Goal: Task Accomplishment & Management: Use online tool/utility

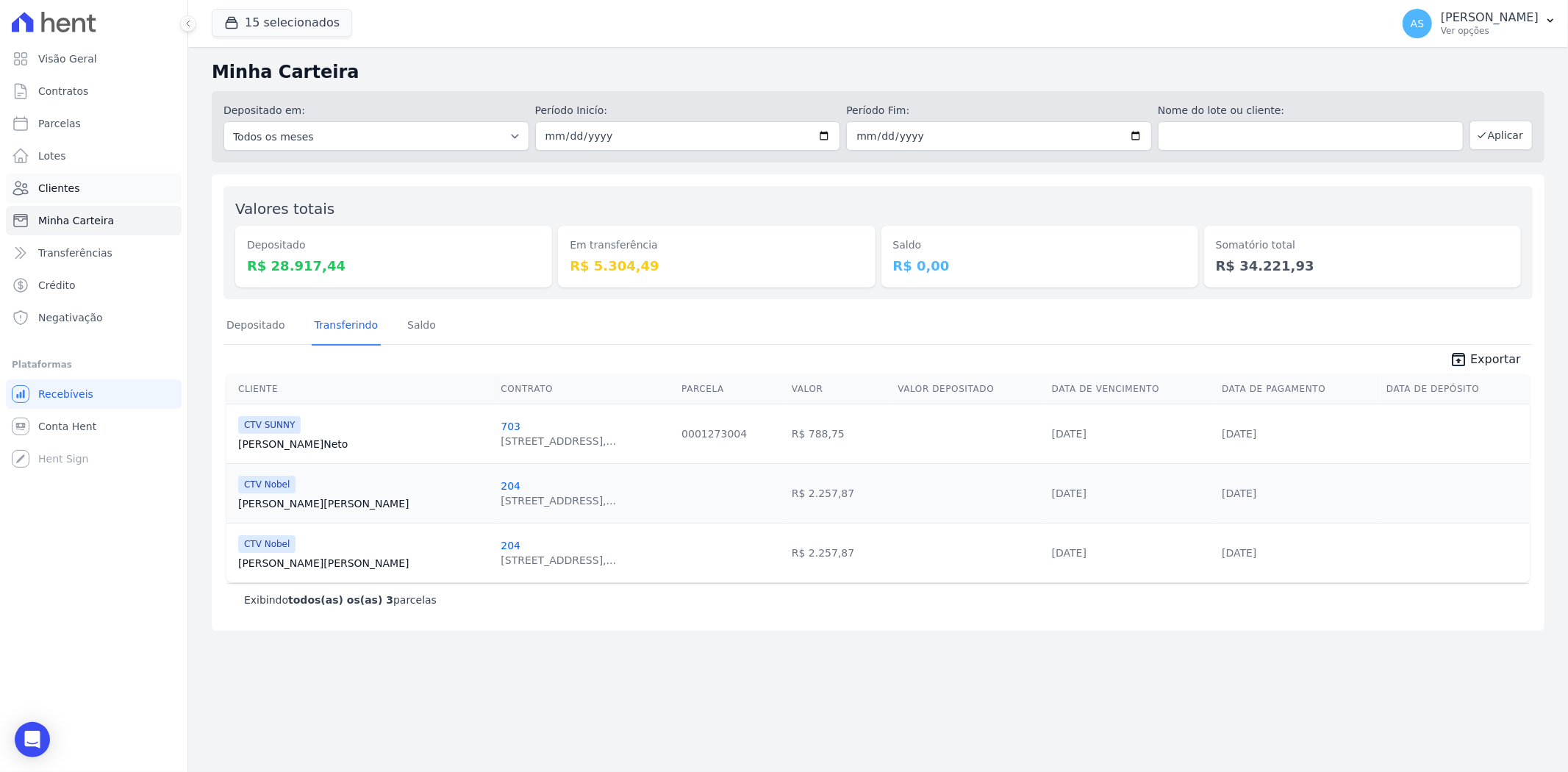
click at [47, 192] on span "Clientes" at bounding box center [59, 188] width 41 height 15
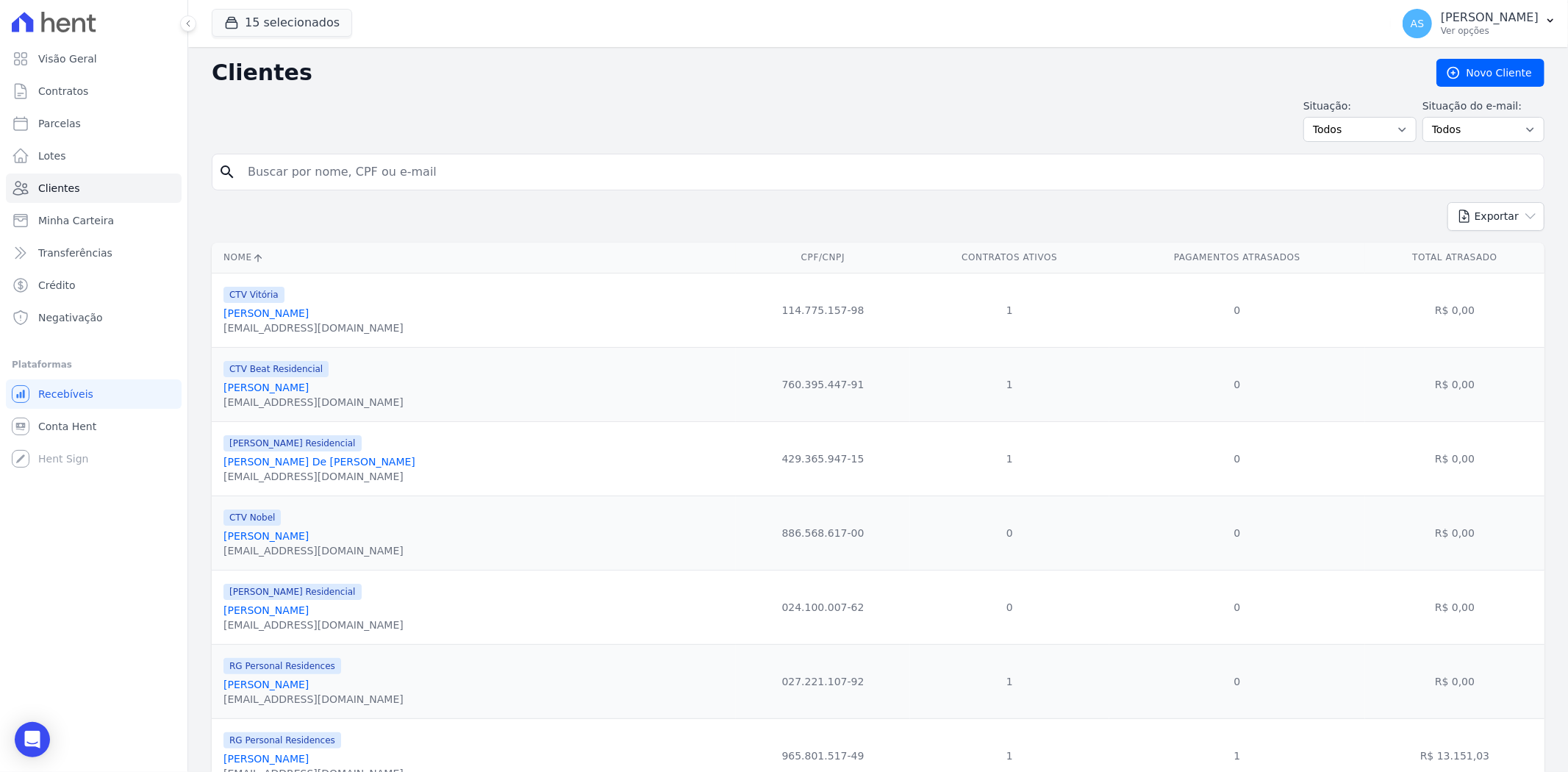
click at [250, 170] on input "search" at bounding box center [888, 172] width 1299 height 29
type input "dionat"
click at [365, 174] on input "dionat" at bounding box center [888, 172] width 1299 height 29
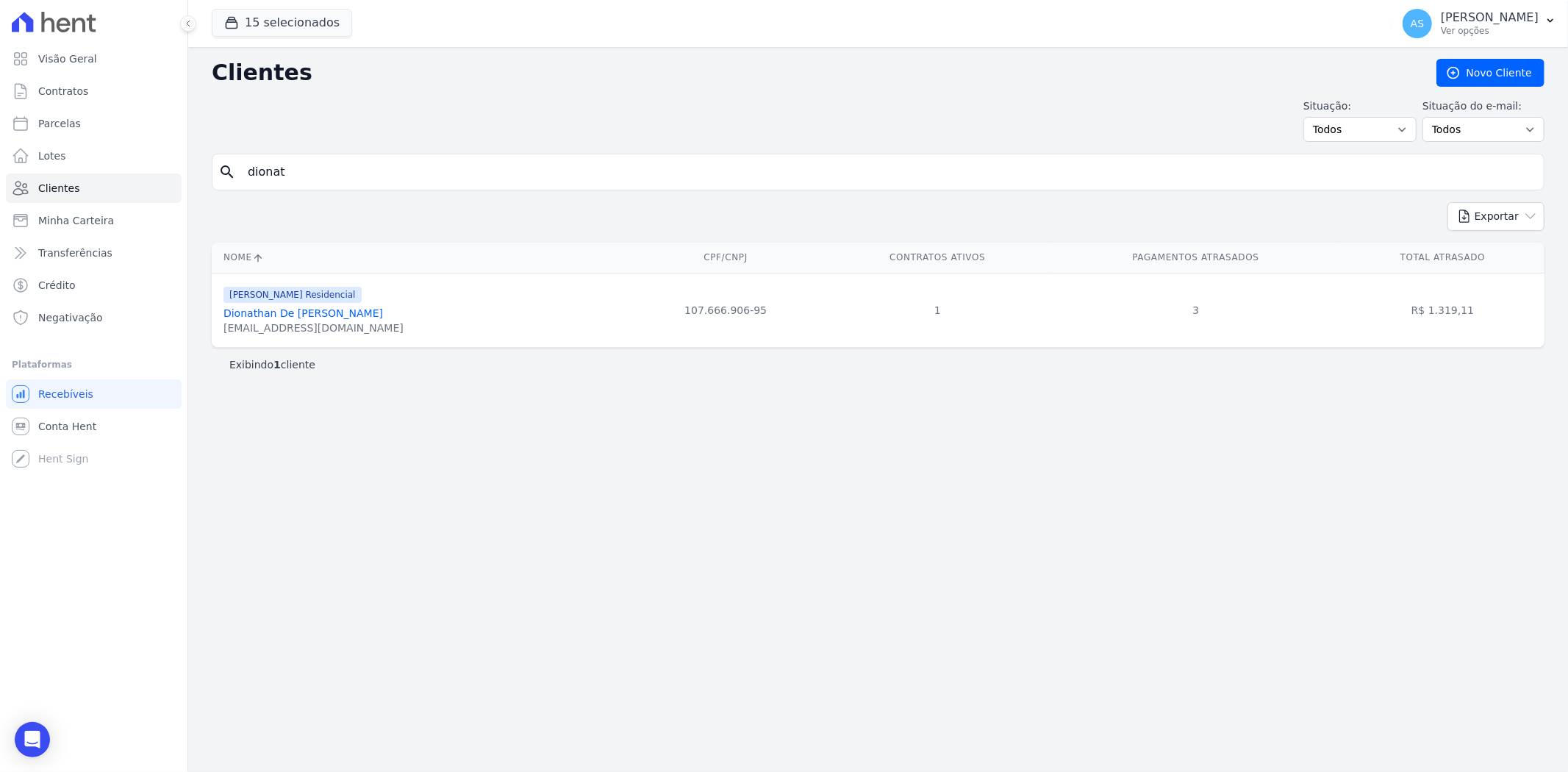
click at [321, 311] on link "Dionathan De Jesus Tavares Martins" at bounding box center [303, 313] width 160 height 11
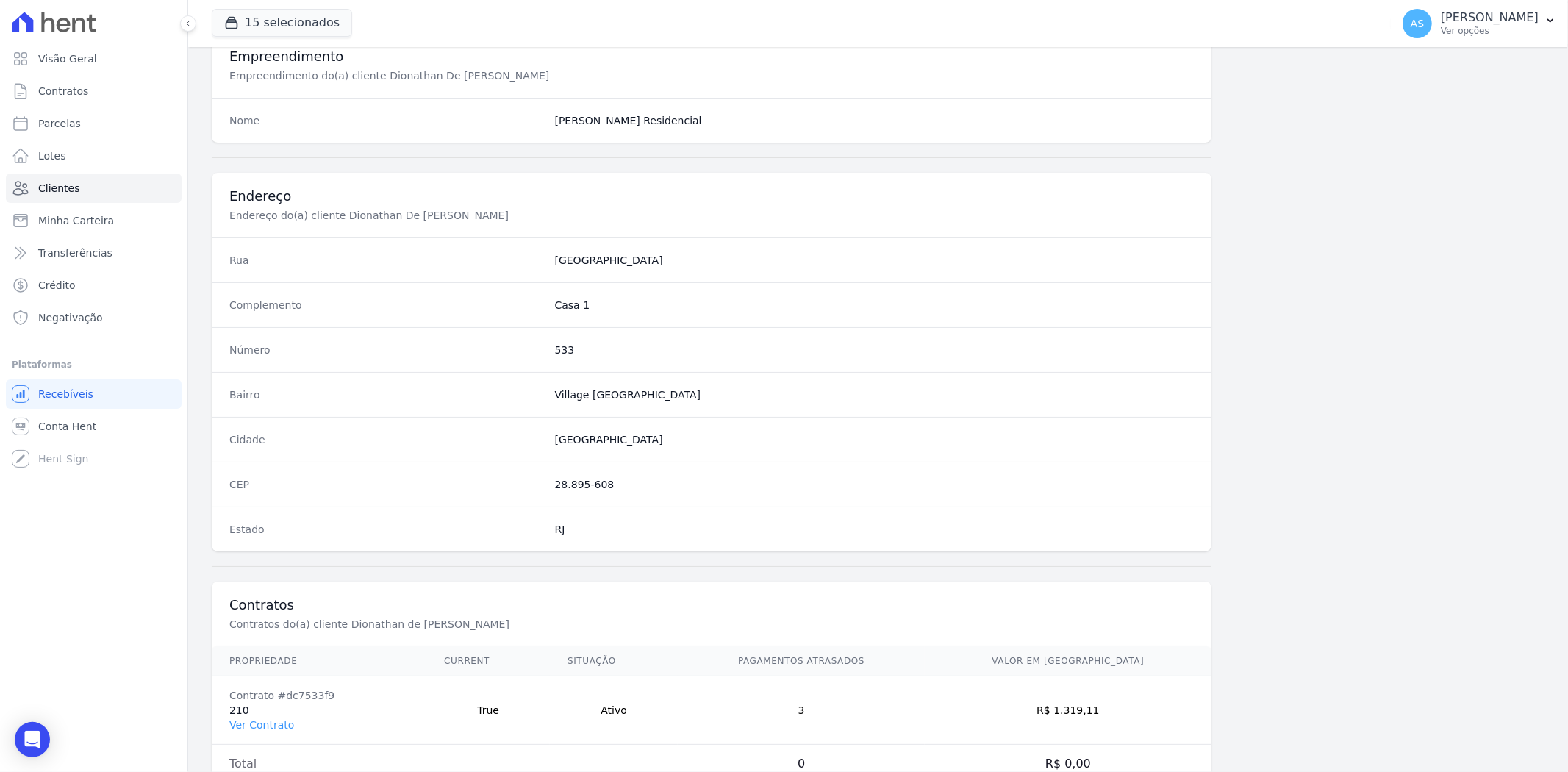
scroll to position [606, 0]
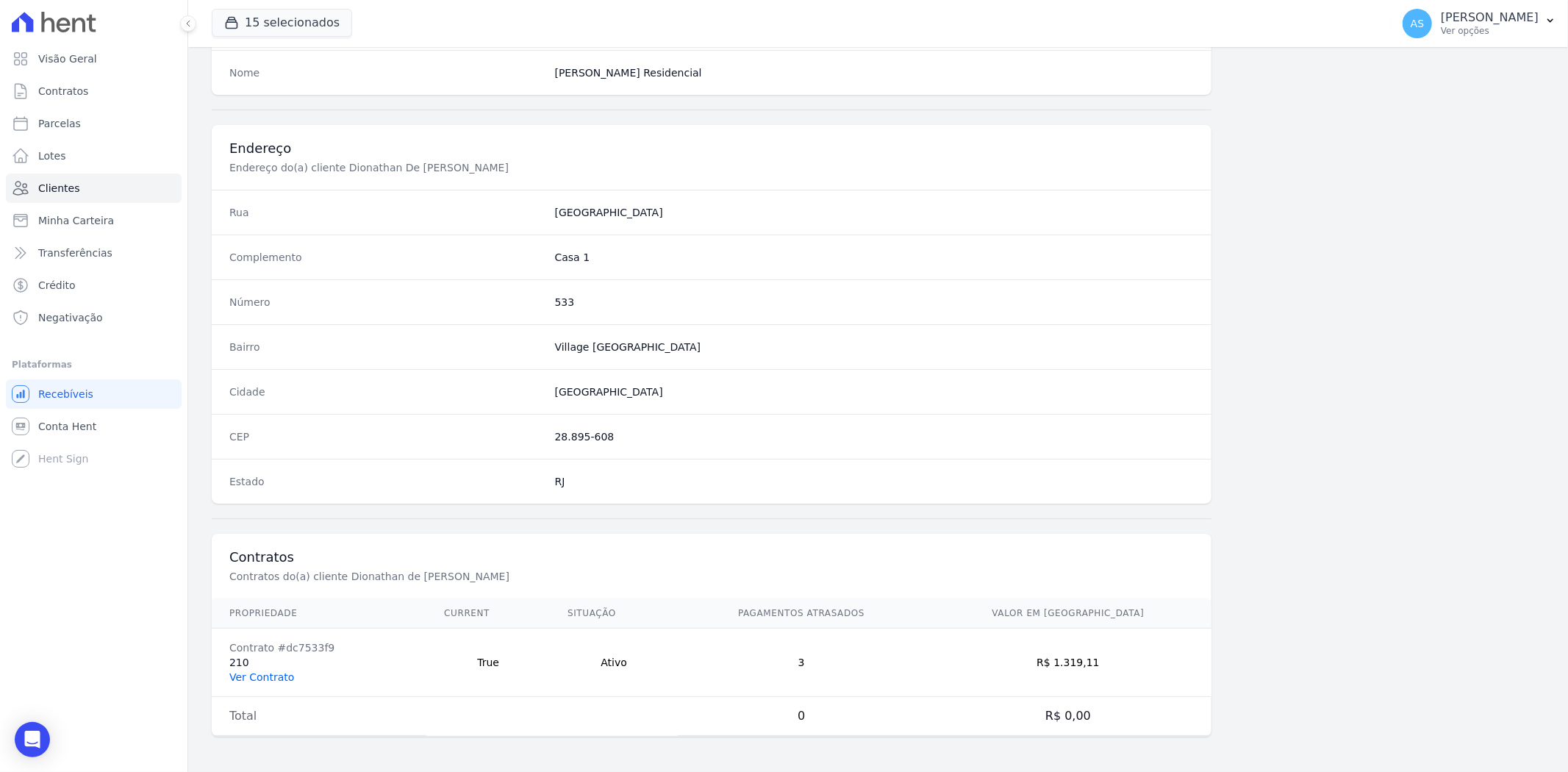
click at [273, 673] on link "Ver Contrato" at bounding box center [261, 677] width 65 height 11
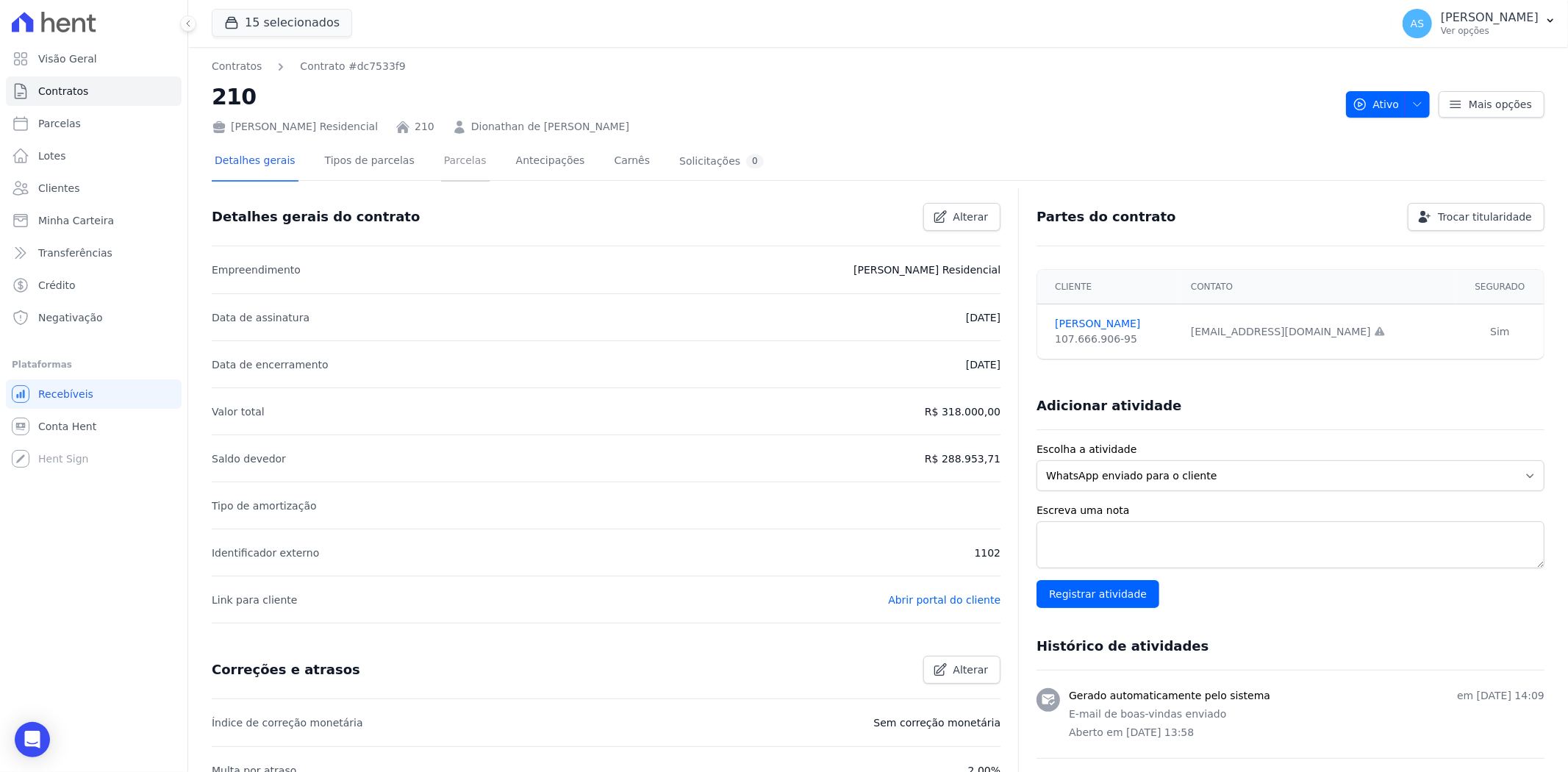
click at [441, 163] on link "Parcelas" at bounding box center [465, 162] width 48 height 39
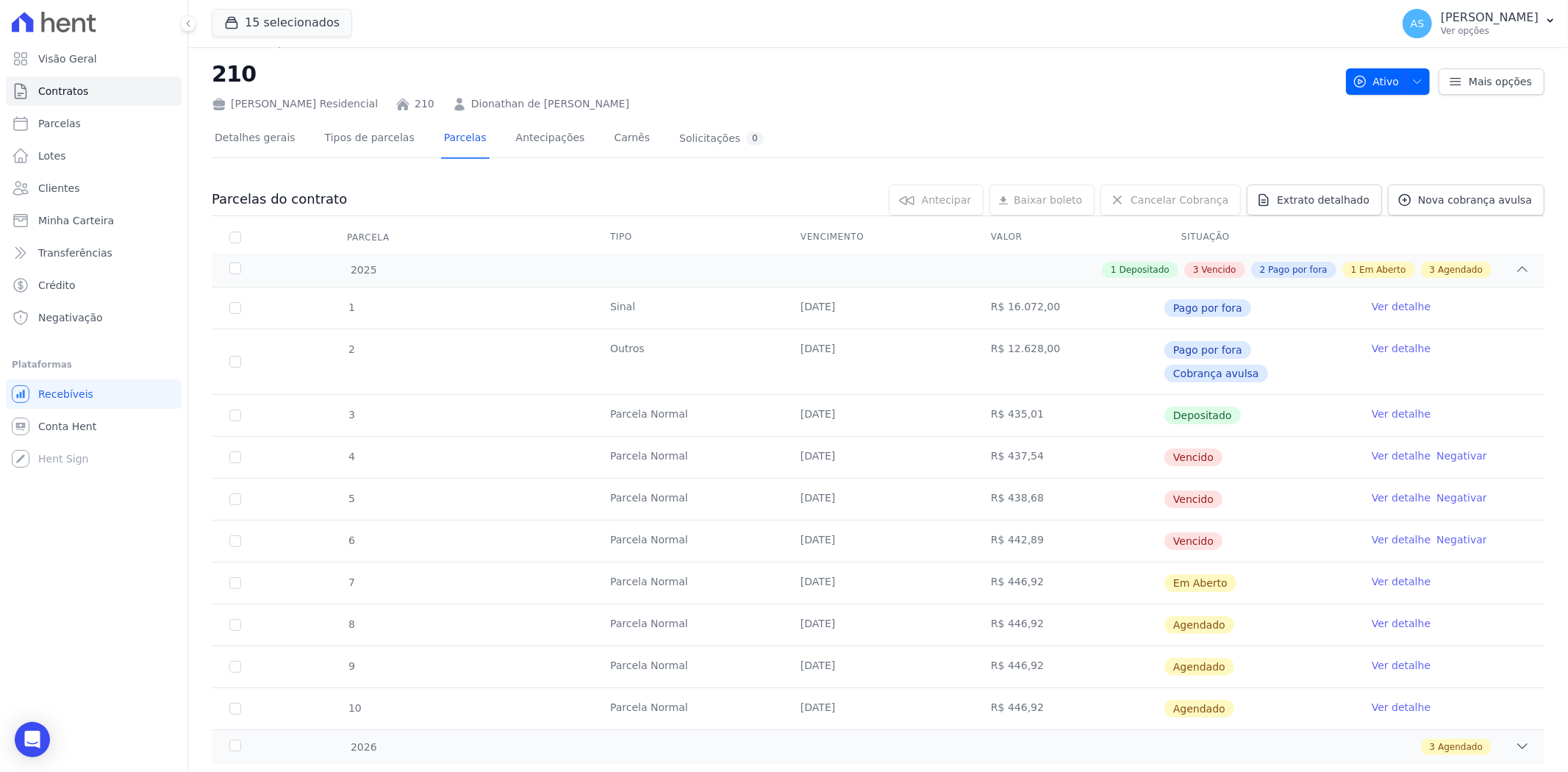
scroll to position [34, 0]
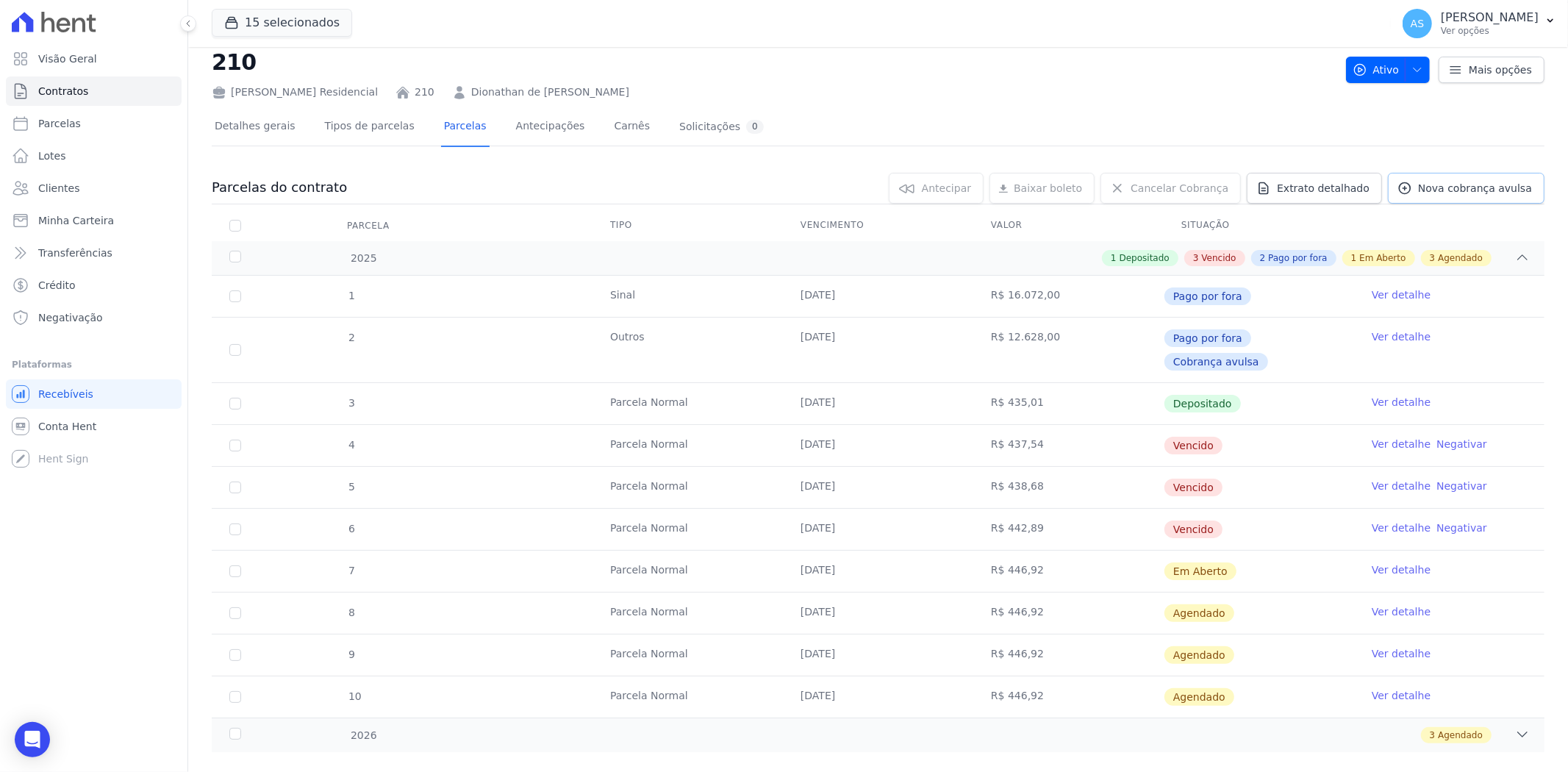
click at [1457, 185] on span "Nova cobrança avulsa" at bounding box center [1474, 188] width 114 height 15
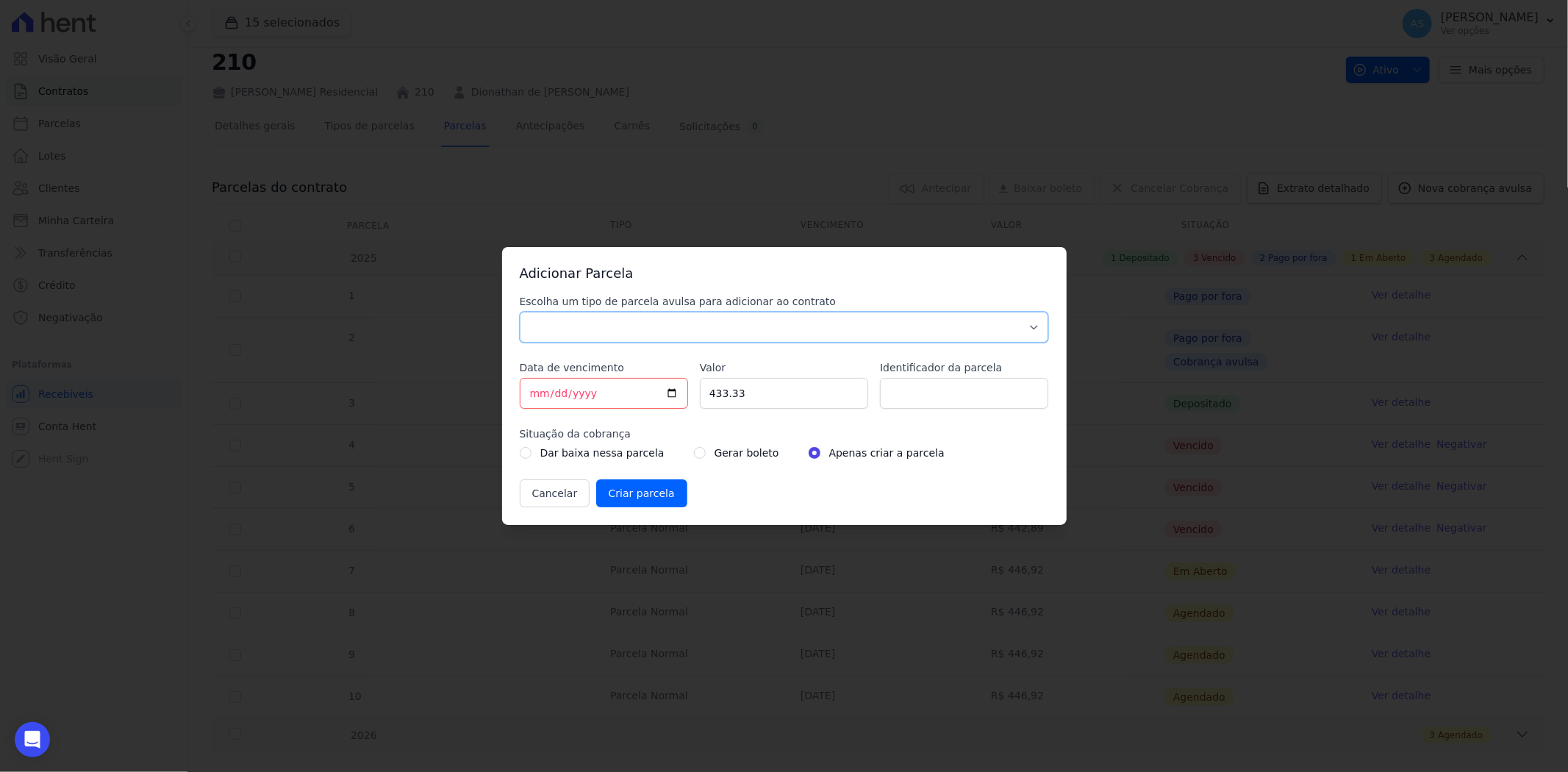
click at [559, 321] on select "Parcela Normal Sinal Caução Intercalada Chaves Pré Chaves Pós Chaves Taxas Quit…" at bounding box center [784, 327] width 529 height 31
select select "standard"
click at [520, 312] on select "Parcela Normal Sinal Caução Intercalada Chaves Pré Chaves Pós Chaves Taxas Quit…" at bounding box center [784, 327] width 529 height 31
drag, startPoint x: 782, startPoint y: 400, endPoint x: 665, endPoint y: 399, distance: 117.0
click at [665, 398] on div "Escolha um tipo de parcela avulsa para adicionar ao contrato Parcela Normal Sin…" at bounding box center [784, 400] width 529 height 213
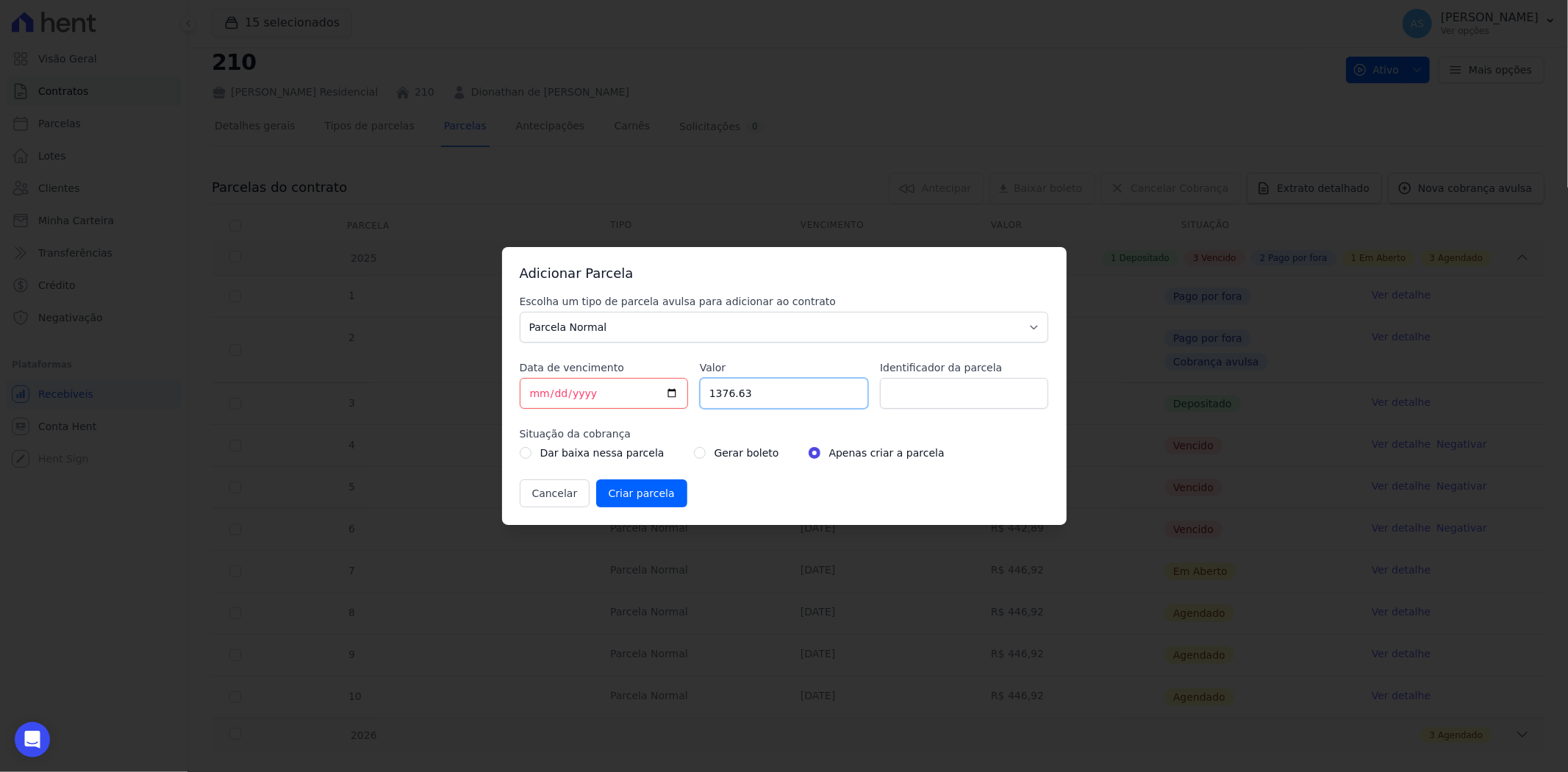
type input "1376.63"
type input "p"
type input "PARC JUN, JUL E AGO DE 2025"
click at [694, 451] on div "Gerar boleto" at bounding box center [737, 453] width 85 height 18
click at [694, 458] on input "radio" at bounding box center [700, 453] width 11 height 11
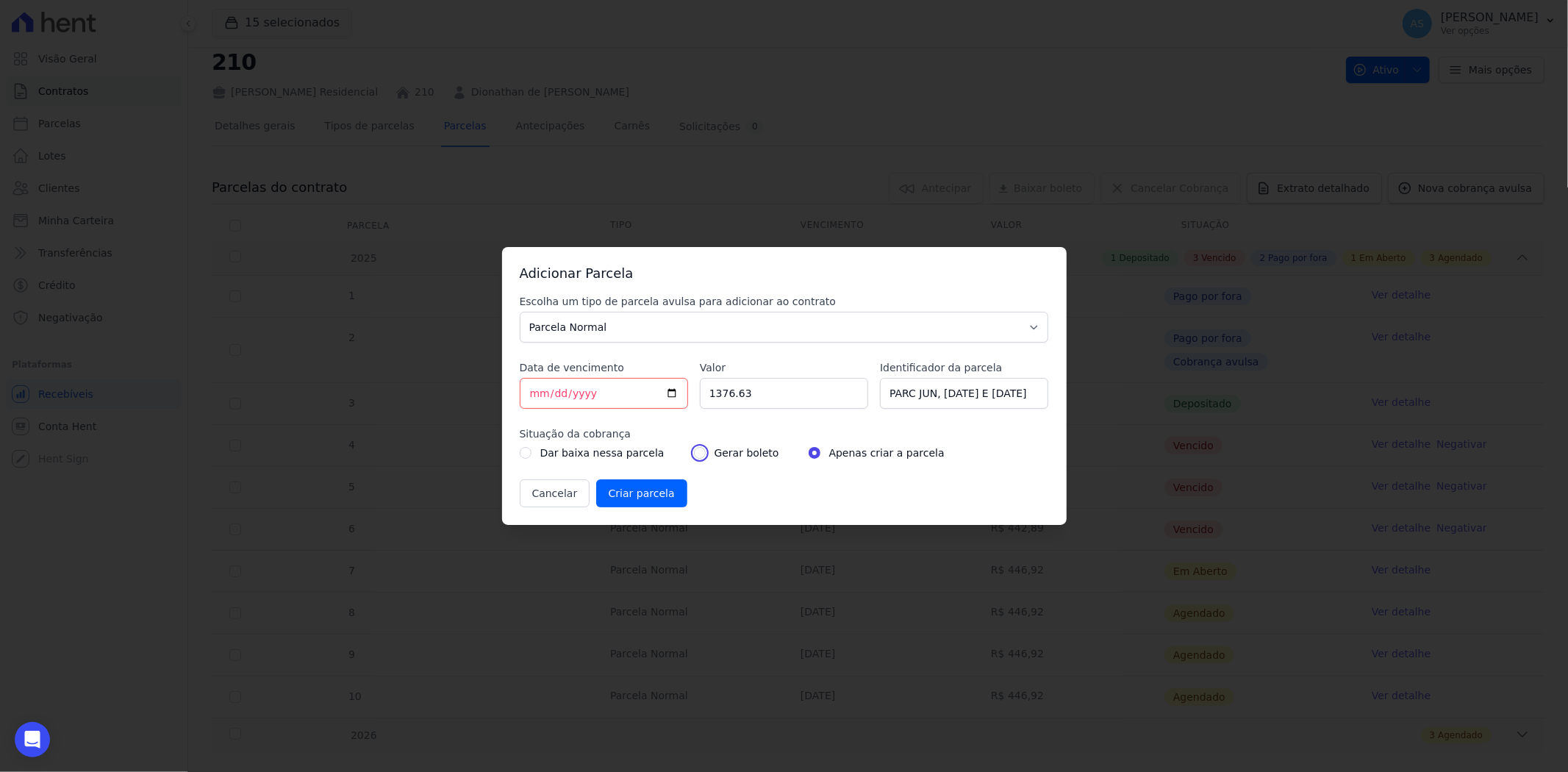
radio input "true"
click at [625, 494] on input "Criar parcela" at bounding box center [641, 494] width 91 height 28
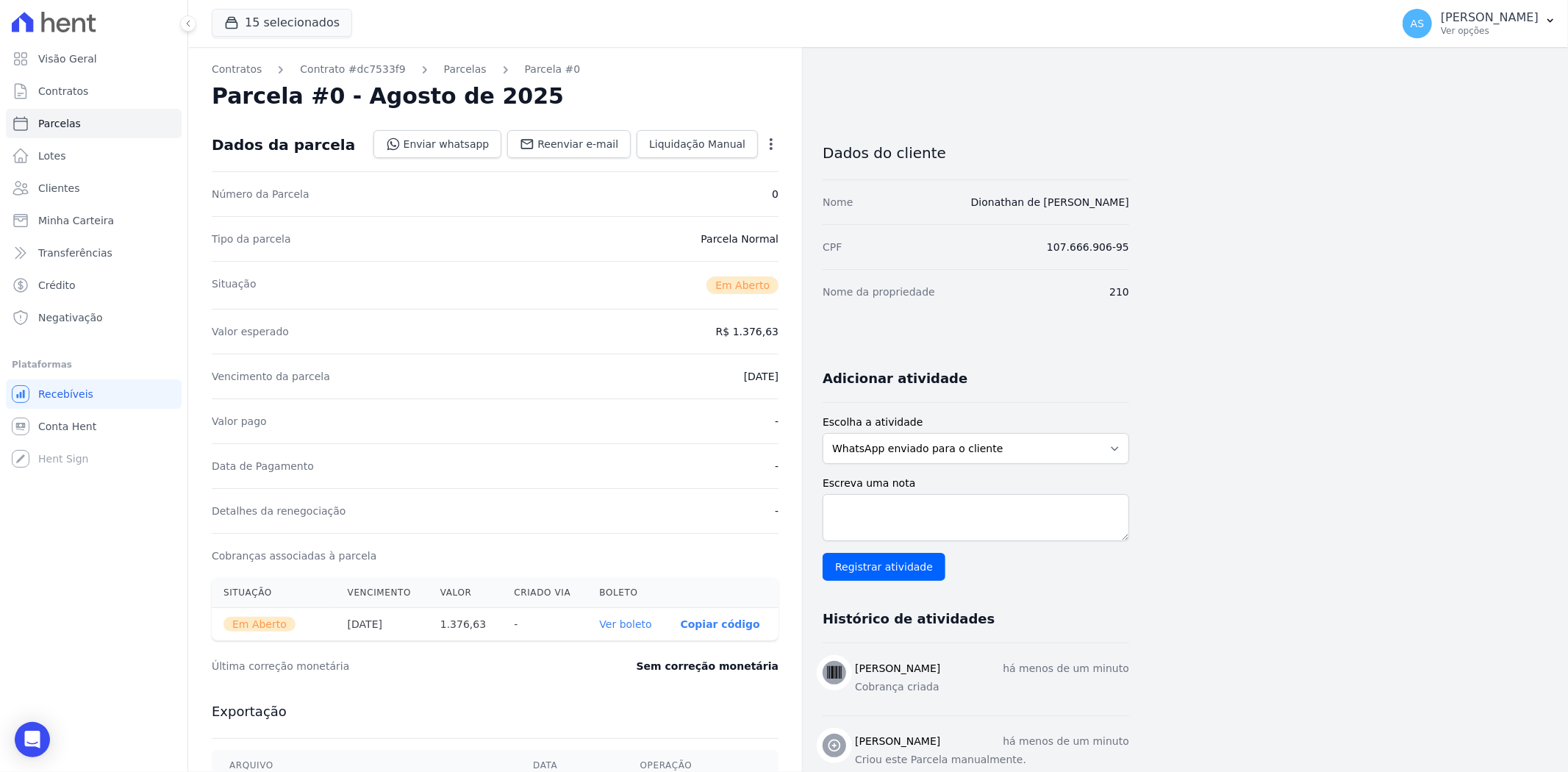
click at [630, 627] on link "Ver boleto" at bounding box center [625, 624] width 52 height 11
click at [61, 188] on span "Clientes" at bounding box center [59, 188] width 41 height 15
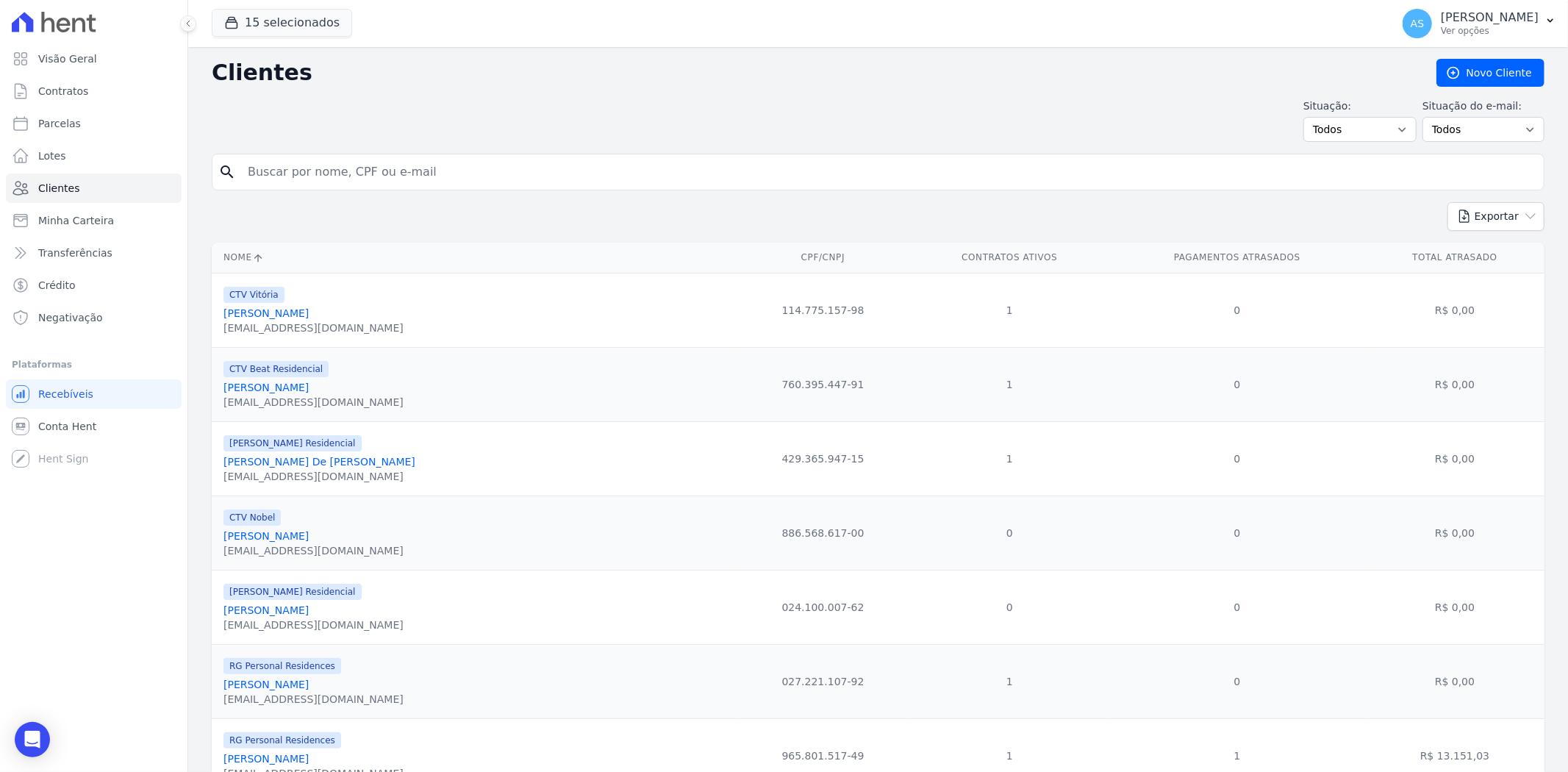
click at [286, 170] on input "search" at bounding box center [888, 172] width 1299 height 29
type input "Joana Monteiro Lassarote Barroso"
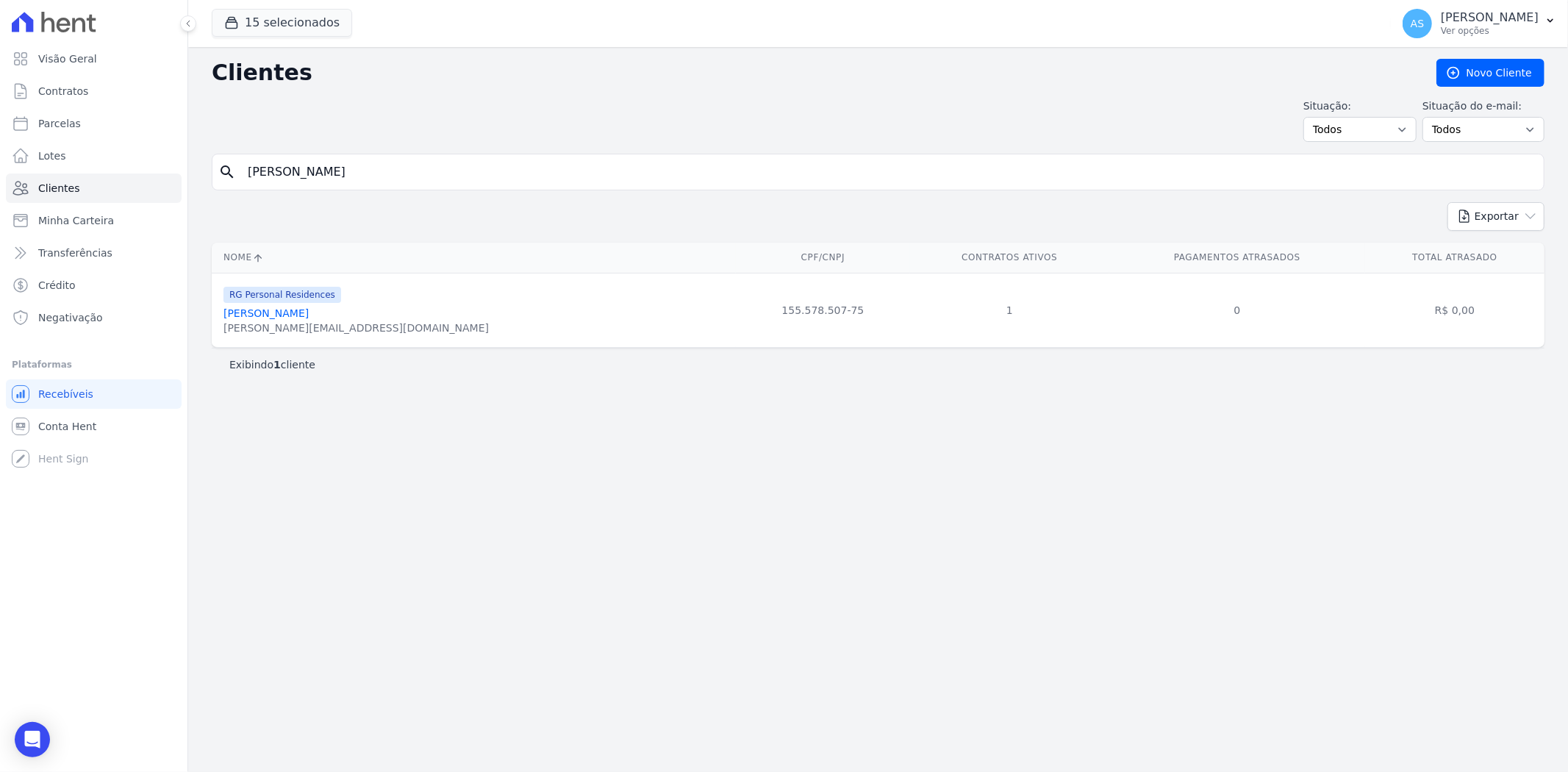
click at [305, 310] on link "Joana Monteiro Lassarote Barroso" at bounding box center [266, 313] width 85 height 11
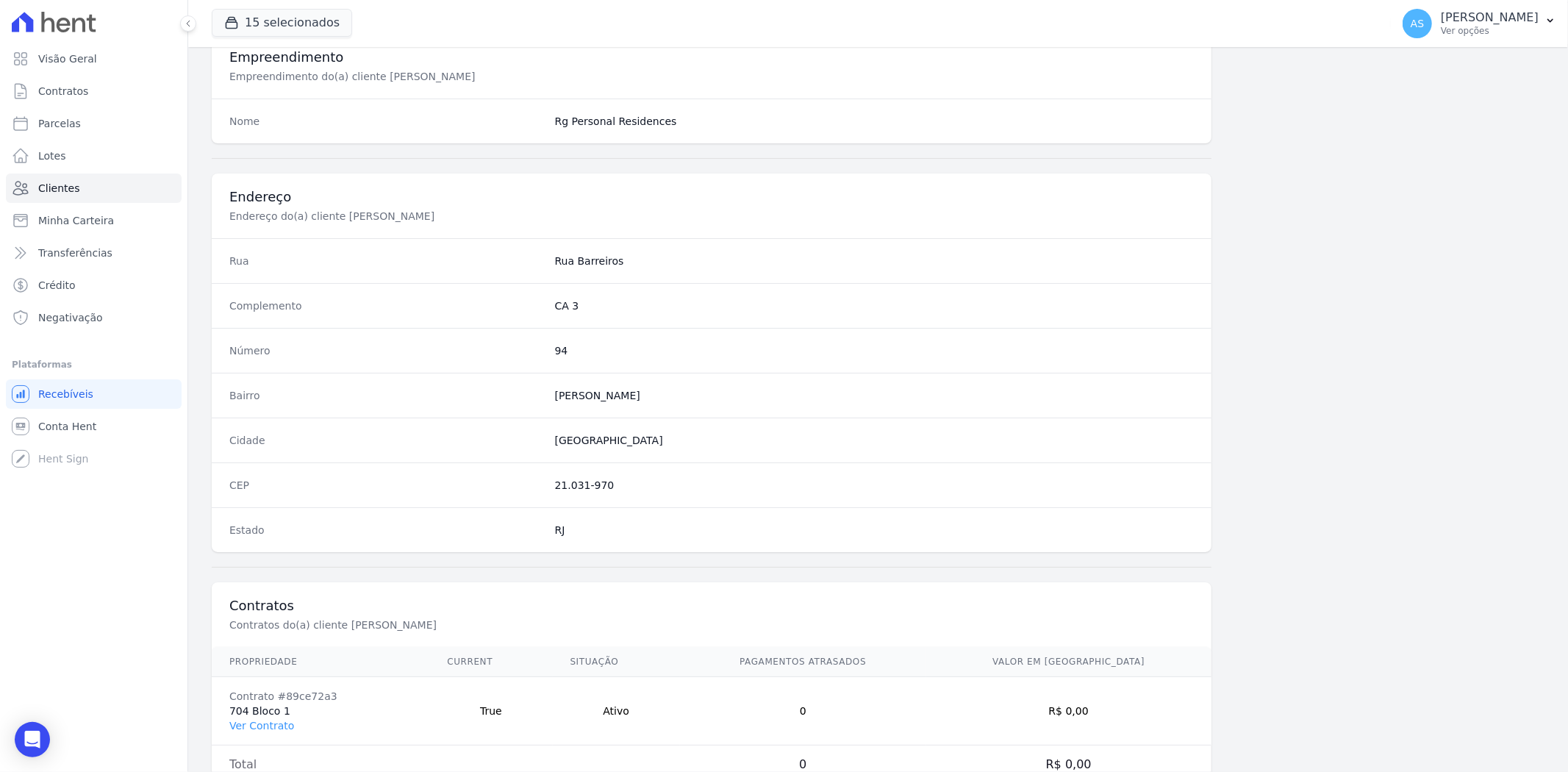
scroll to position [606, 0]
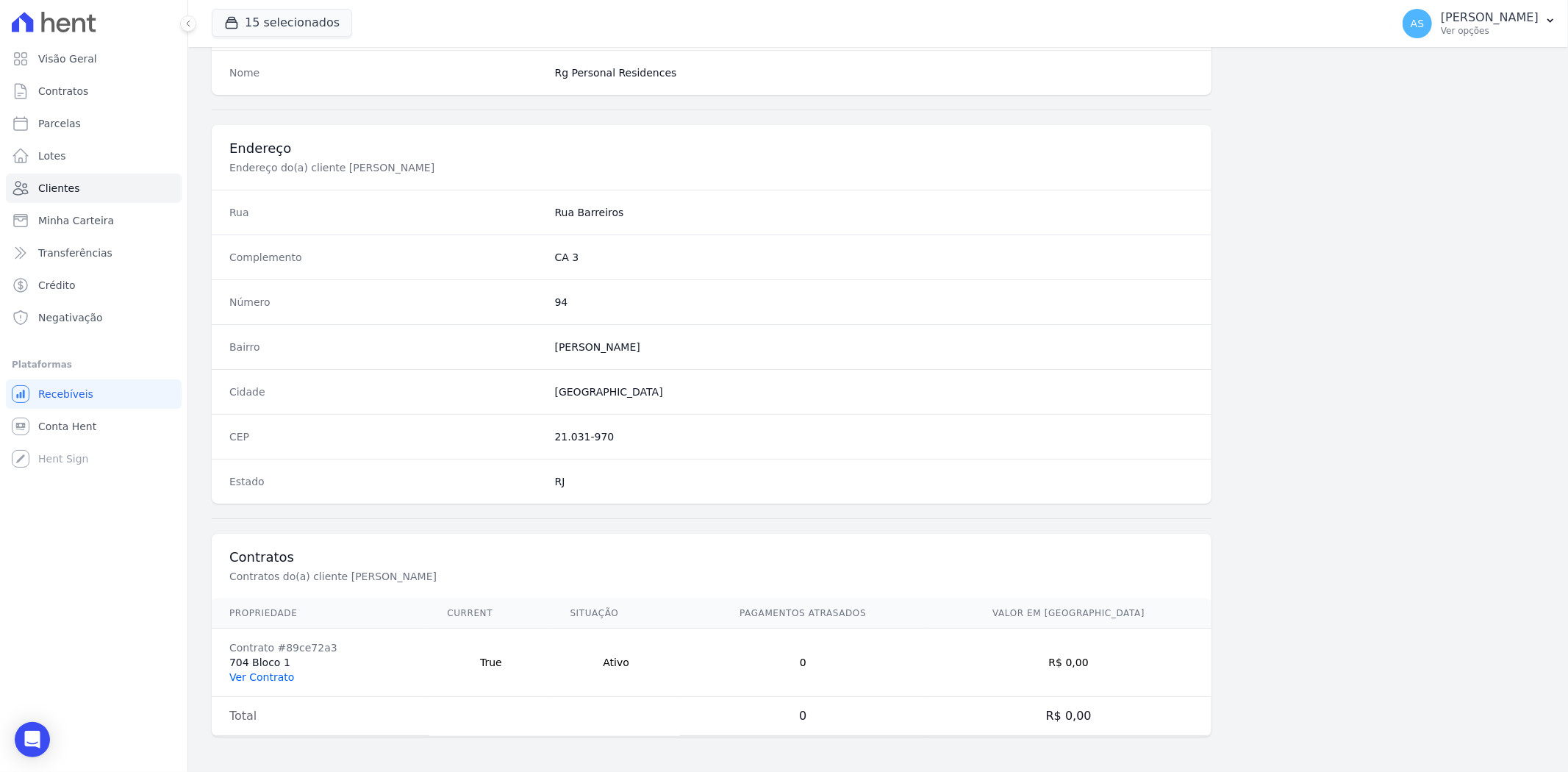
click at [245, 679] on link "Ver Contrato" at bounding box center [261, 677] width 65 height 11
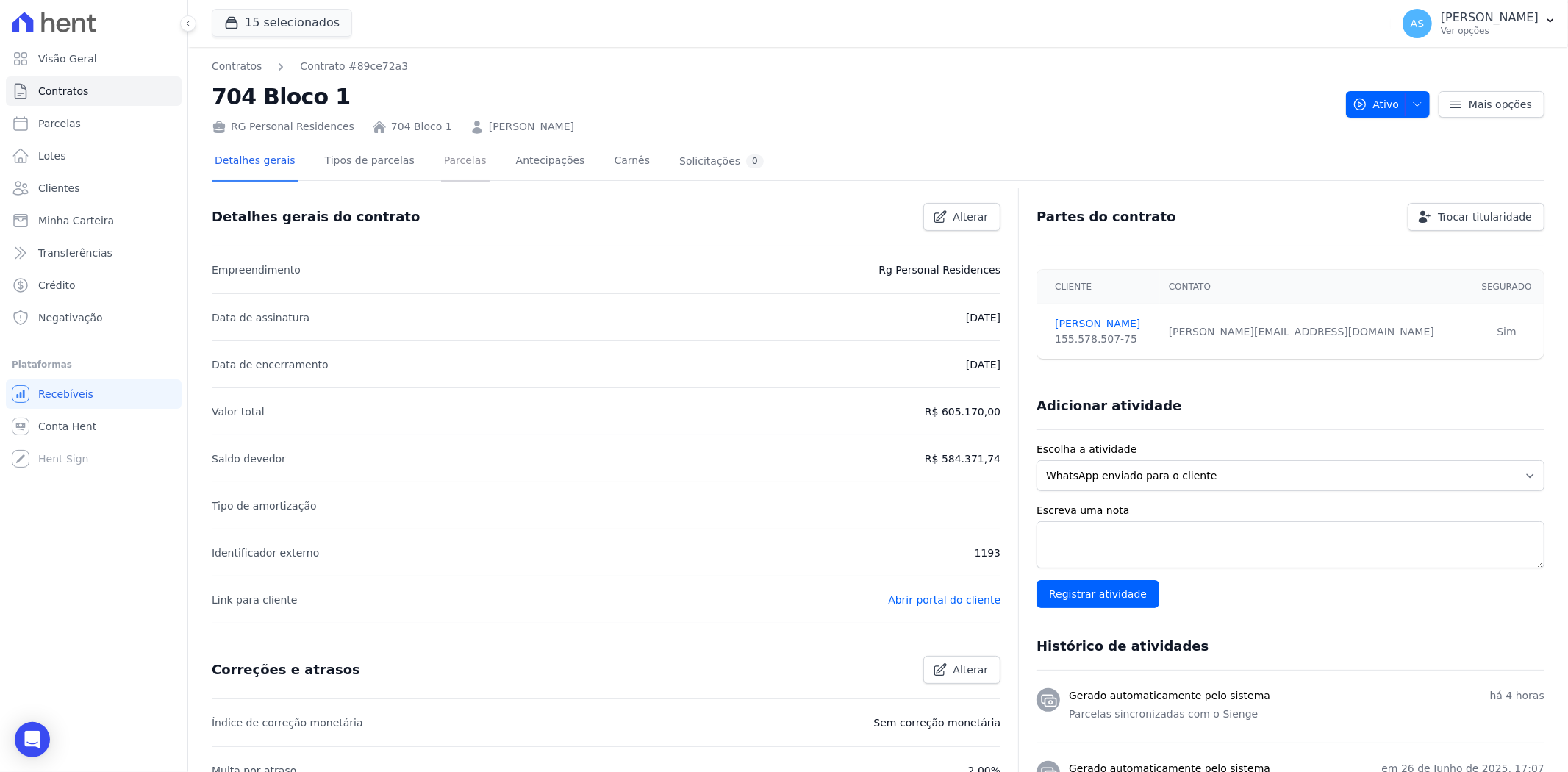
click at [445, 162] on link "Parcelas" at bounding box center [465, 162] width 48 height 39
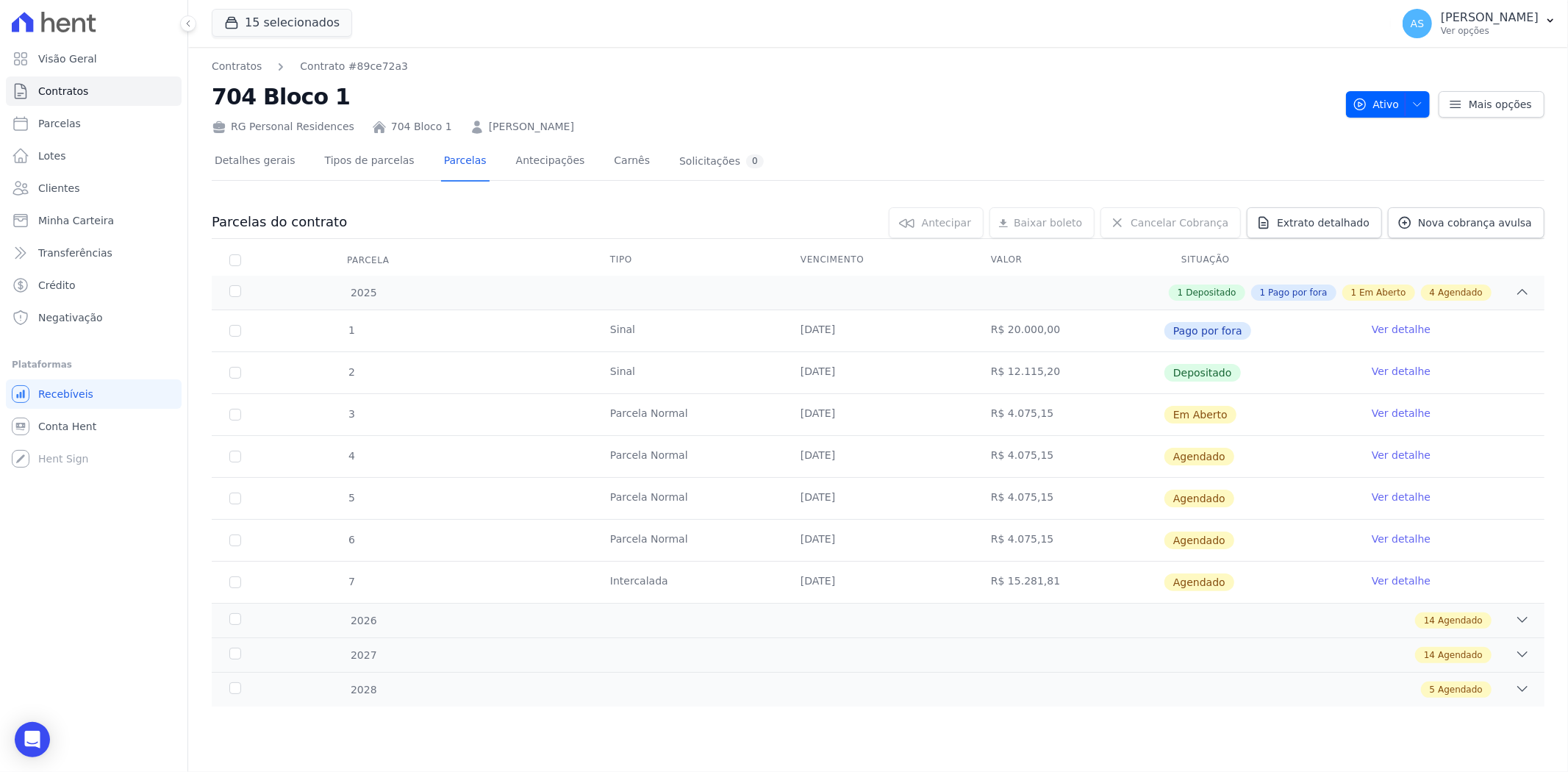
click at [1399, 410] on link "Ver detalhe" at bounding box center [1401, 413] width 59 height 15
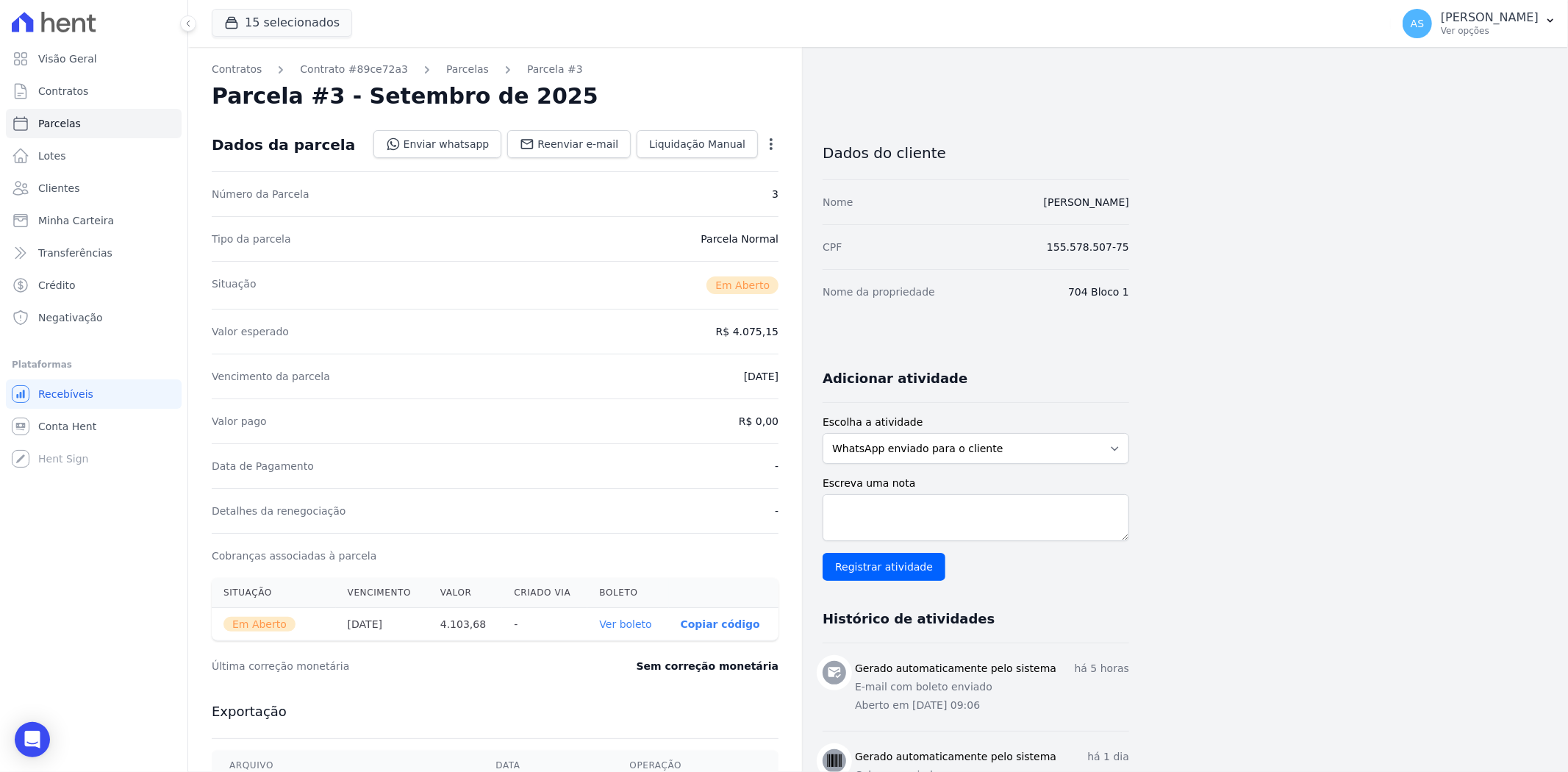
click at [629, 630] on link "Ver boleto" at bounding box center [625, 624] width 52 height 11
click at [52, 224] on span "Minha Carteira" at bounding box center [76, 220] width 76 height 15
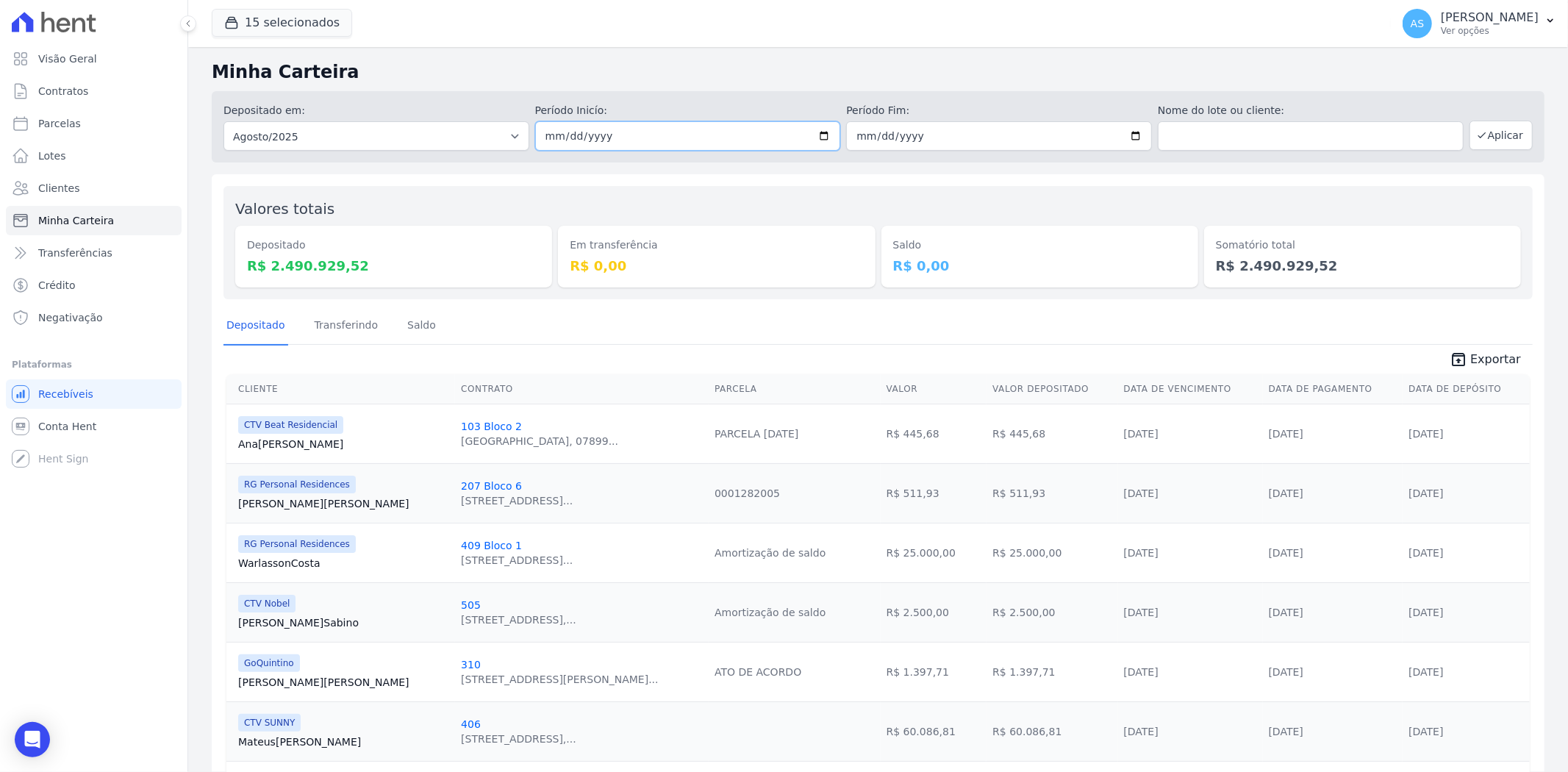
click at [822, 133] on input "2025-08-01" at bounding box center [688, 136] width 306 height 29
type input "[DATE]"
click at [1129, 130] on input "2025-08-31" at bounding box center [999, 136] width 306 height 29
type input "[DATE]"
click at [1482, 131] on button "Aplicar" at bounding box center [1500, 135] width 63 height 29
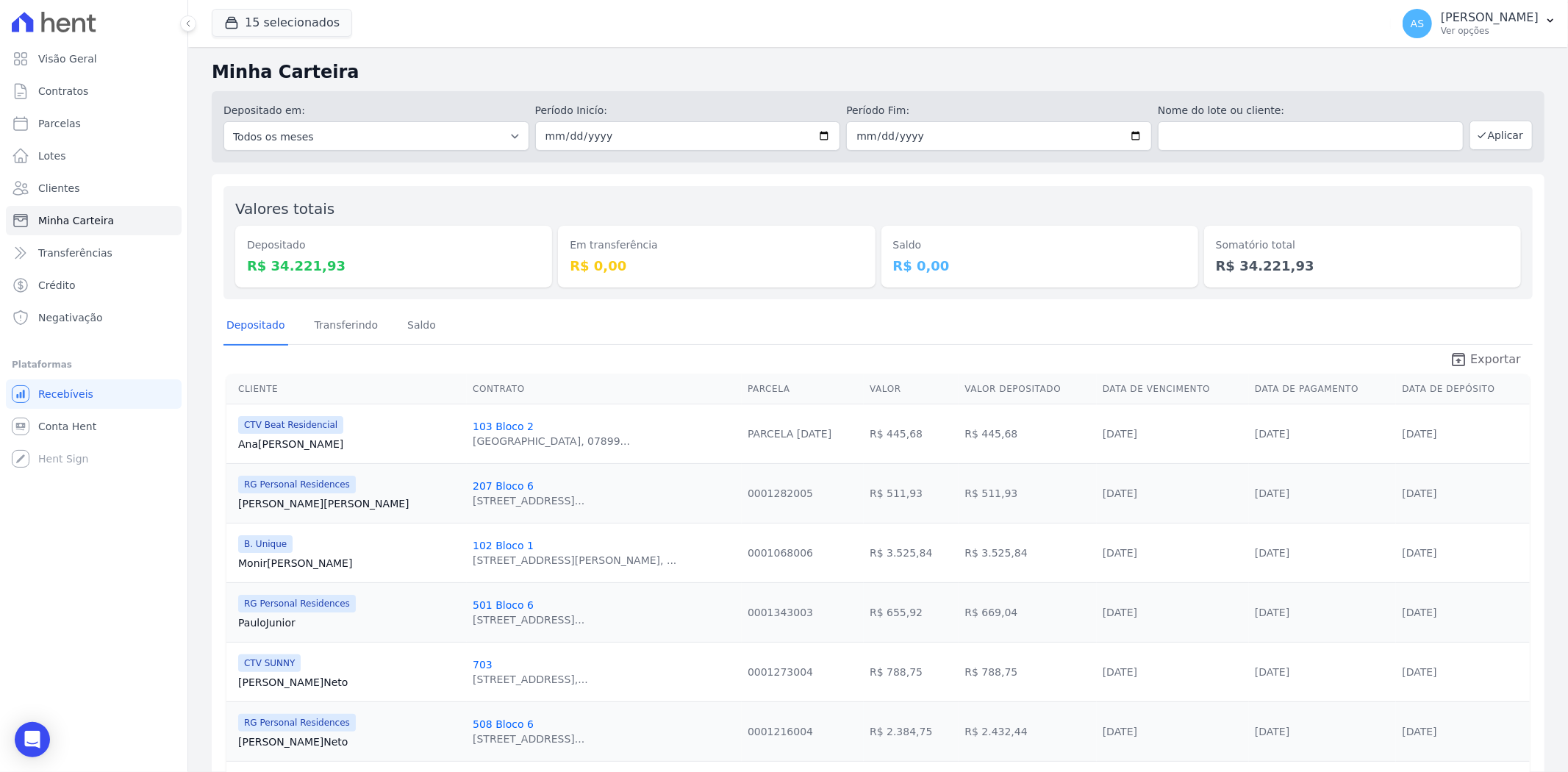
click at [1477, 356] on span "Exportar" at bounding box center [1495, 359] width 51 height 18
click at [28, 736] on icon "Open Intercom Messenger" at bounding box center [32, 739] width 17 height 19
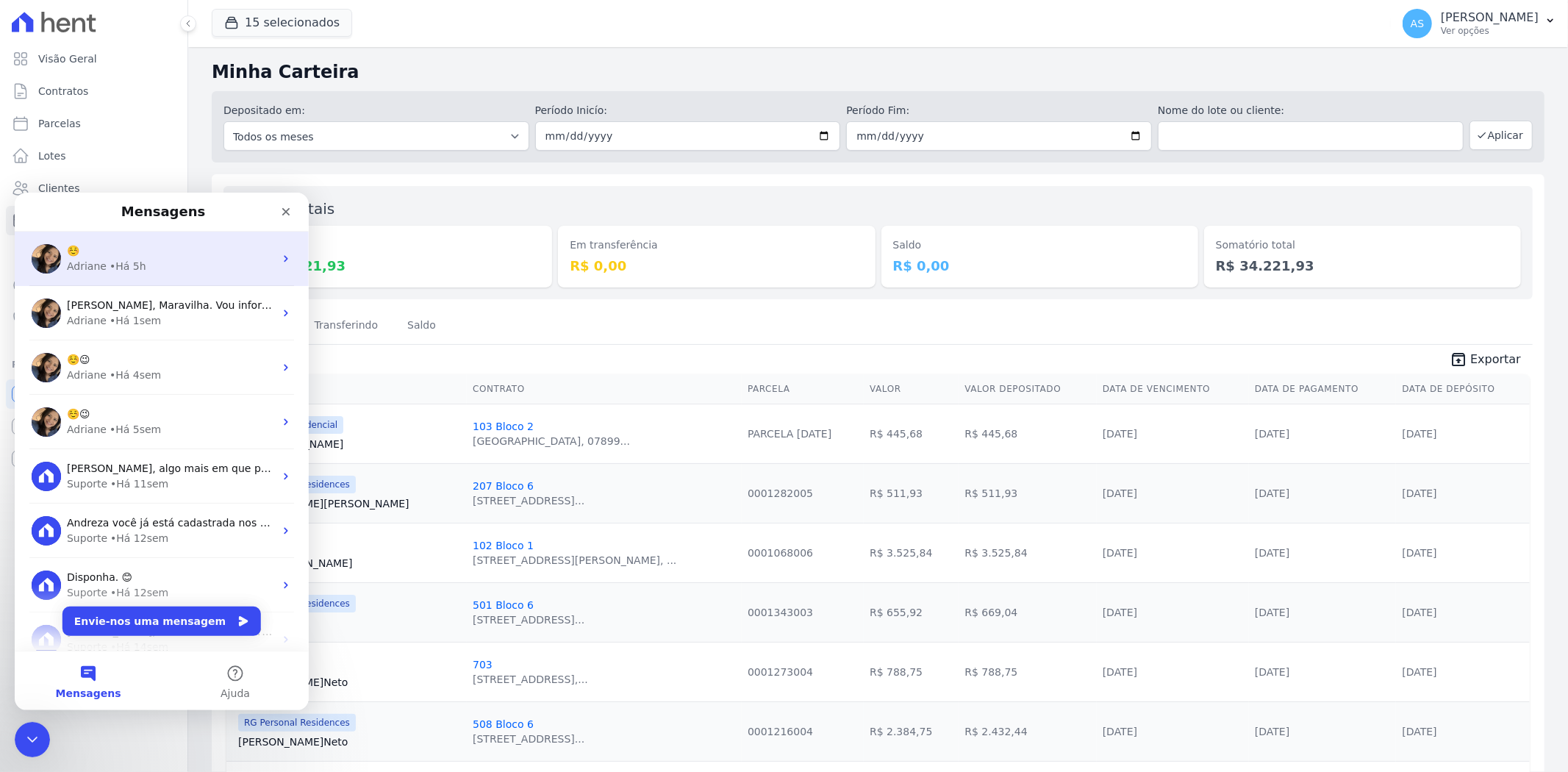
click at [101, 265] on div "Adriane" at bounding box center [87, 265] width 39 height 16
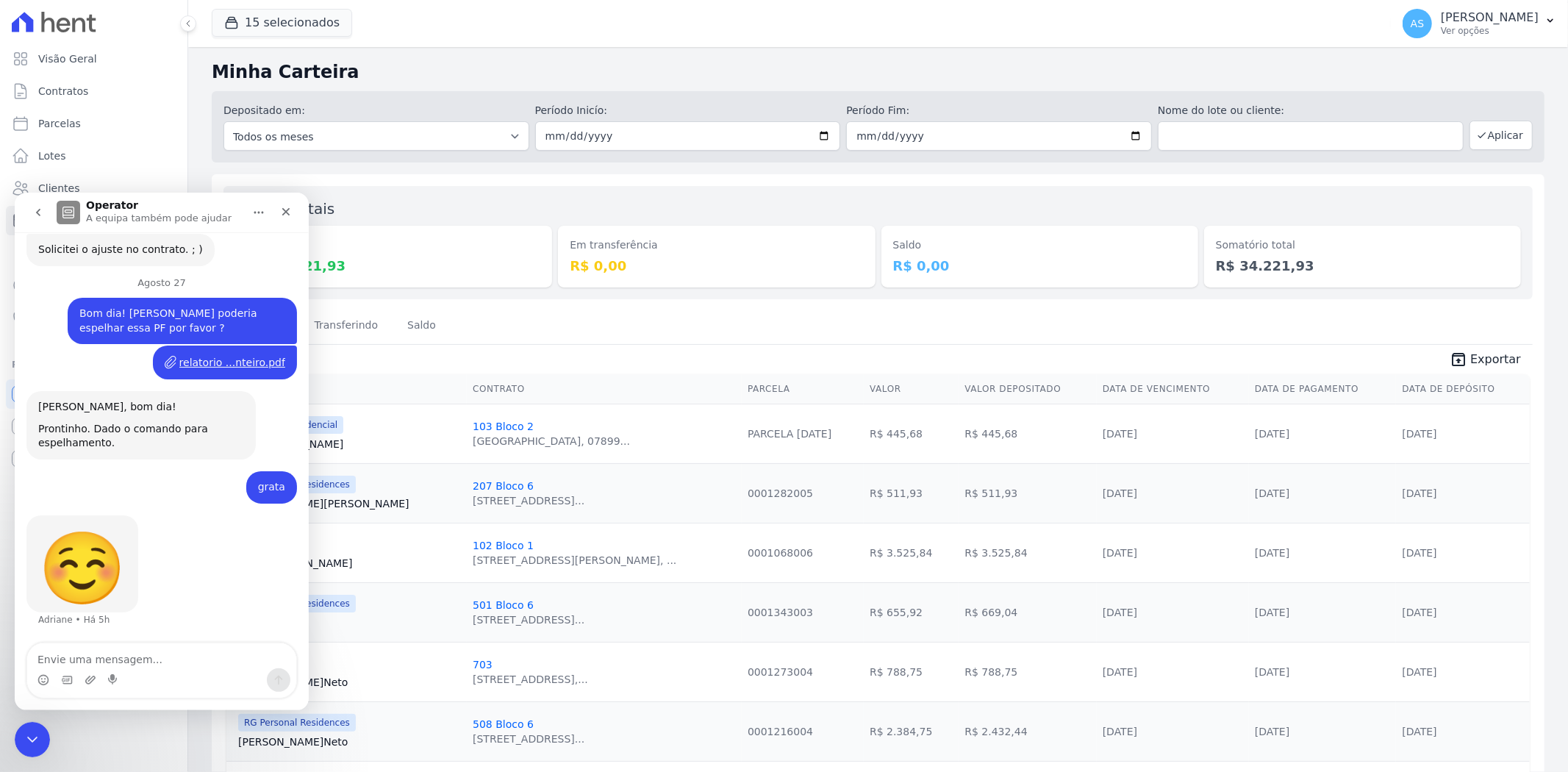
scroll to position [8941, 0]
type textarea "adri"
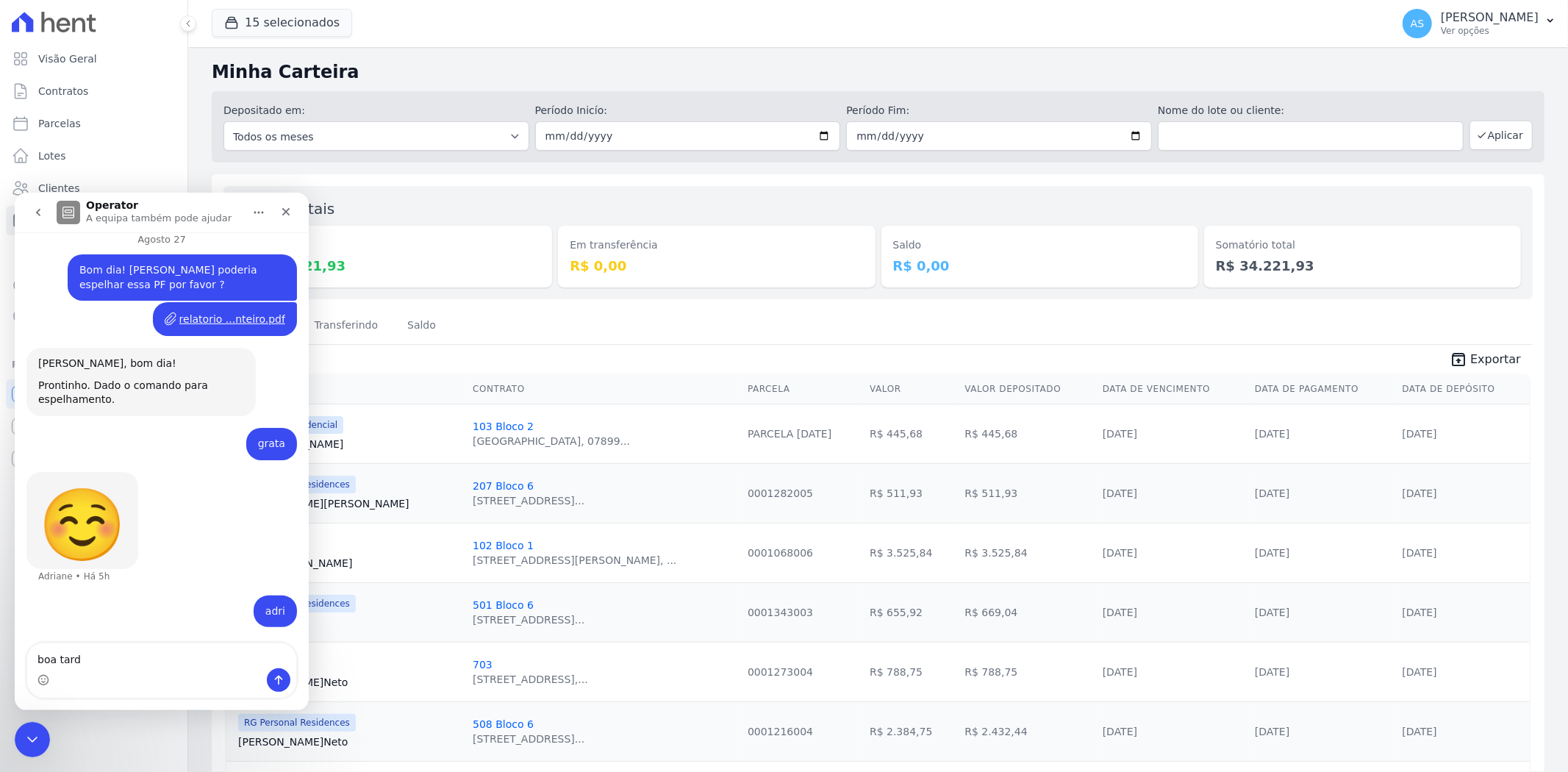
scroll to position [8985, 0]
type textarea "boa tarde! tudo bem ?"
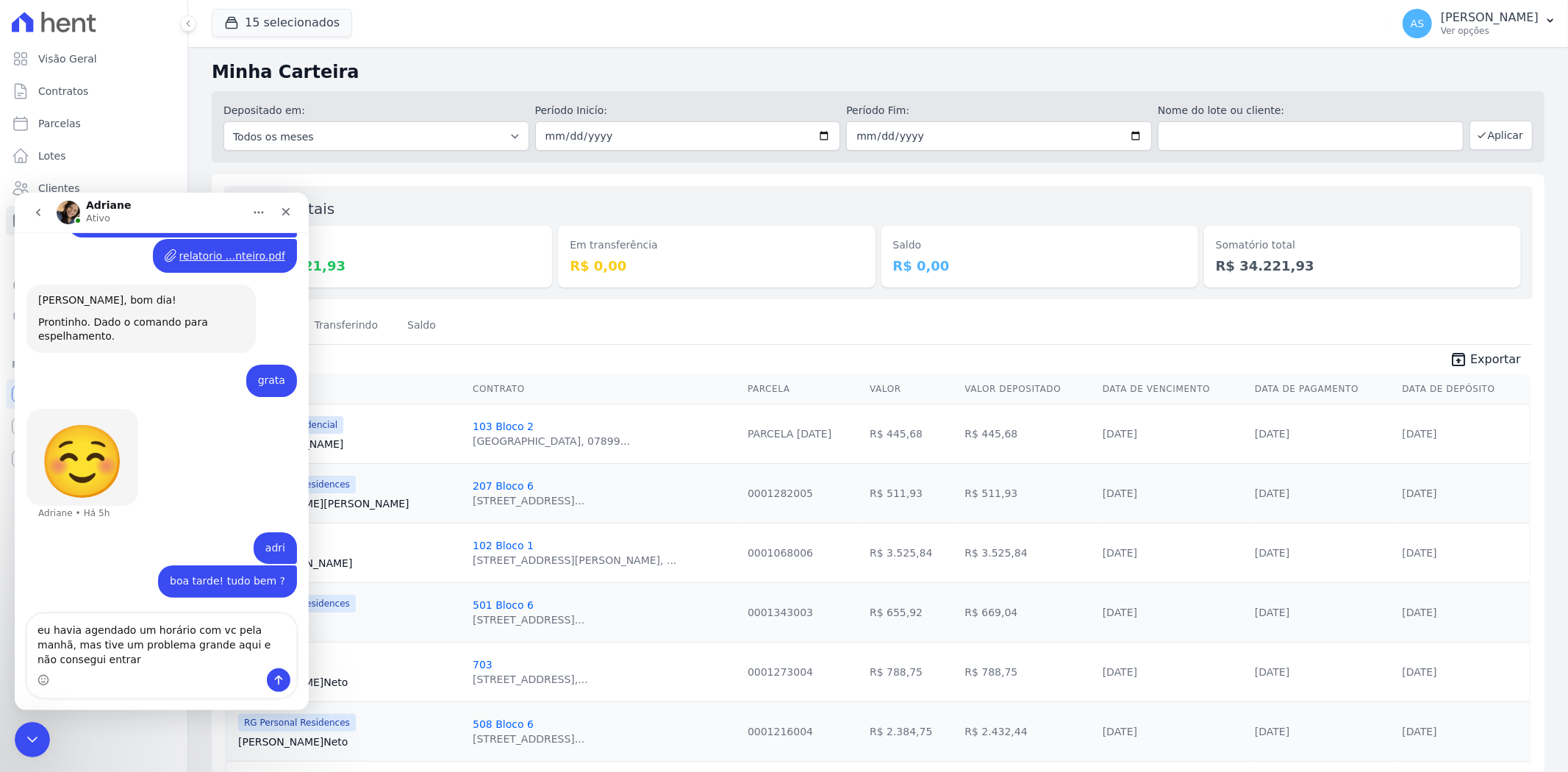
scroll to position [9049, 0]
type textarea "eu havia agendado um horário com vc pela manhã, mas tive um problema grande aqu…"
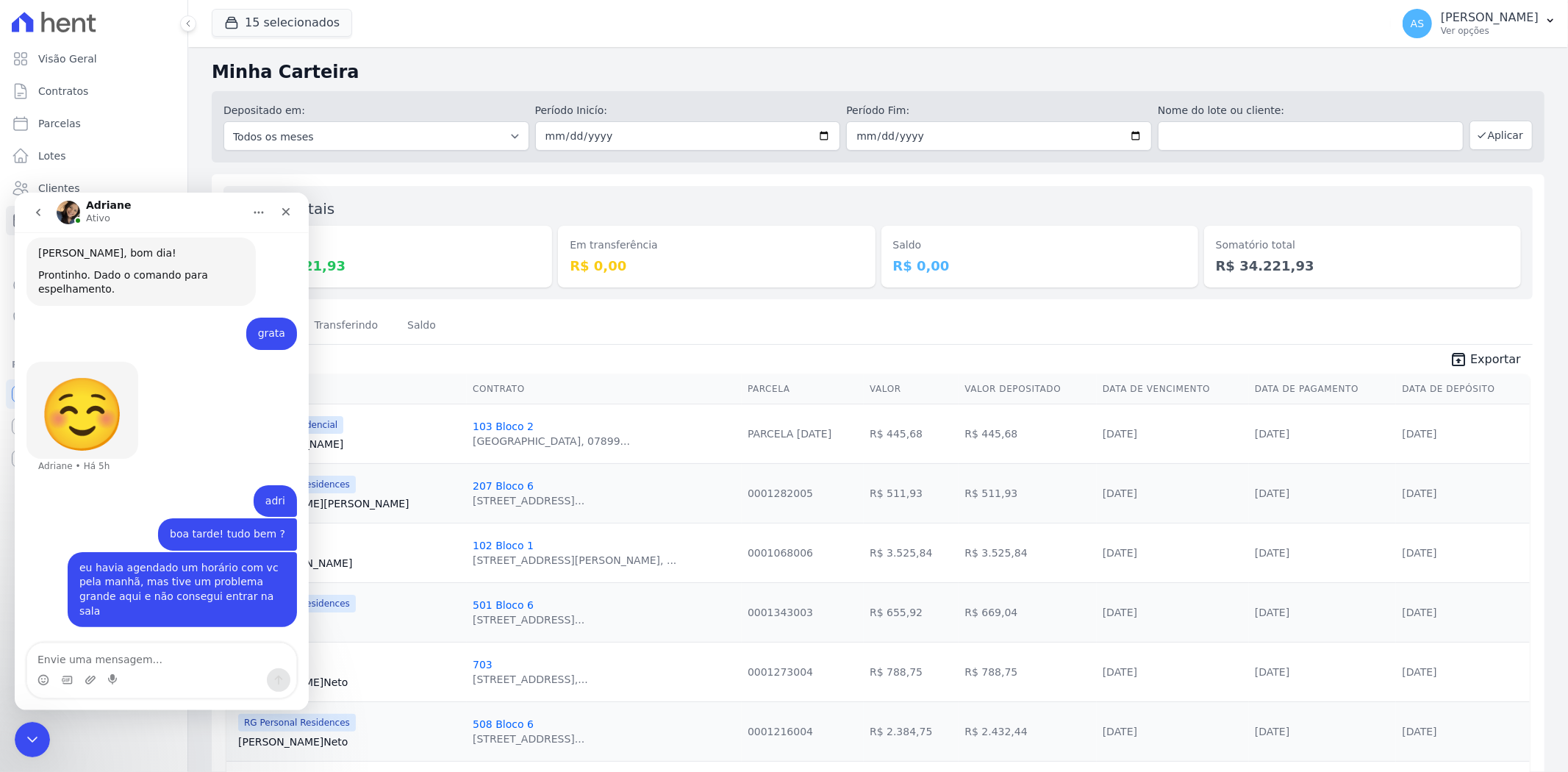
scroll to position [9081, 0]
type textarea "podemos reagendar ?"
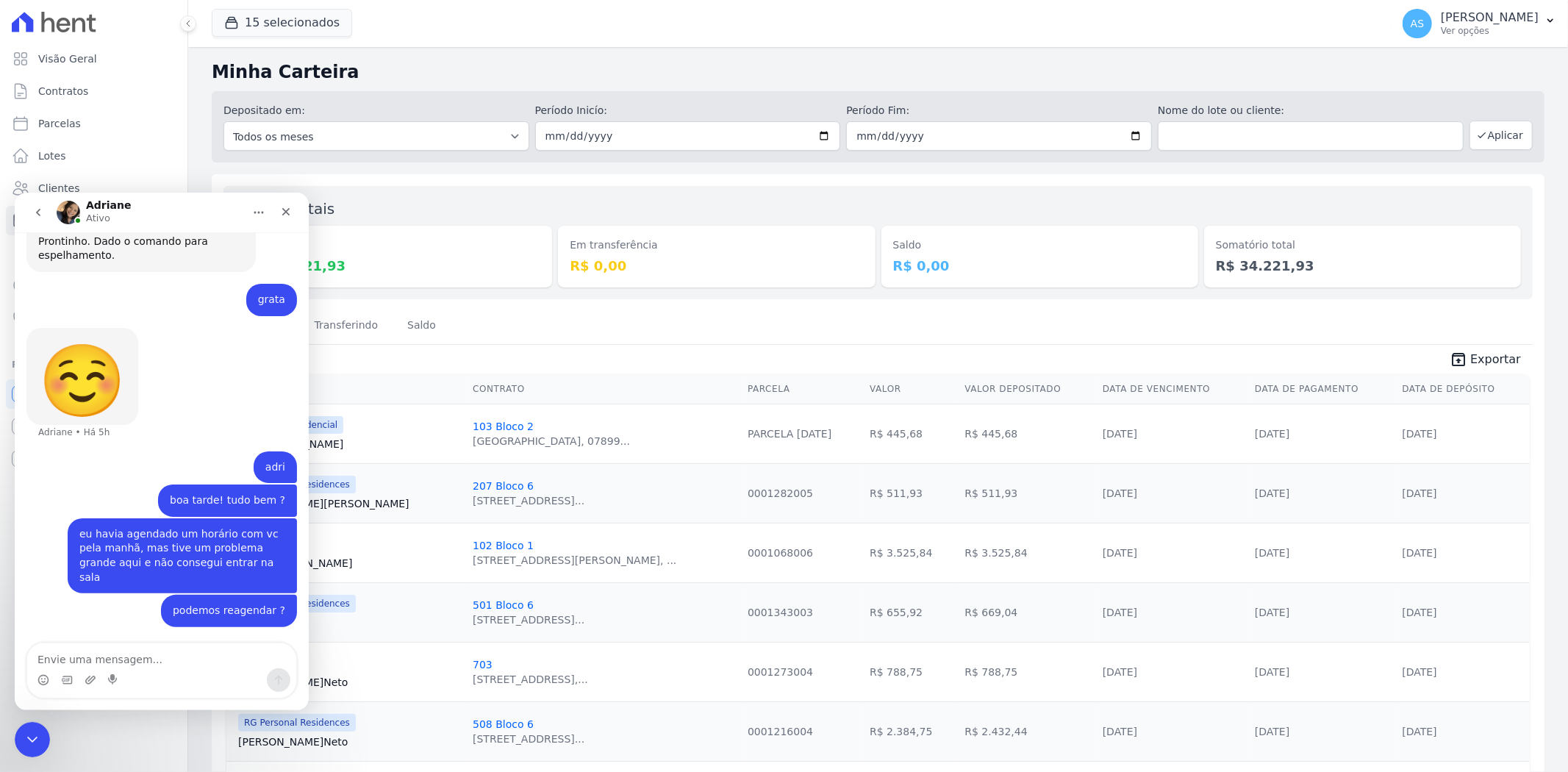
scroll to position [9114, 0]
click at [59, 661] on textarea "Envie uma mensagem..." at bounding box center [161, 655] width 269 height 25
type textarea "era sobre a migração da conta"
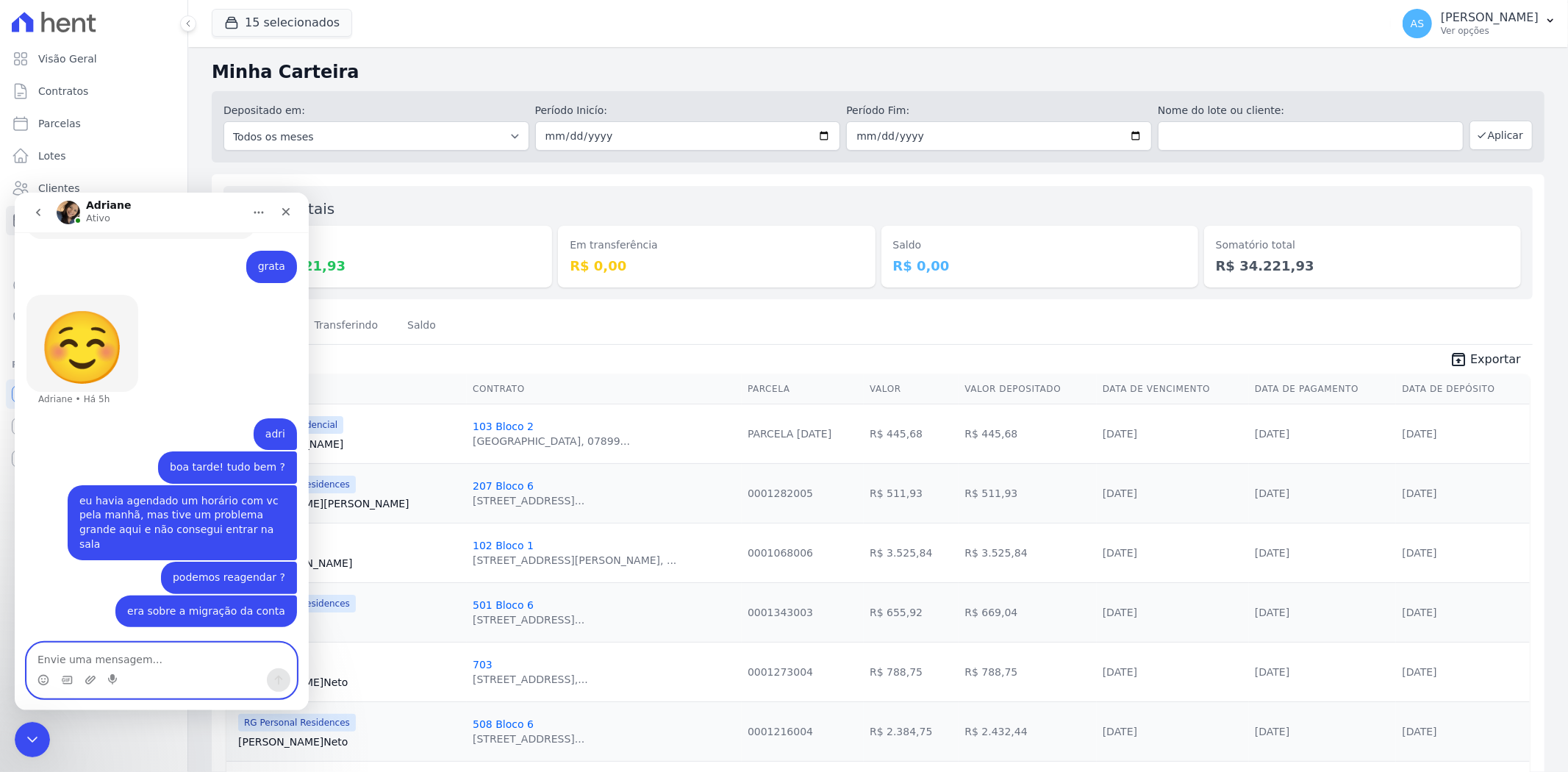
scroll to position [9148, 0]
type textarea "Arke"
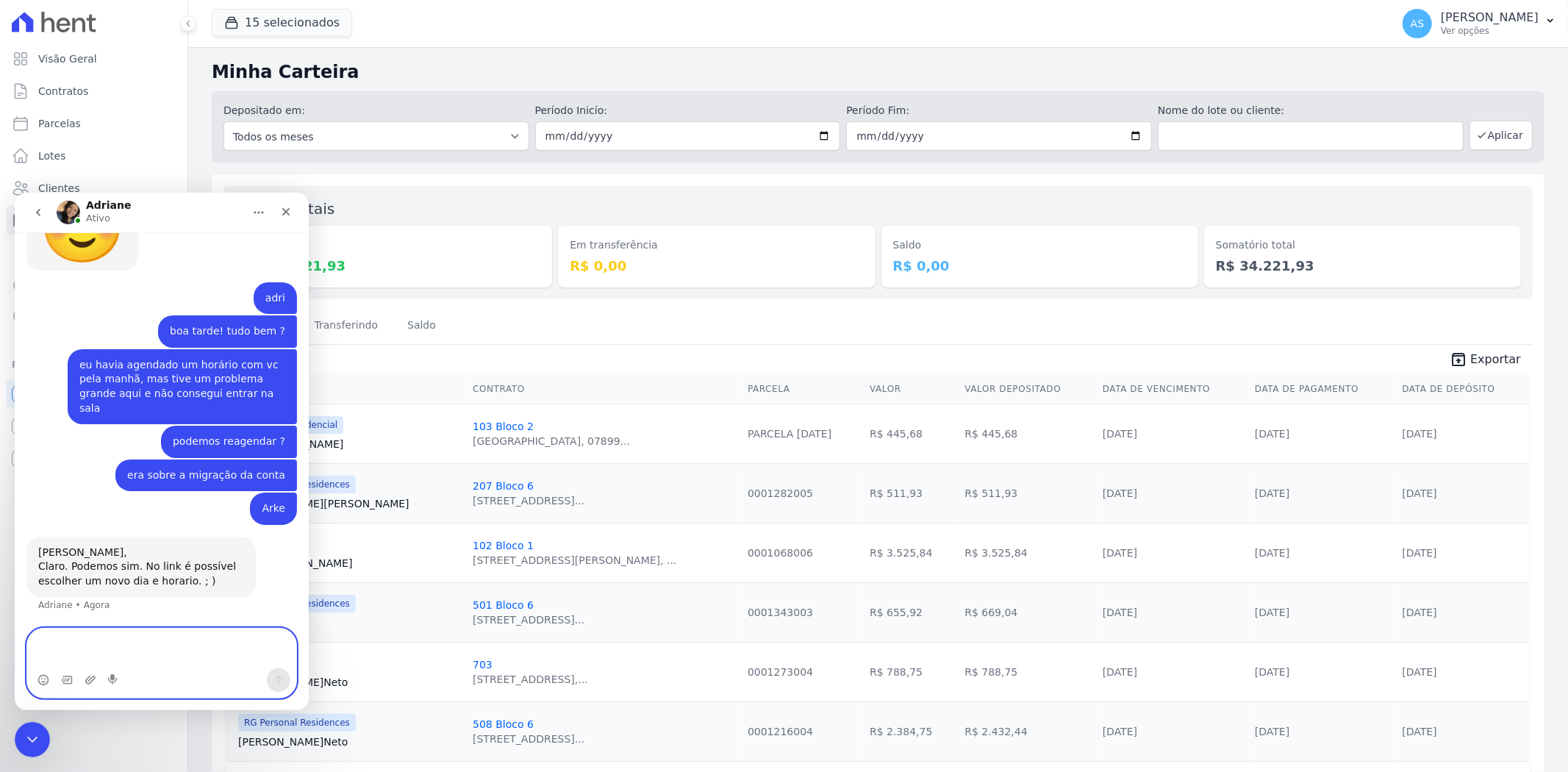
scroll to position [9269, 0]
drag, startPoint x: 28, startPoint y: 737, endPoint x: 261, endPoint y: 1357, distance: 662.3
click at [27, 736] on icon "Fechar mensagem da Intercom" at bounding box center [30, 738] width 18 height 18
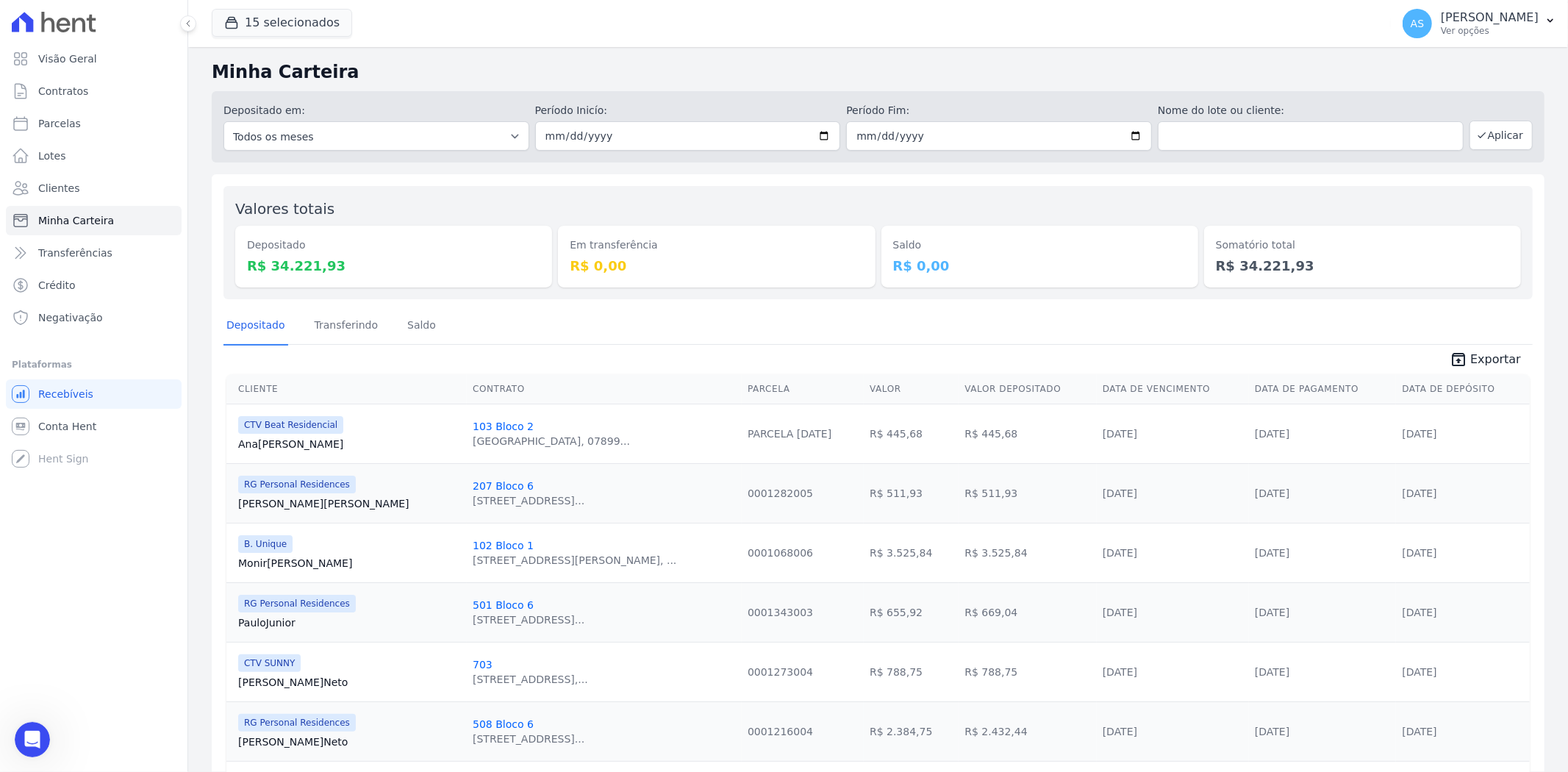
scroll to position [9268, 0]
click at [56, 185] on span "Clientes" at bounding box center [59, 188] width 41 height 15
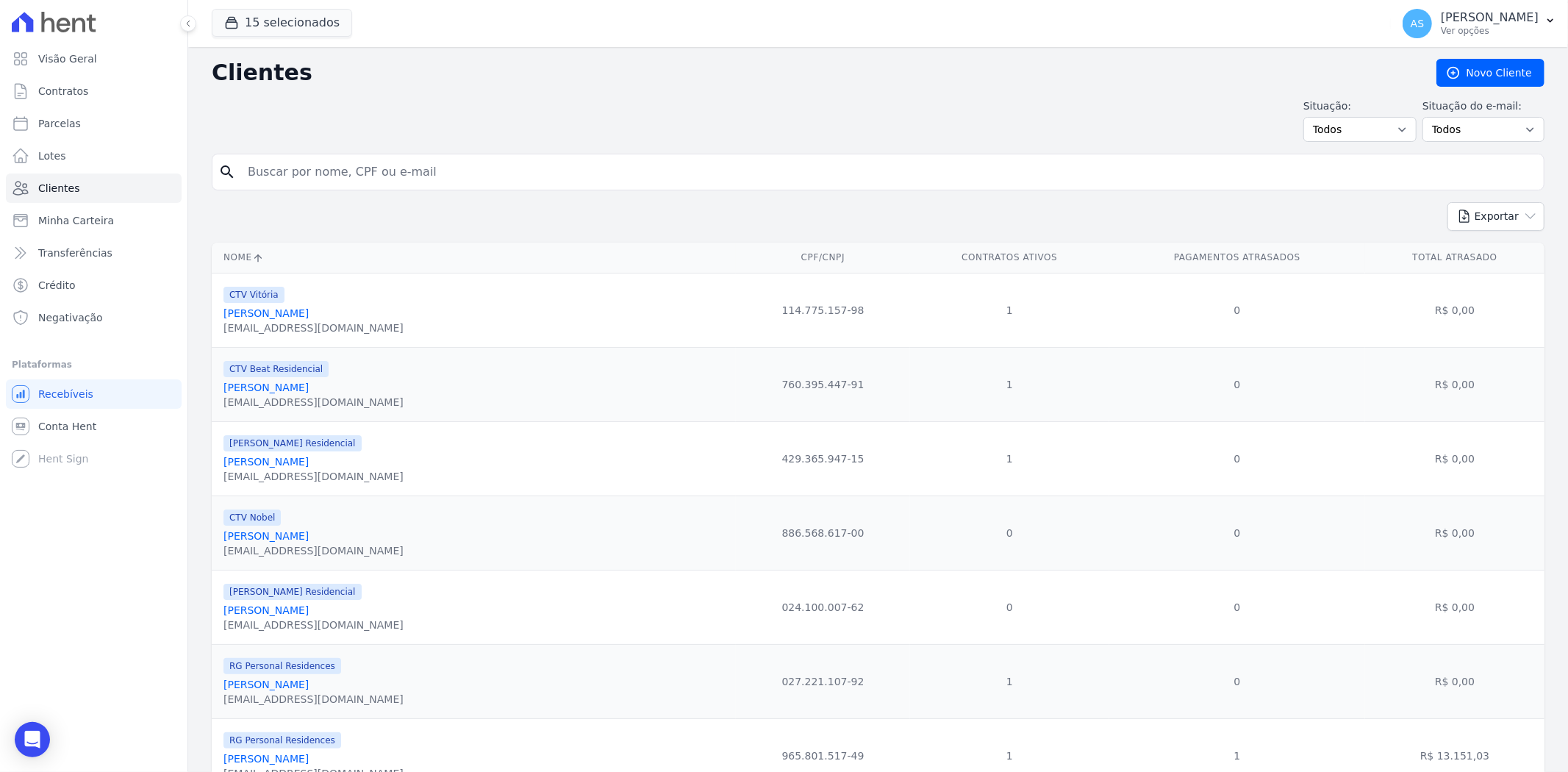
click at [264, 165] on input "search" at bounding box center [888, 172] width 1299 height 29
type input "Joana Monteiro Lassarote Barroso"
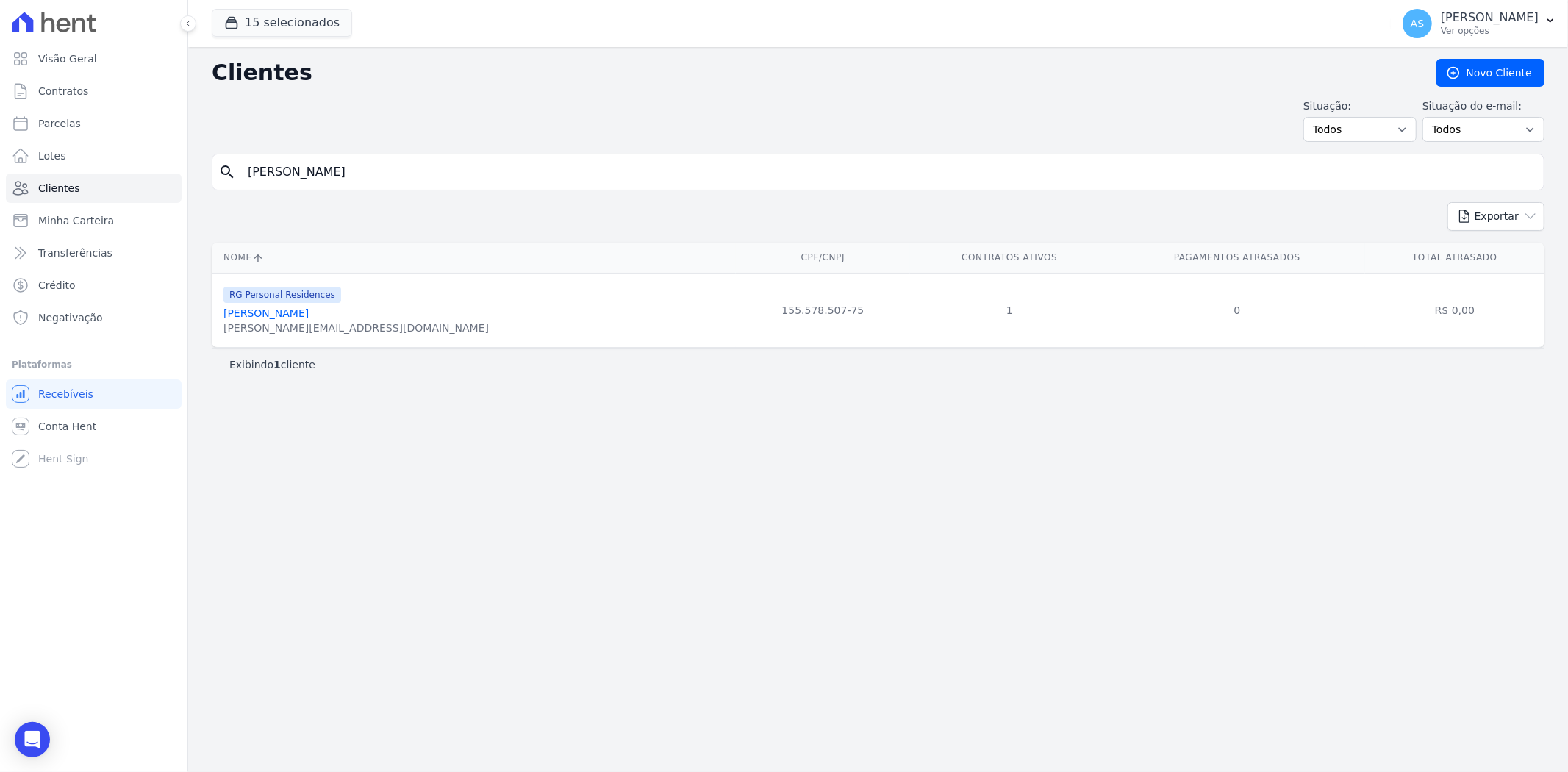
click at [309, 317] on link "Joana Monteiro Lassarote Barroso" at bounding box center [266, 313] width 85 height 11
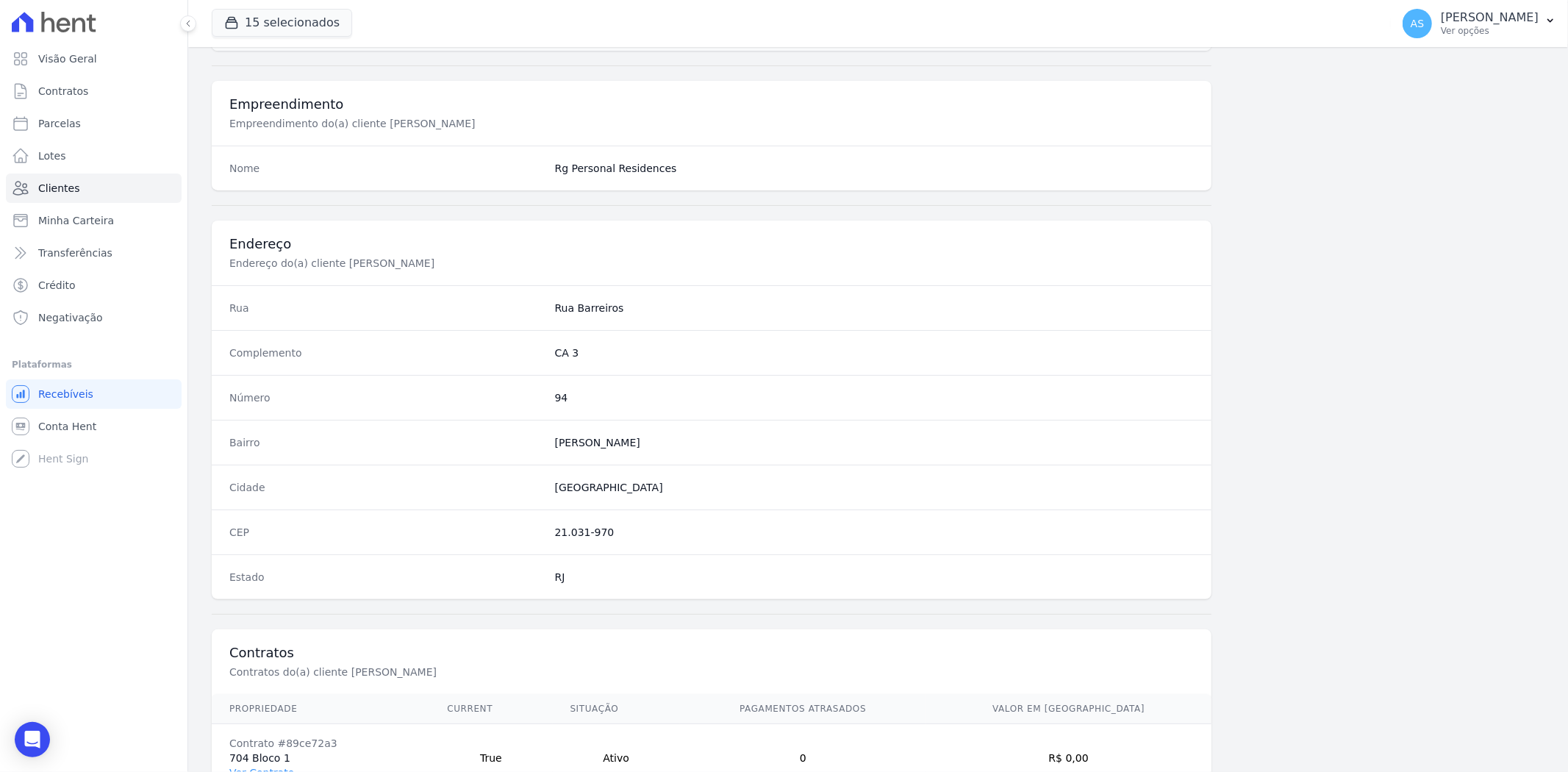
scroll to position [606, 0]
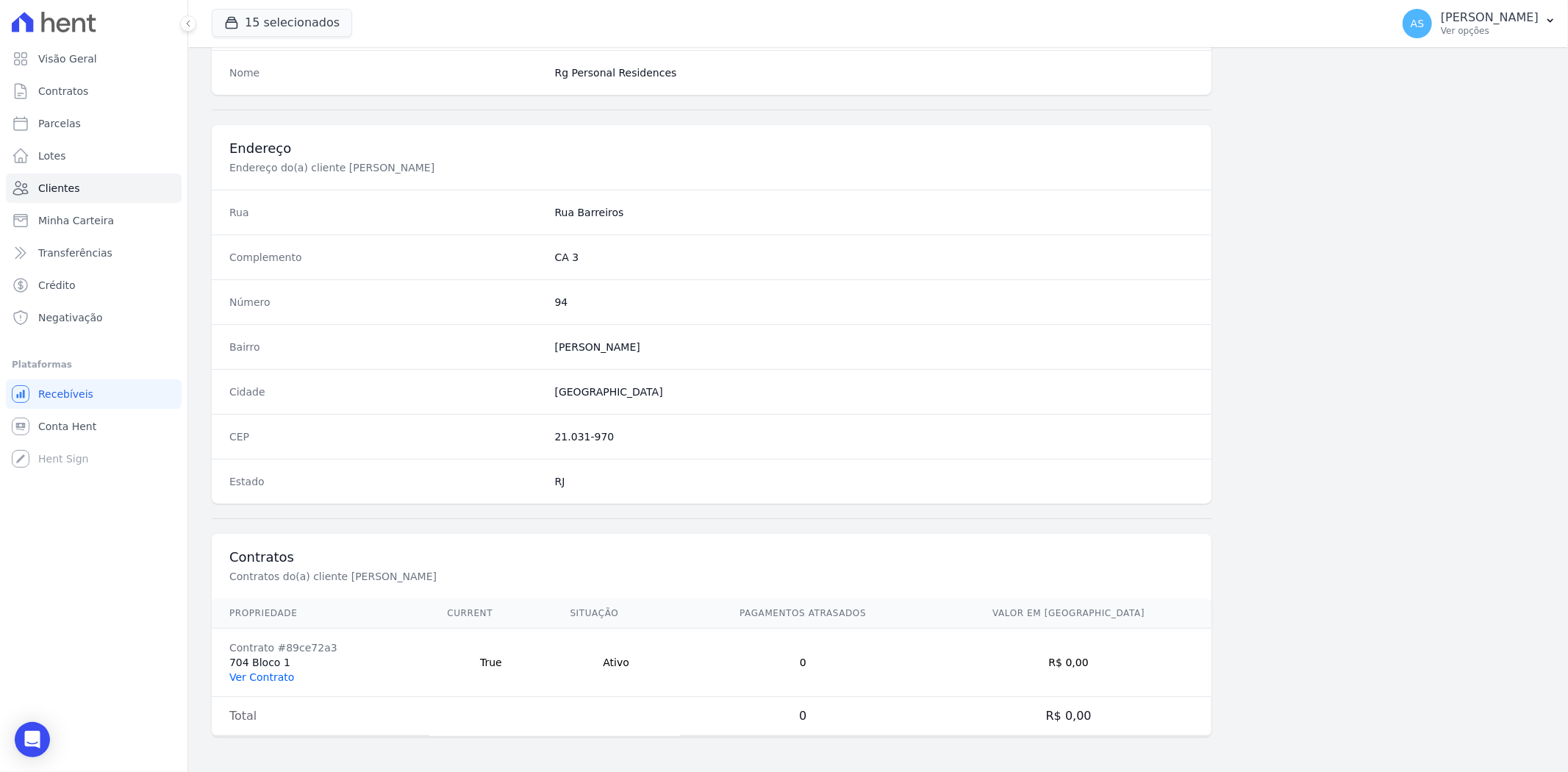
click at [267, 679] on link "Ver Contrato" at bounding box center [261, 677] width 65 height 11
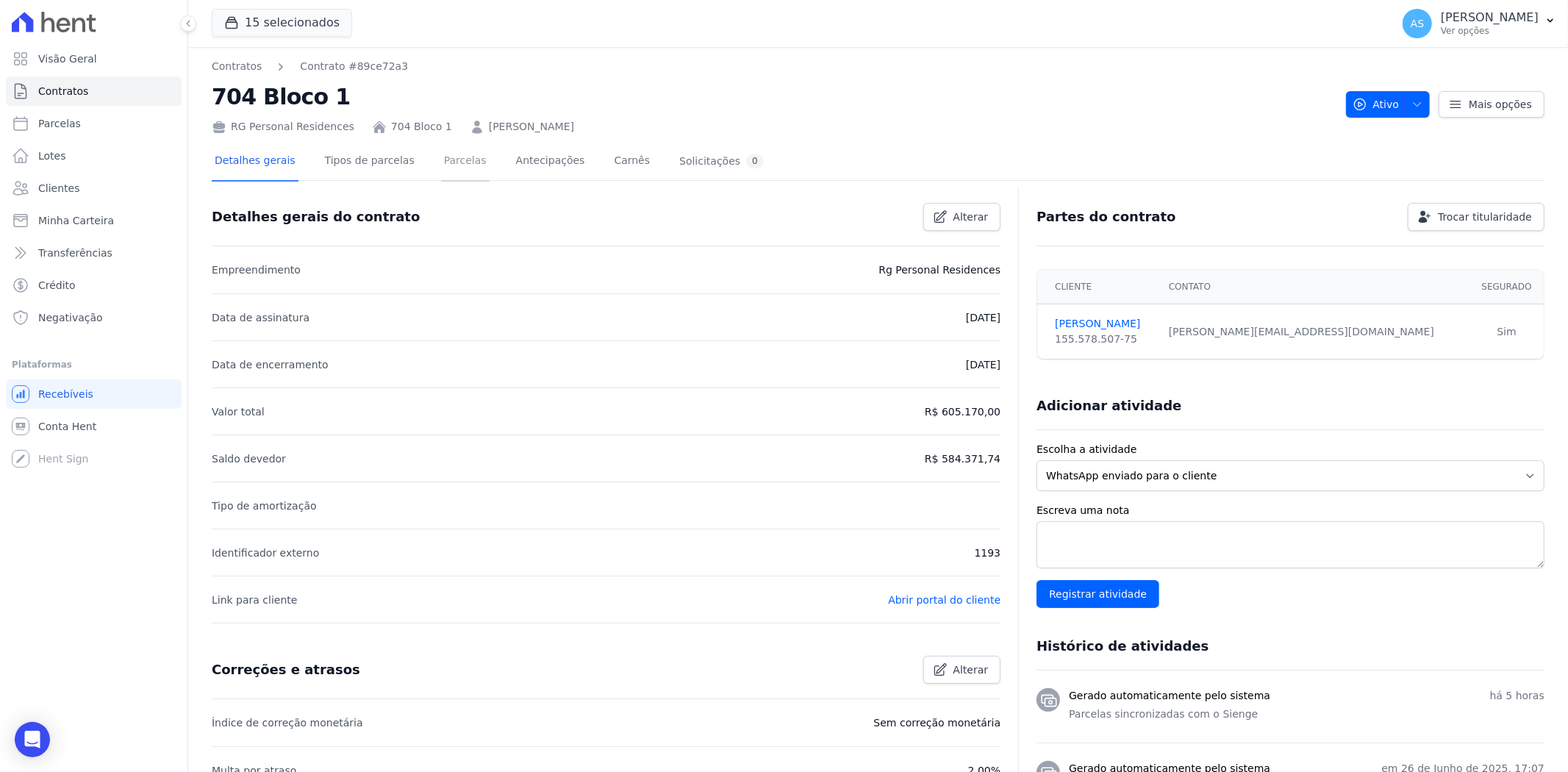
click at [441, 162] on link "Parcelas" at bounding box center [465, 162] width 48 height 39
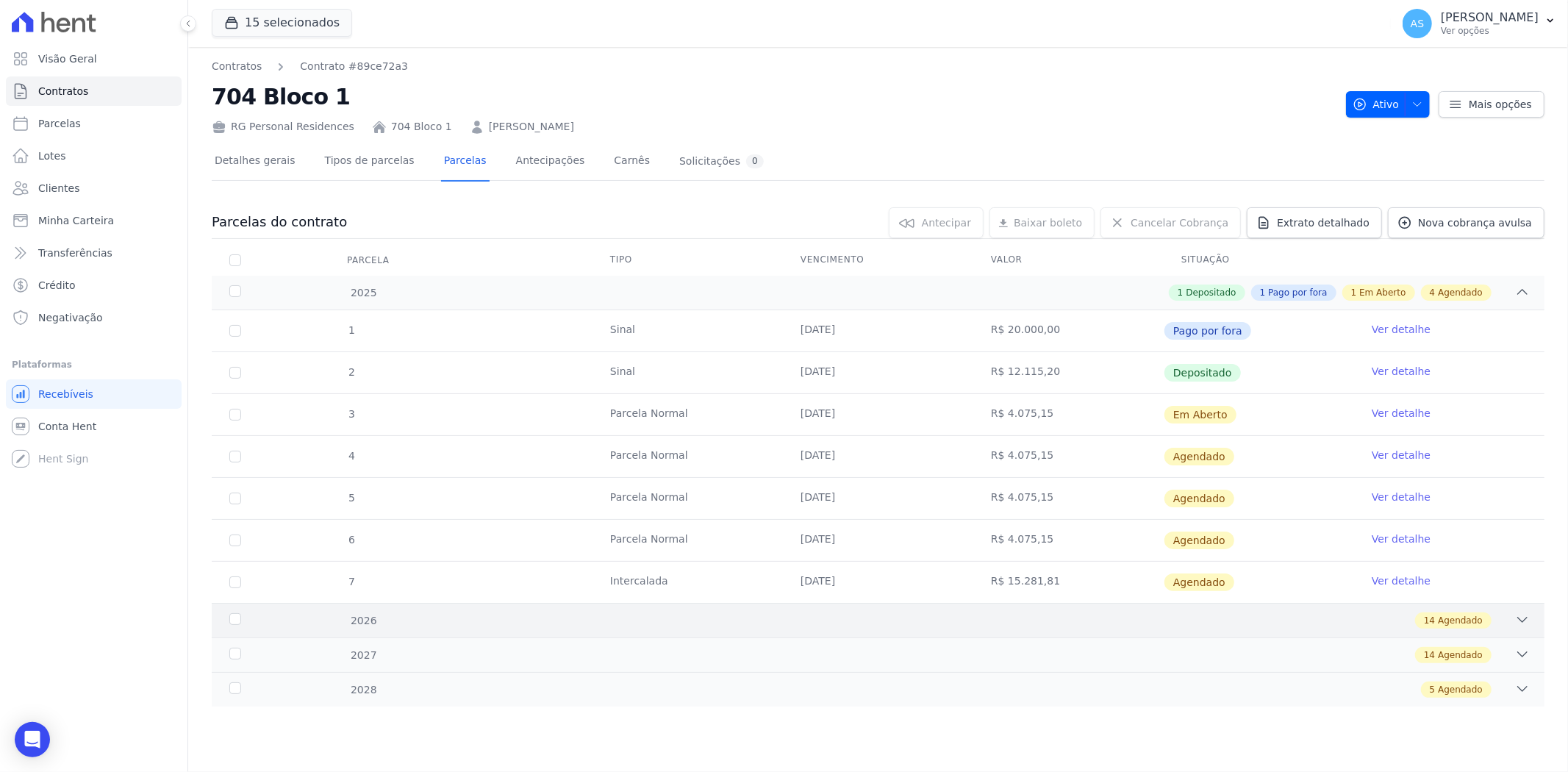
click at [1525, 614] on icon at bounding box center [1522, 620] width 15 height 15
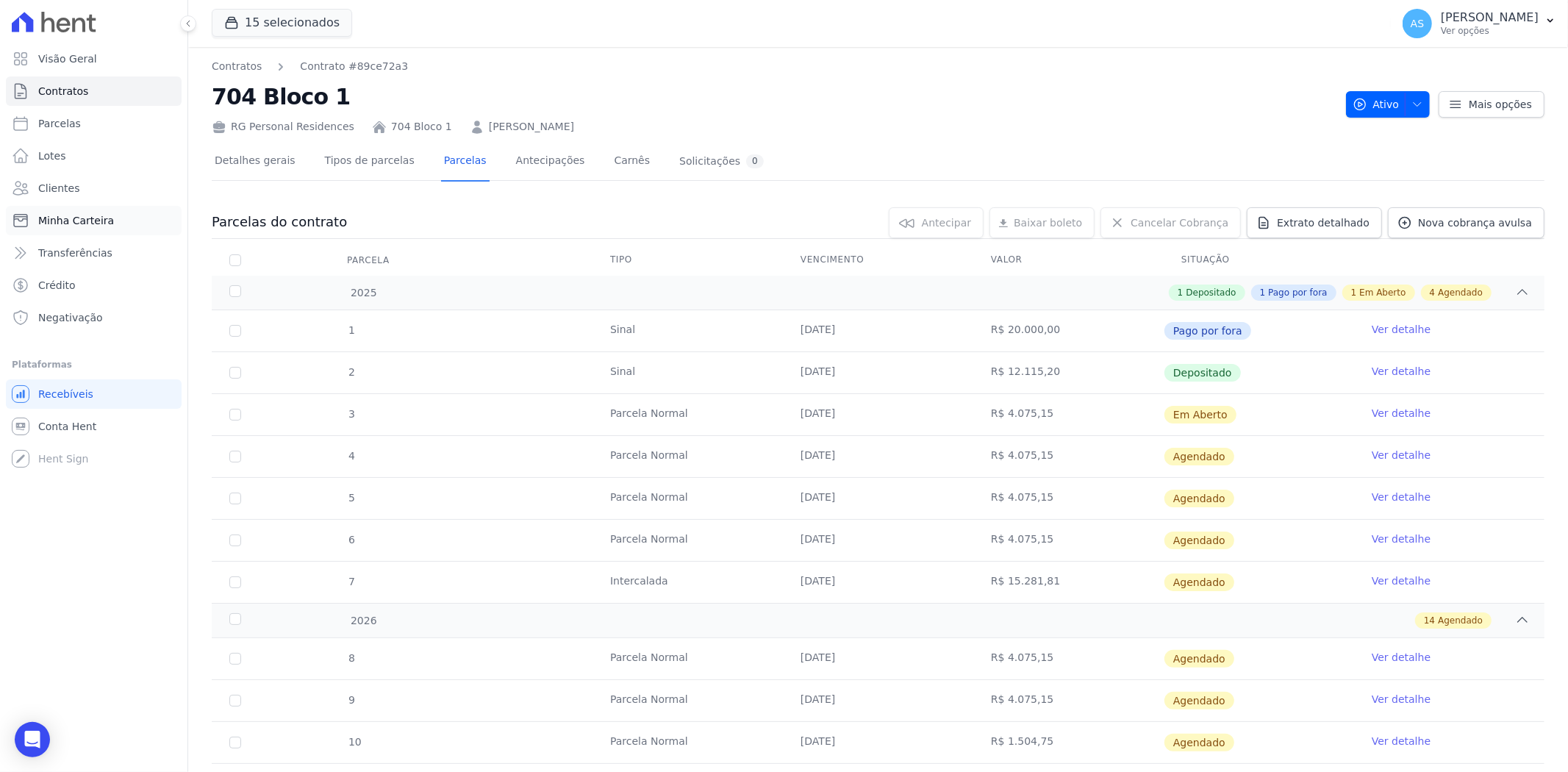
click at [52, 231] on link "Minha Carteira" at bounding box center [93, 220] width 176 height 29
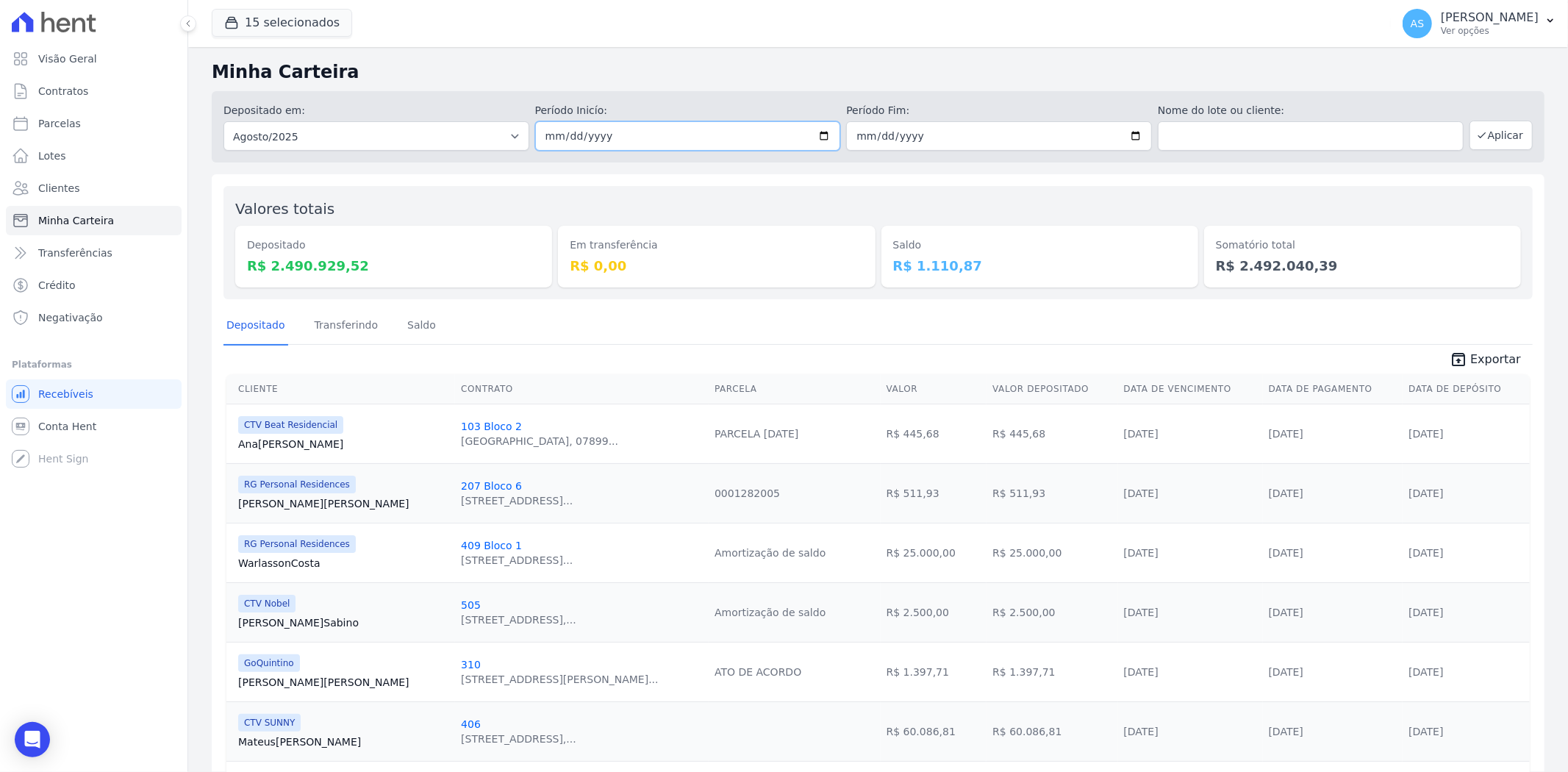
click at [818, 135] on input "2025-08-01" at bounding box center [688, 136] width 306 height 29
type input "[DATE]"
click at [1124, 134] on input "2025-08-31" at bounding box center [999, 136] width 306 height 29
type input "[DATE]"
click at [1492, 126] on button "Aplicar" at bounding box center [1500, 135] width 63 height 29
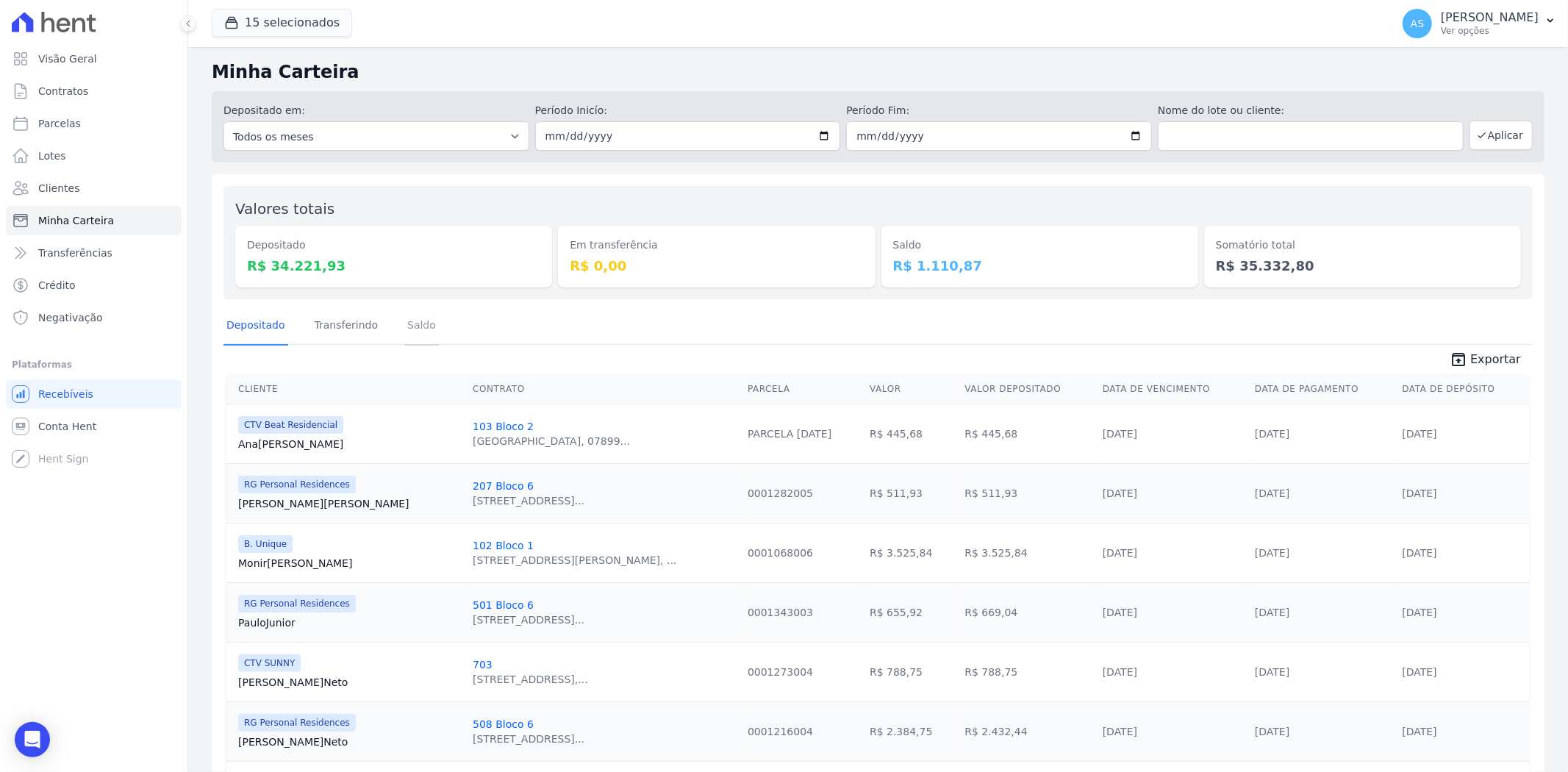
click at [404, 327] on link "Saldo" at bounding box center [421, 326] width 34 height 38
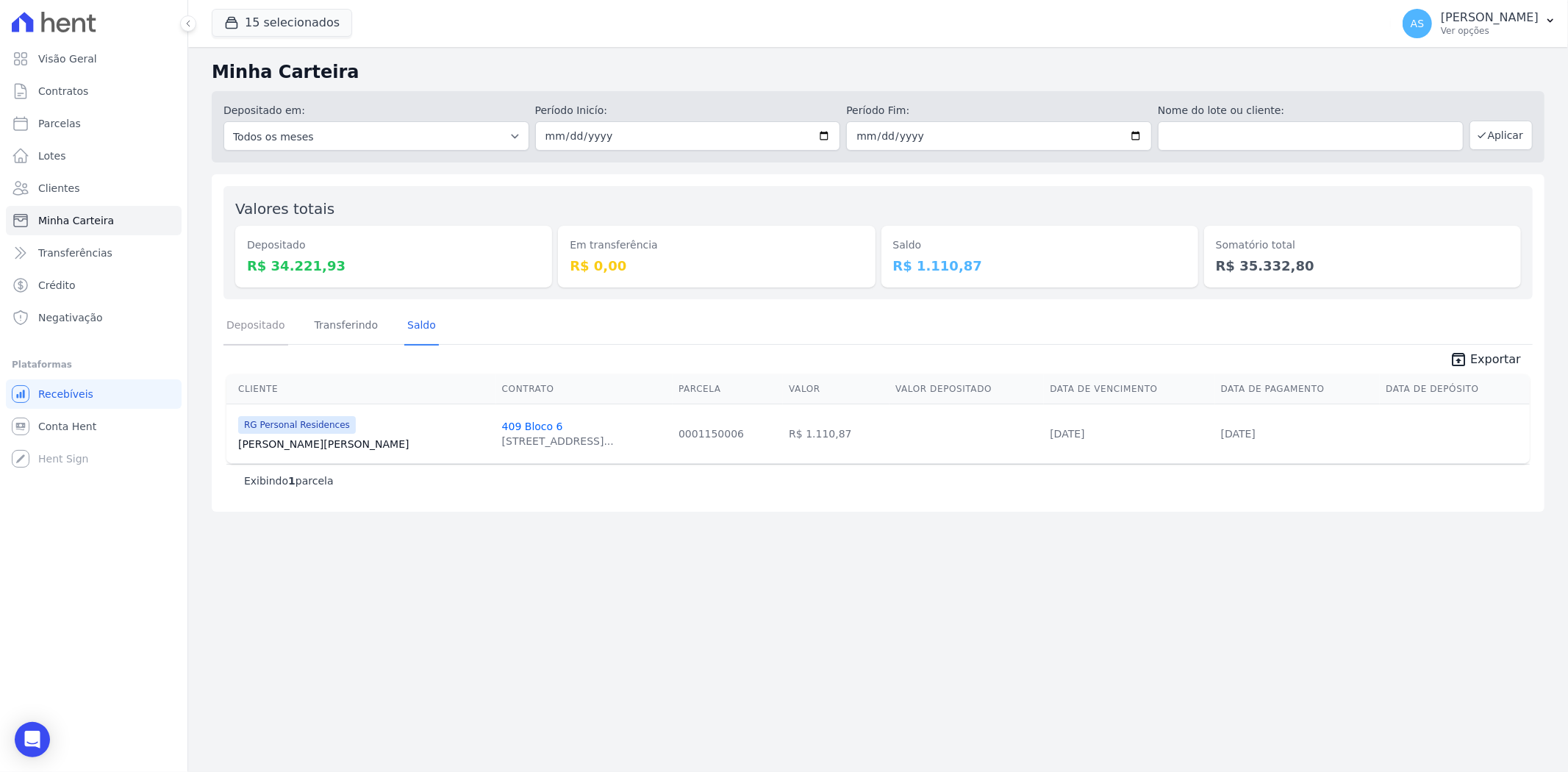
click at [260, 327] on link "Depositado" at bounding box center [255, 326] width 65 height 38
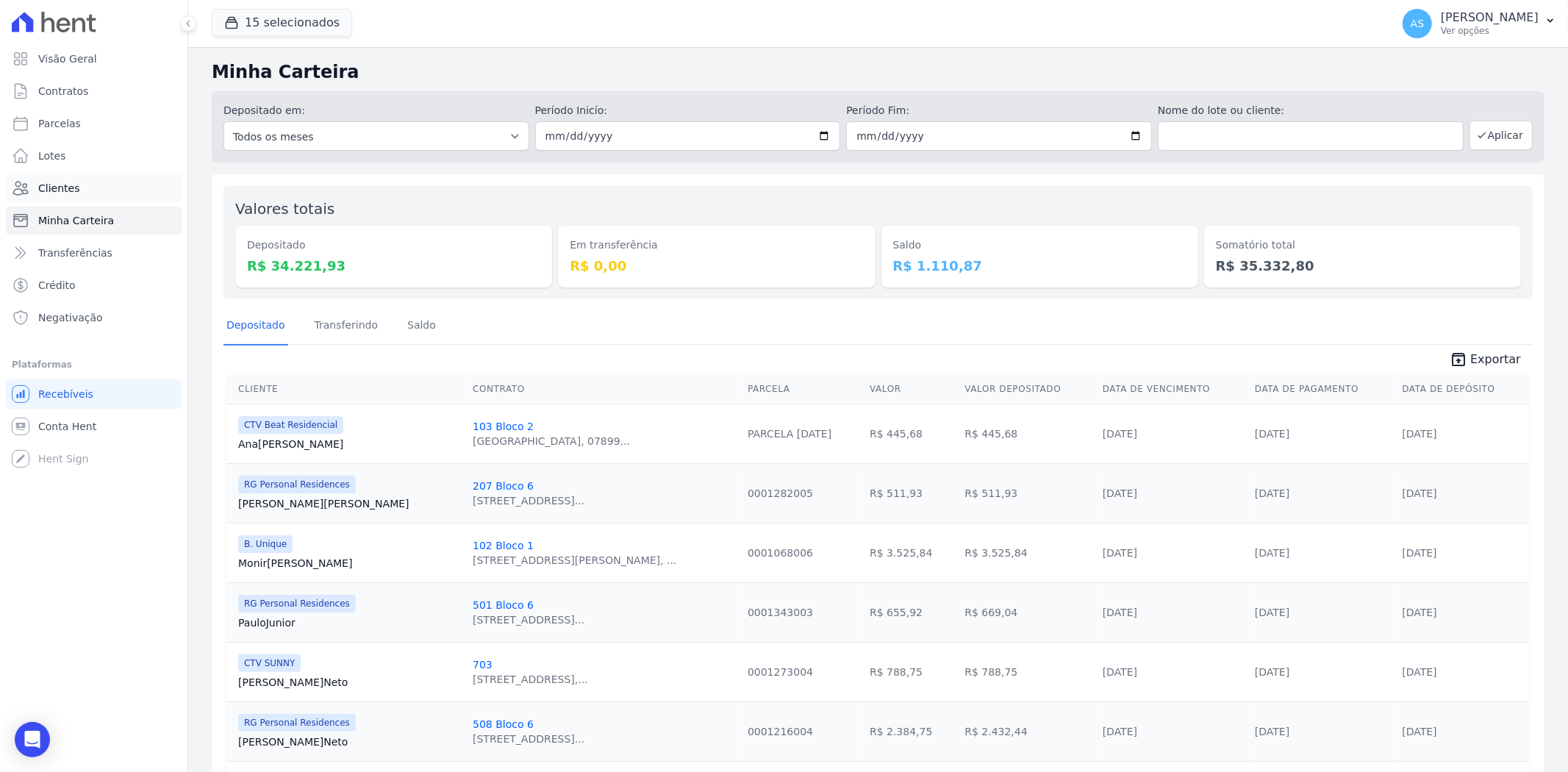
click at [40, 188] on span "Clientes" at bounding box center [59, 188] width 41 height 15
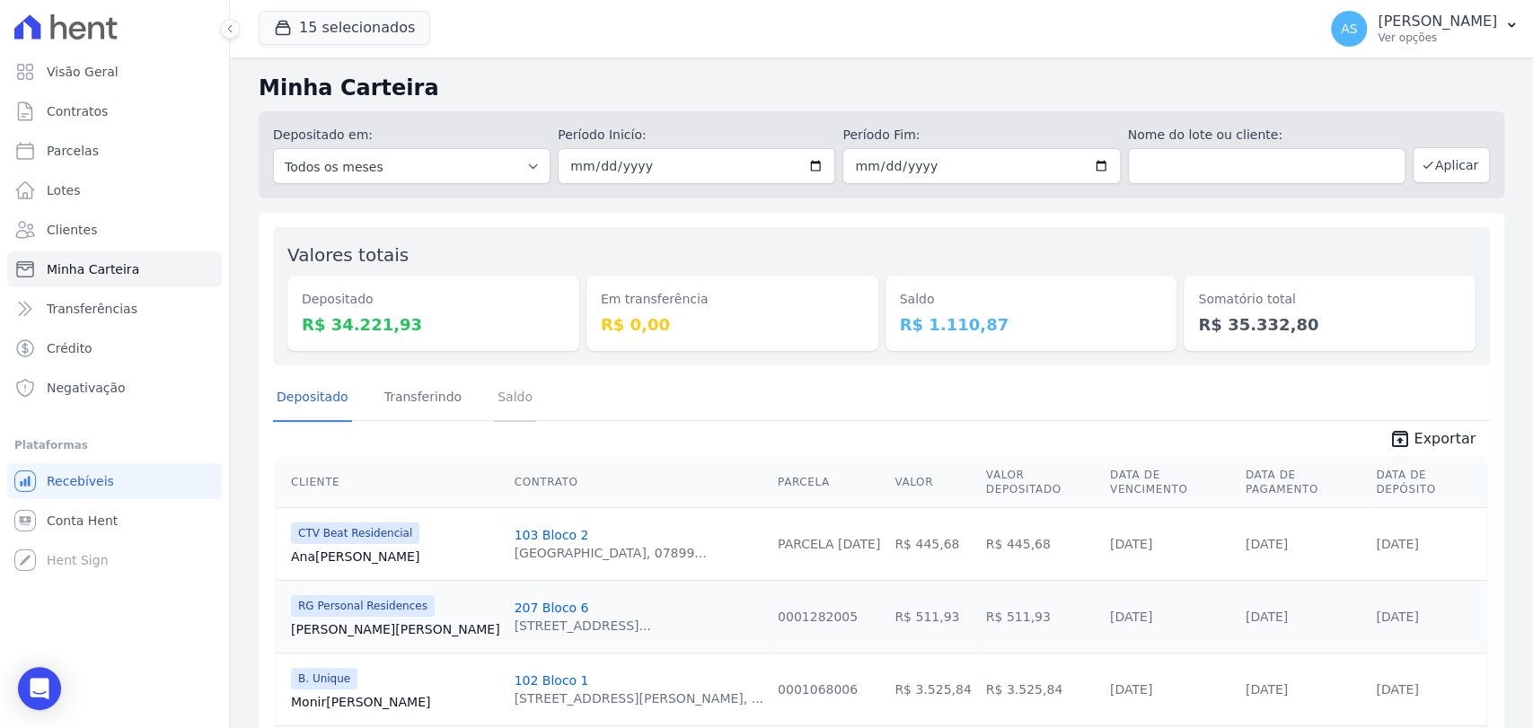
click at [503, 396] on link "Saldo" at bounding box center [515, 398] width 42 height 47
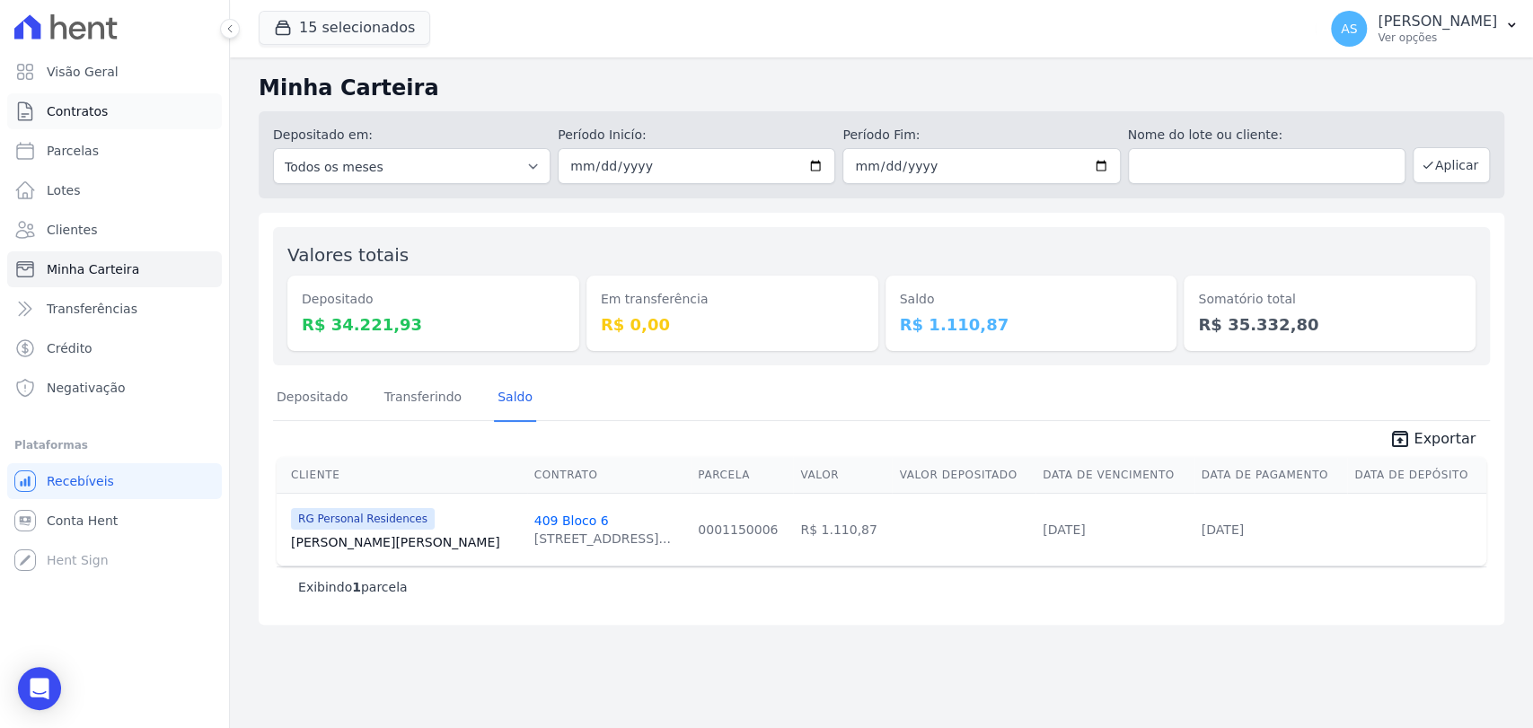
click at [62, 119] on span "Contratos" at bounding box center [77, 111] width 61 height 18
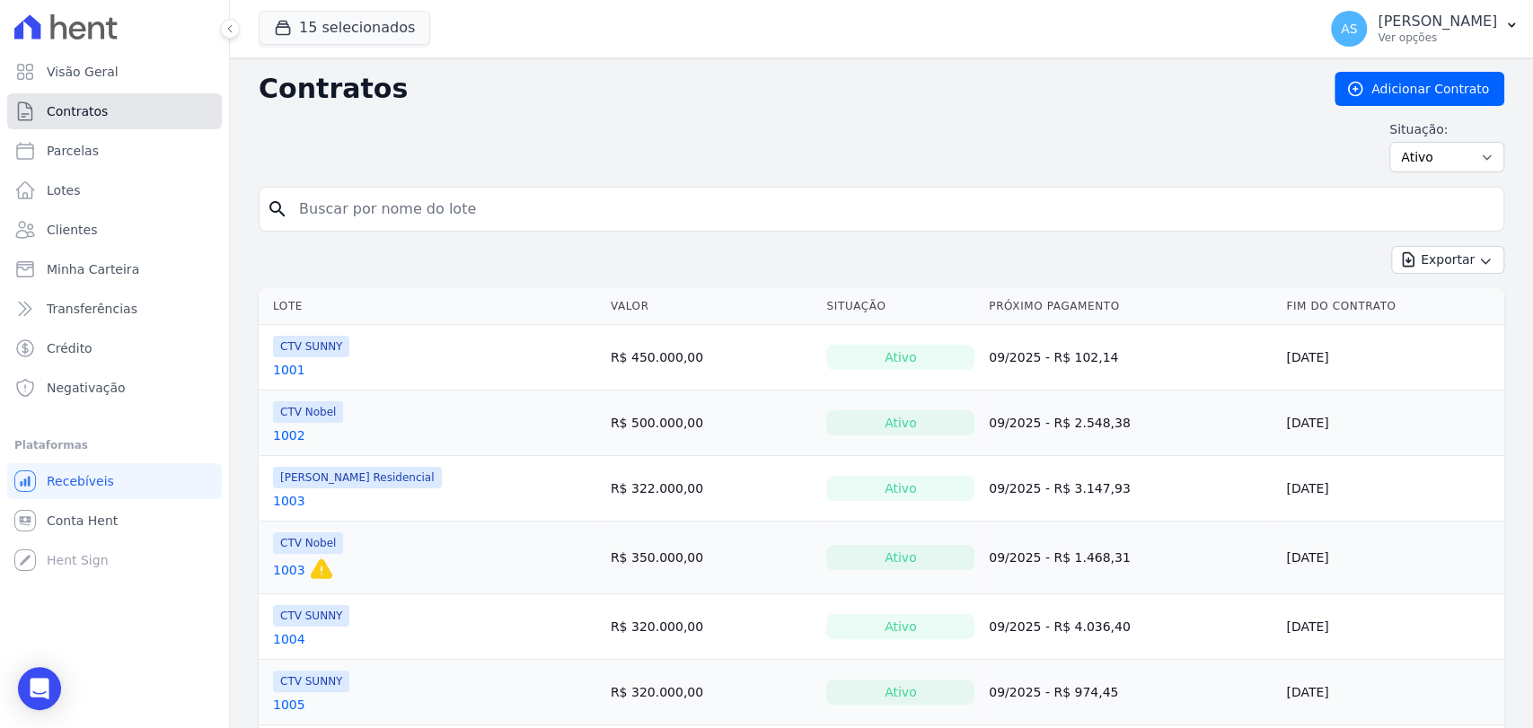
click at [77, 110] on span "Contratos" at bounding box center [77, 111] width 61 height 18
click at [71, 233] on span "Clientes" at bounding box center [72, 230] width 50 height 18
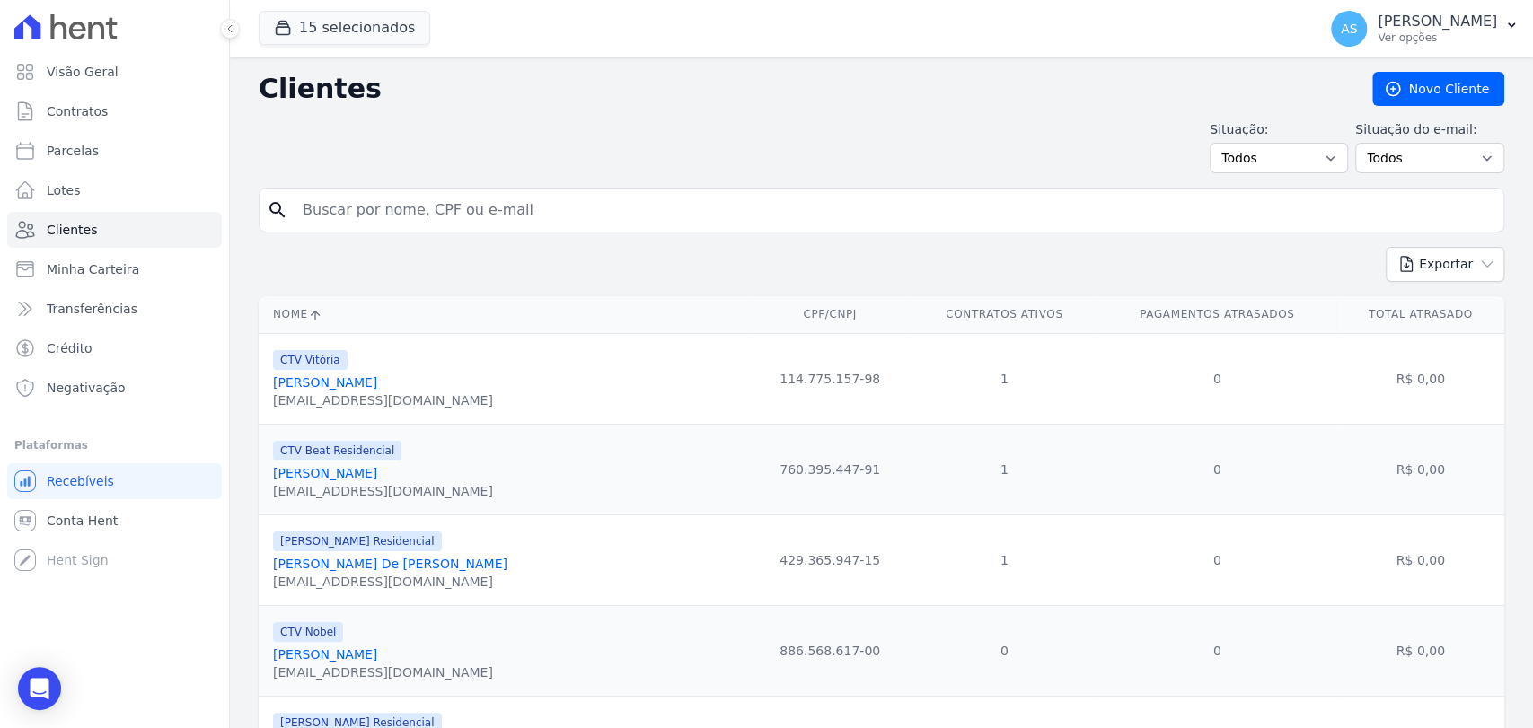
click at [317, 212] on input "search" at bounding box center [894, 210] width 1204 height 36
type input "Carlos Antonio Pinheiro dos Santos"
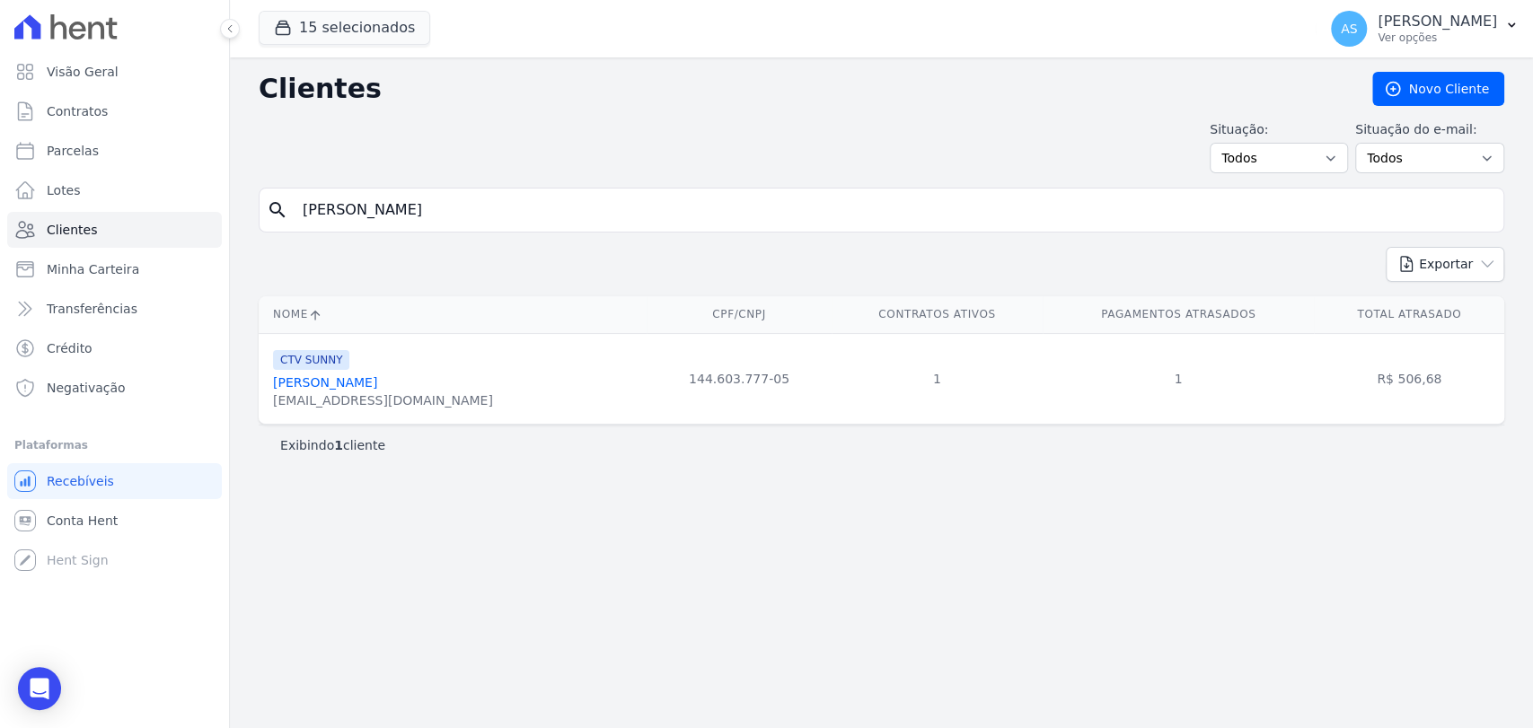
click at [377, 385] on link "Carlos Antônio Pinheiro Dos Santos" at bounding box center [325, 382] width 104 height 14
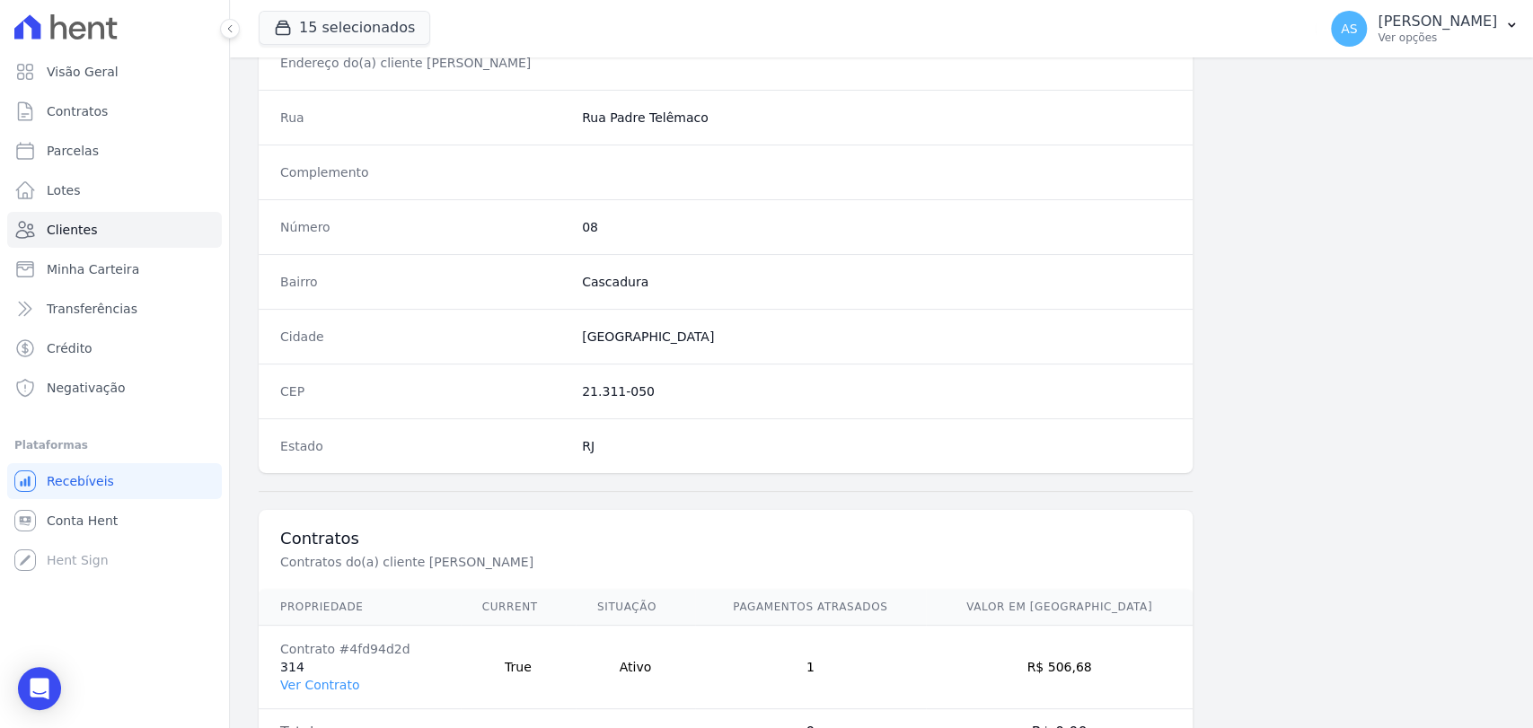
scroll to position [948, 0]
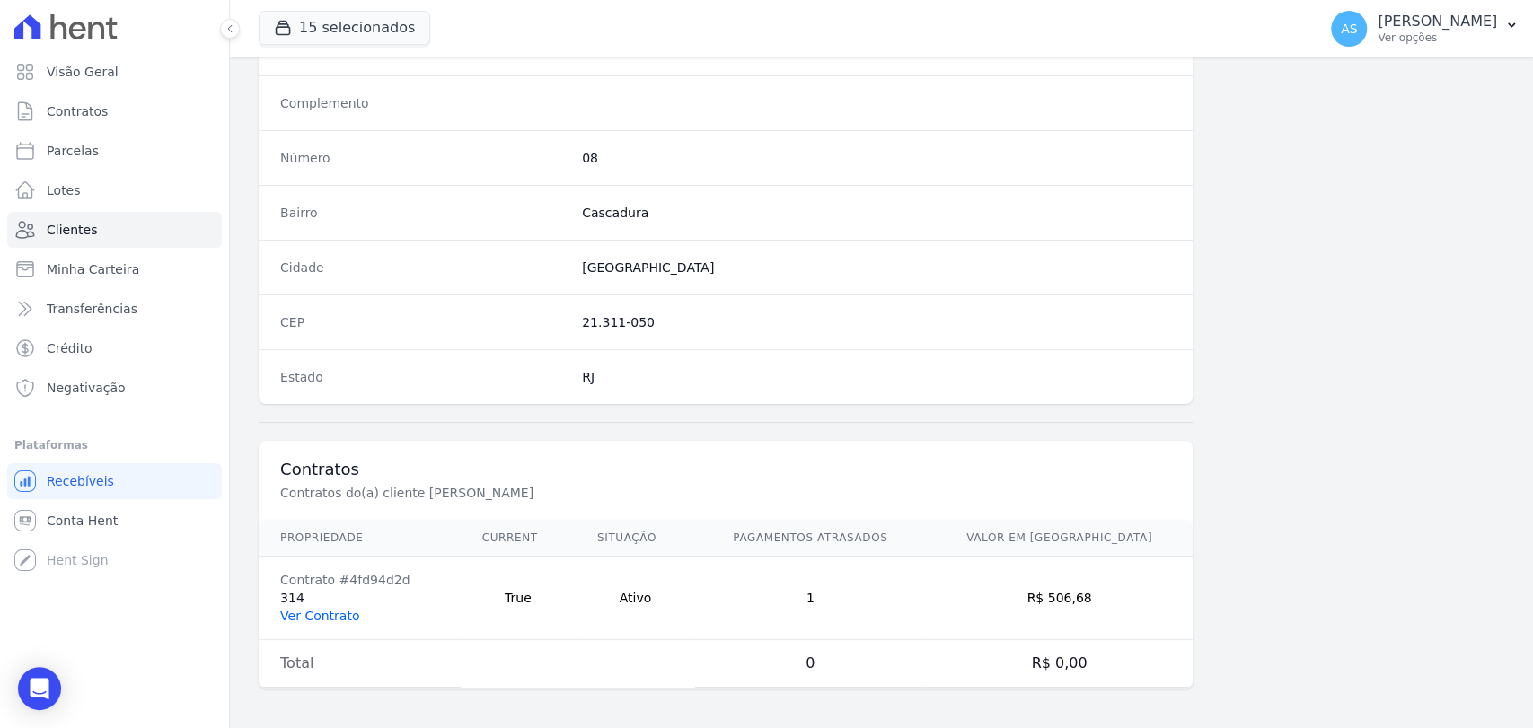
click at [309, 613] on link "Ver Contrato" at bounding box center [319, 616] width 79 height 14
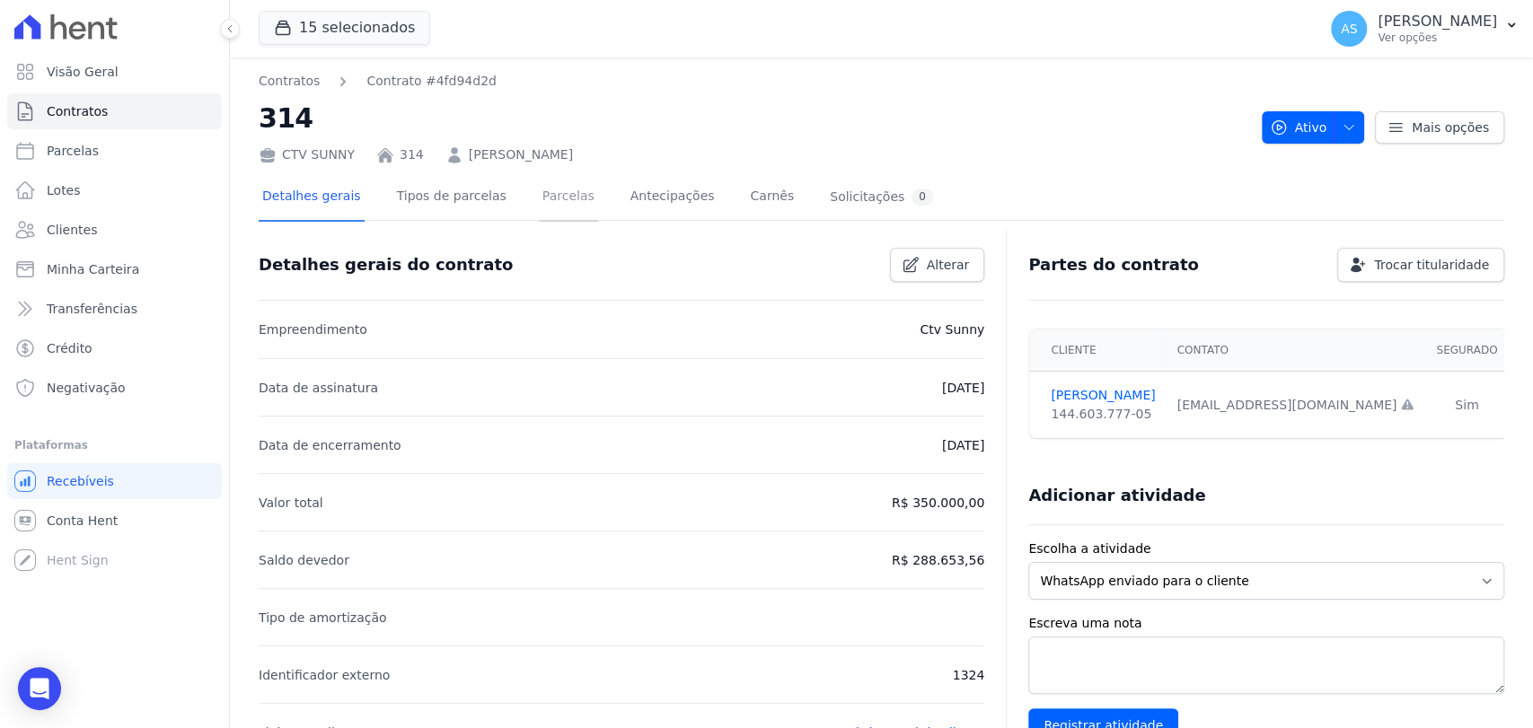
click at [544, 193] on link "Parcelas" at bounding box center [568, 198] width 59 height 48
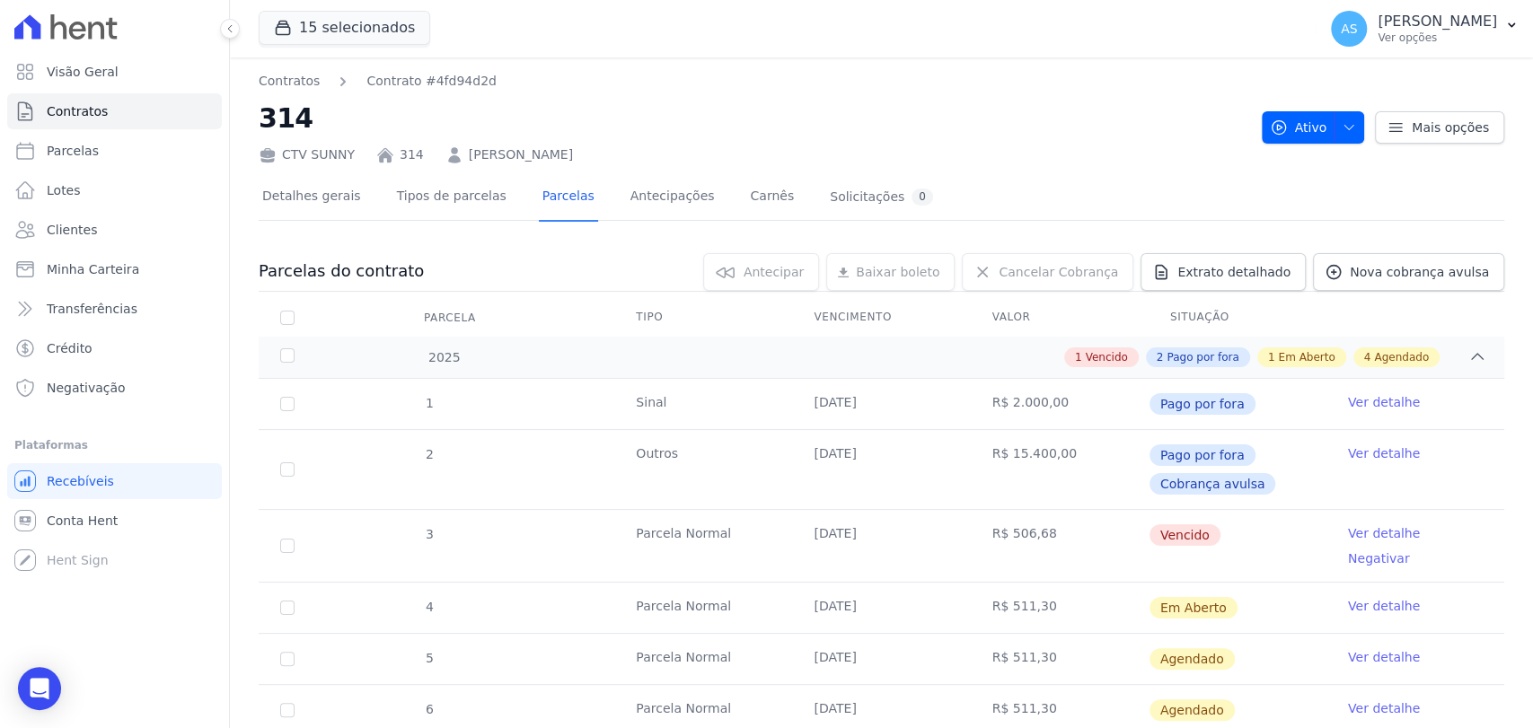
click at [1350, 530] on link "Ver detalhe" at bounding box center [1384, 533] width 72 height 18
click at [1351, 532] on link "Ver detalhe" at bounding box center [1384, 533] width 72 height 18
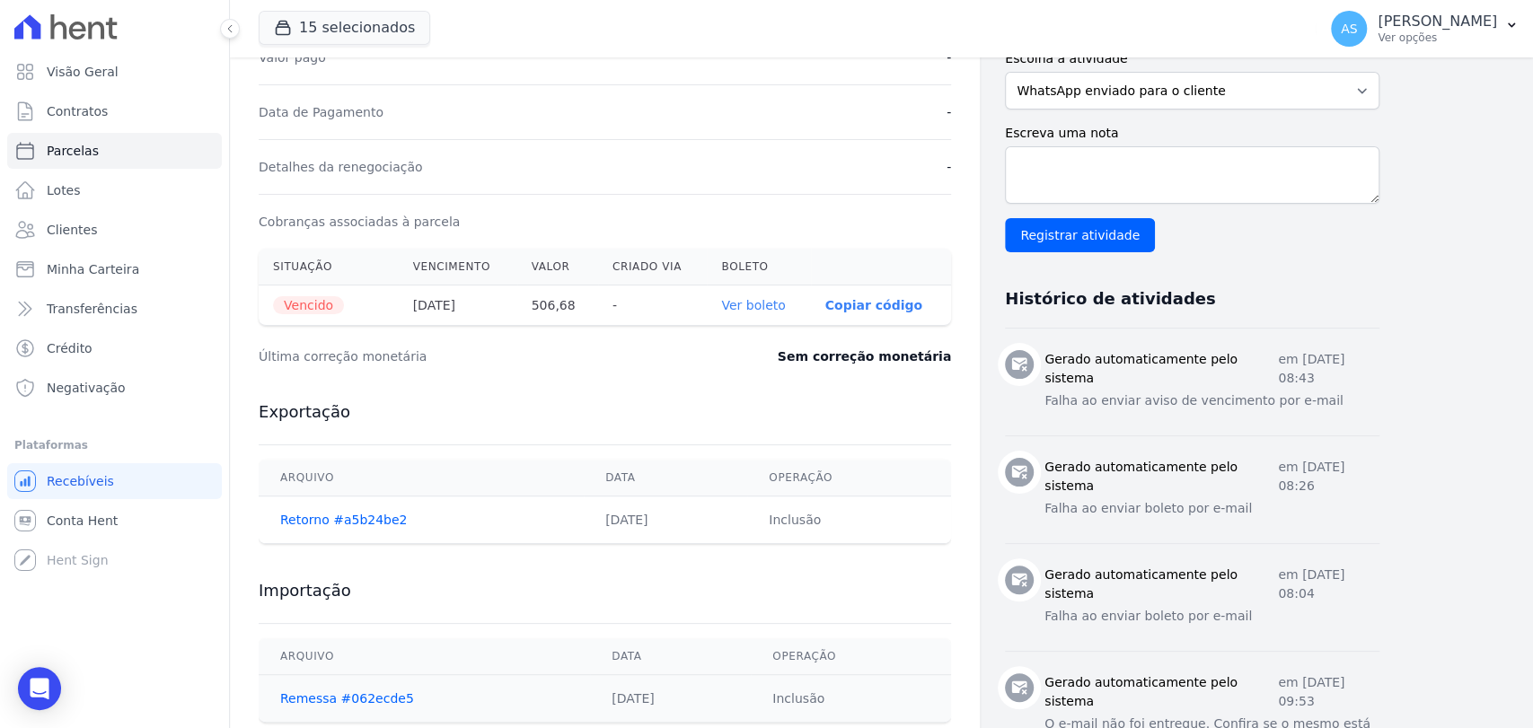
scroll to position [498, 0]
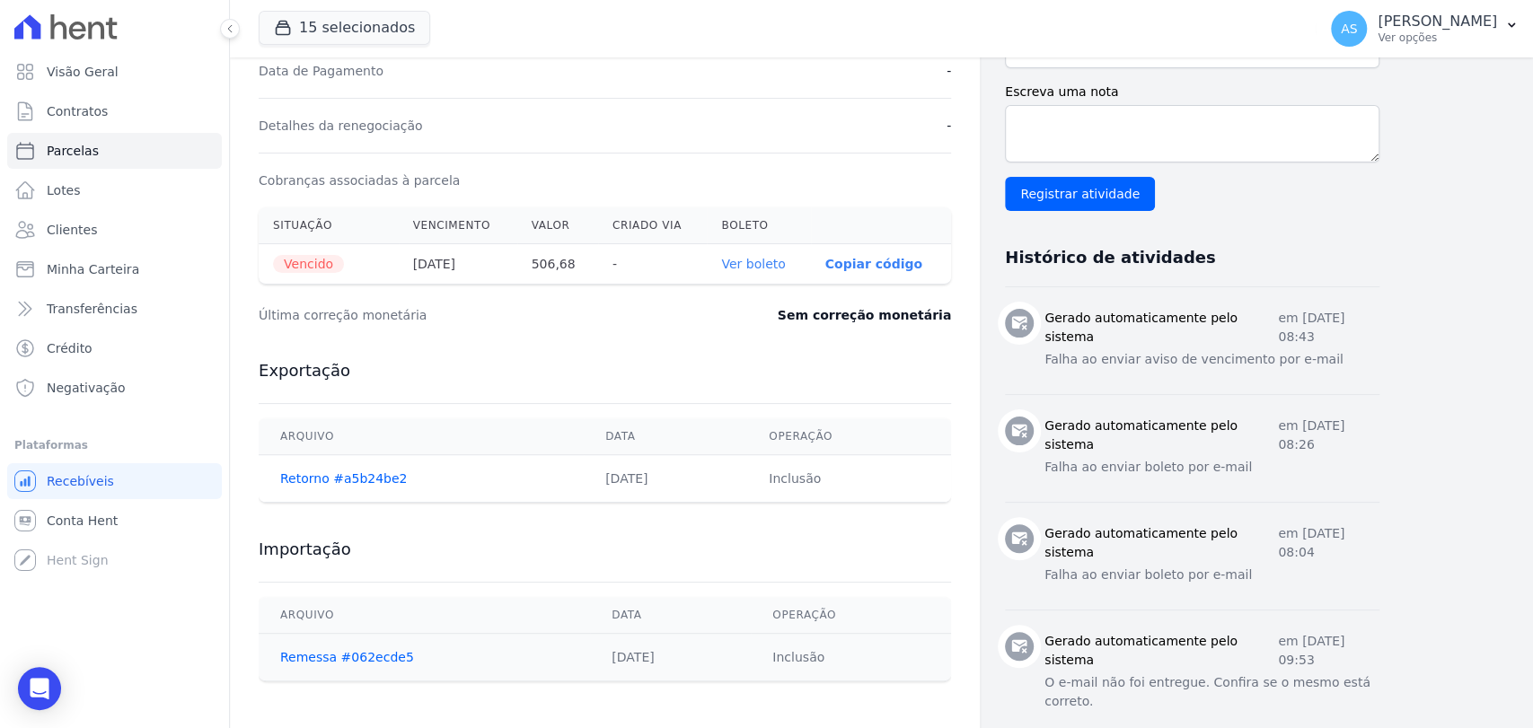
click at [769, 260] on link "Ver boleto" at bounding box center [753, 264] width 64 height 14
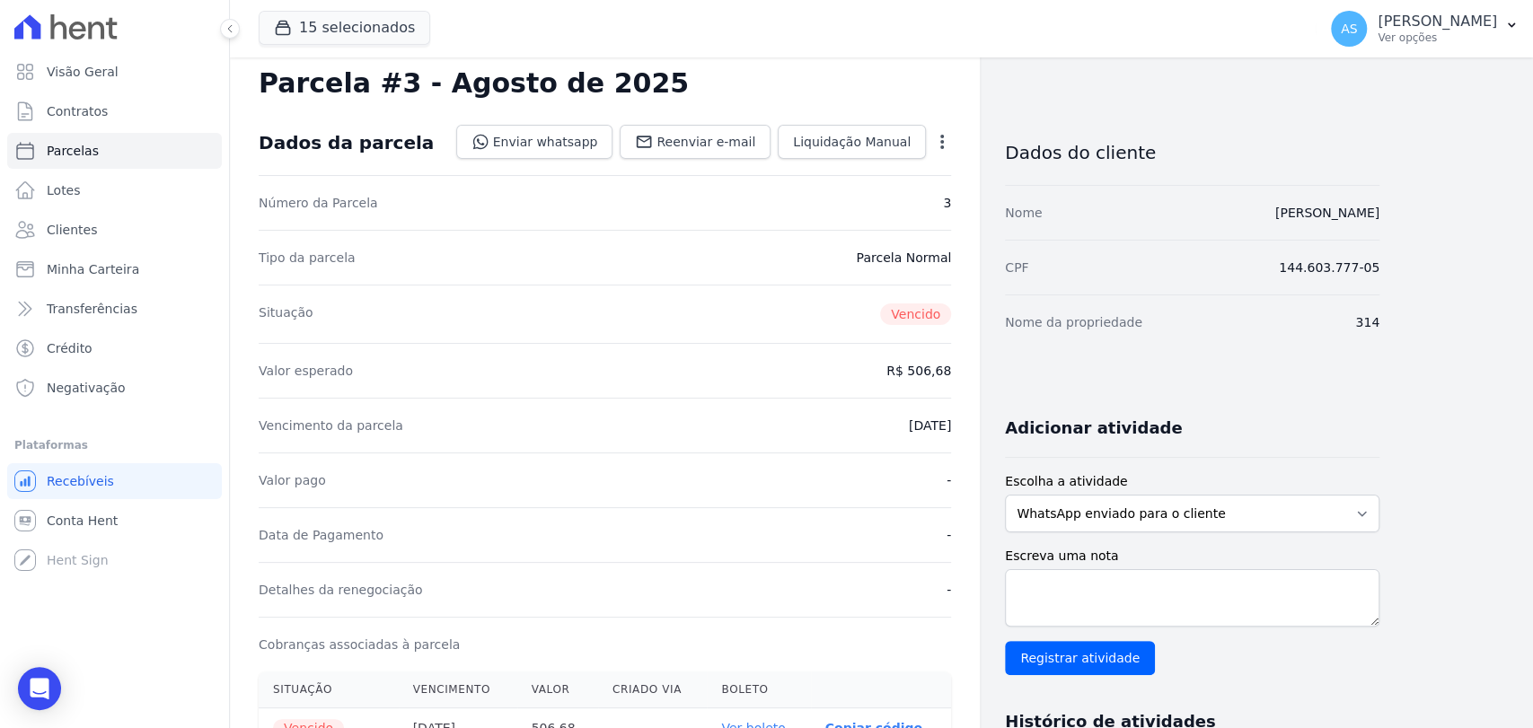
scroll to position [0, 0]
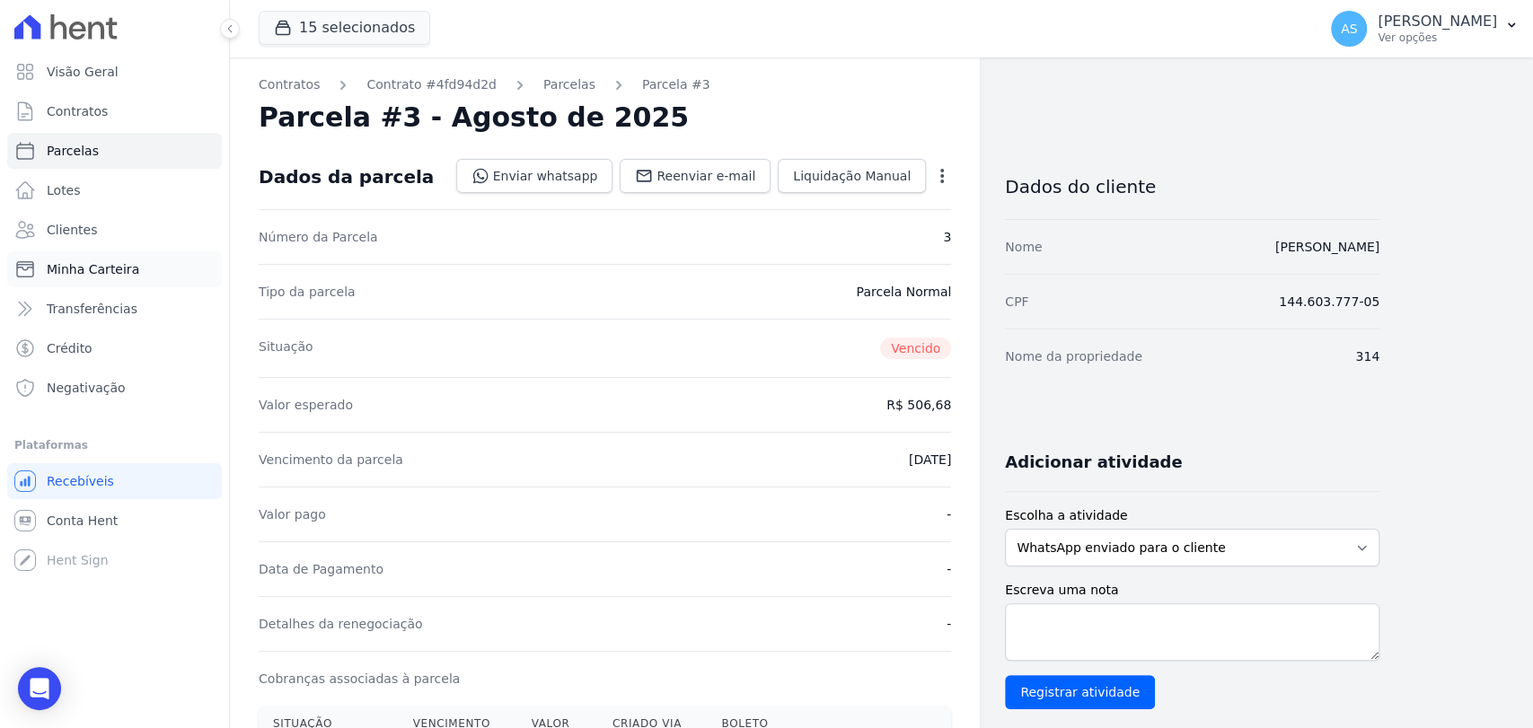
click at [88, 262] on span "Minha Carteira" at bounding box center [93, 269] width 93 height 18
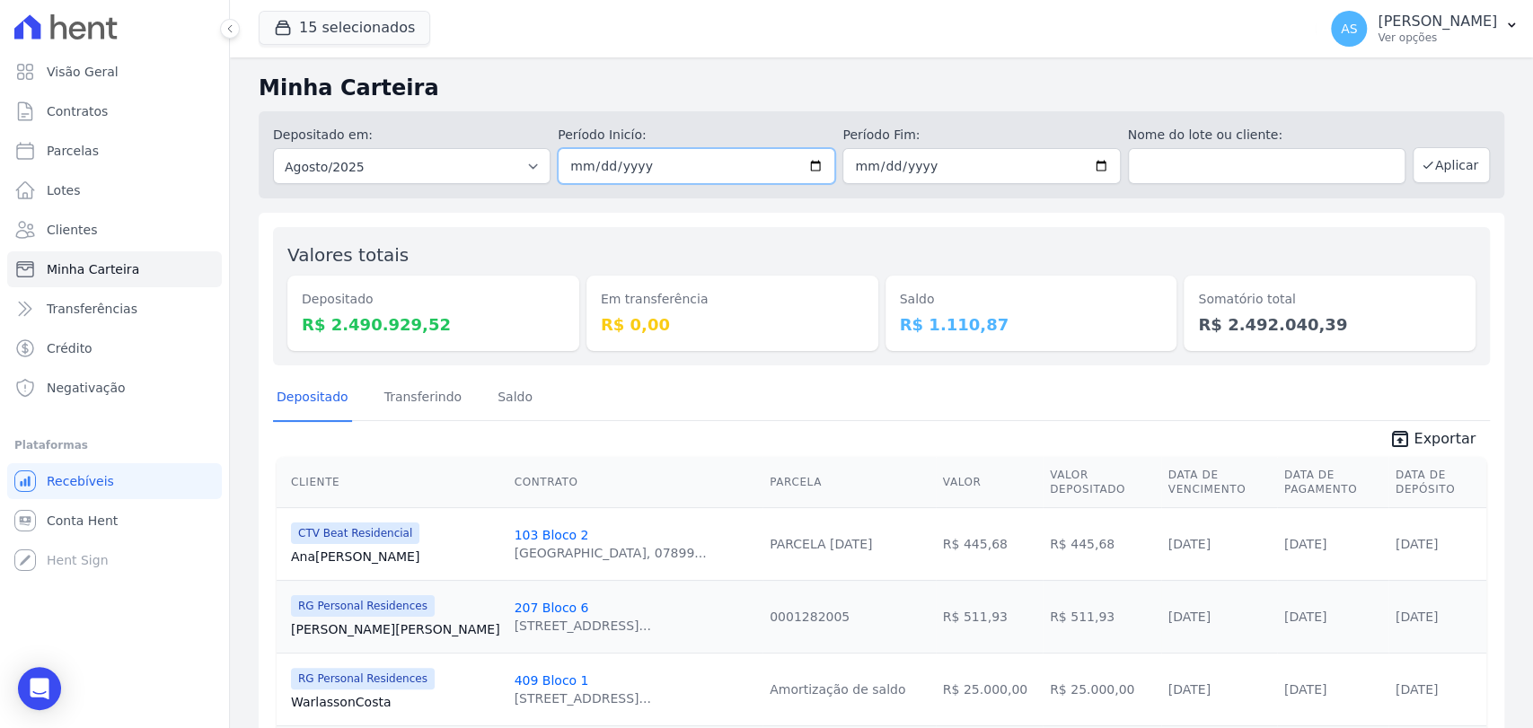
click at [807, 166] on input "2025-08-01" at bounding box center [697, 166] width 278 height 36
type input "[DATE]"
click at [1091, 167] on input "2025-08-31" at bounding box center [981, 166] width 278 height 36
type input "[DATE]"
click at [1423, 174] on button "Aplicar" at bounding box center [1451, 165] width 77 height 36
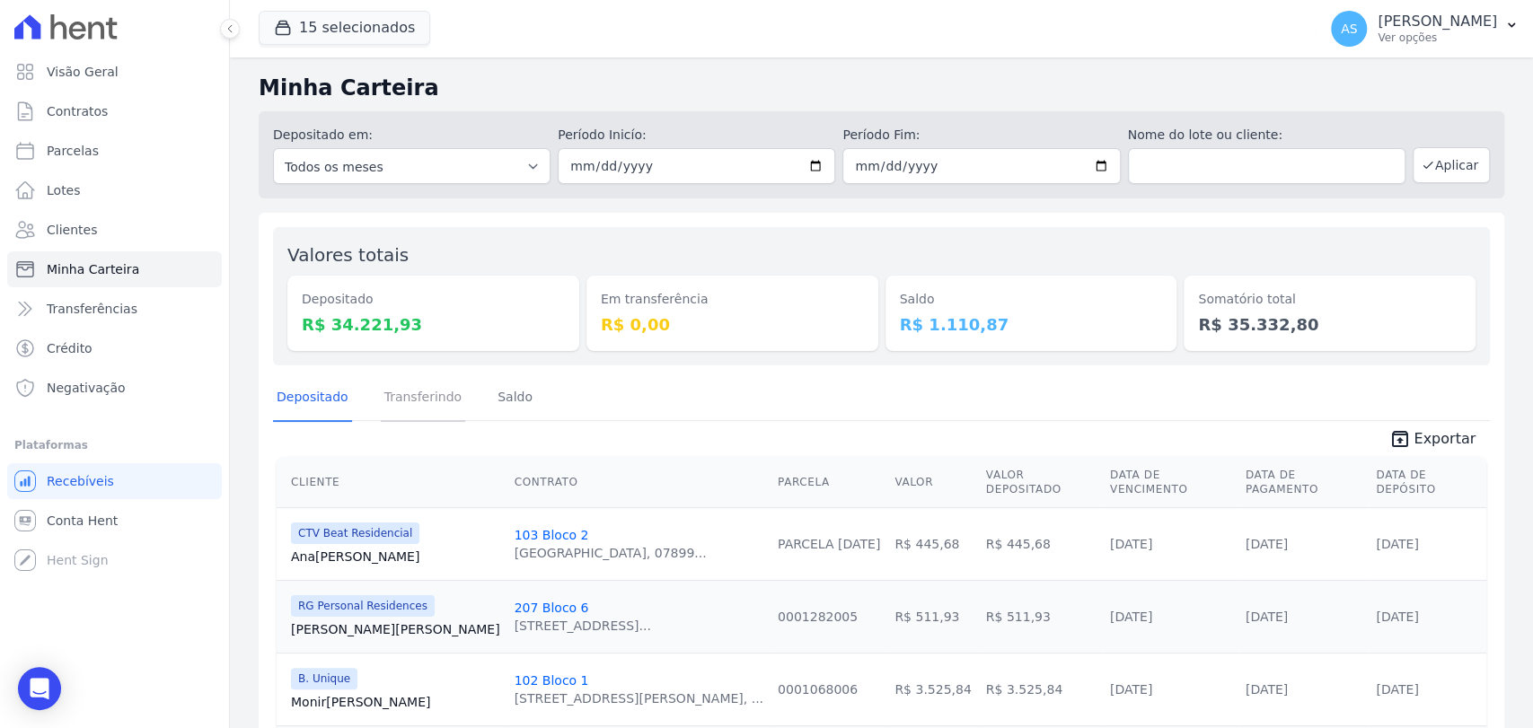
click at [418, 398] on link "Transferindo" at bounding box center [423, 398] width 85 height 47
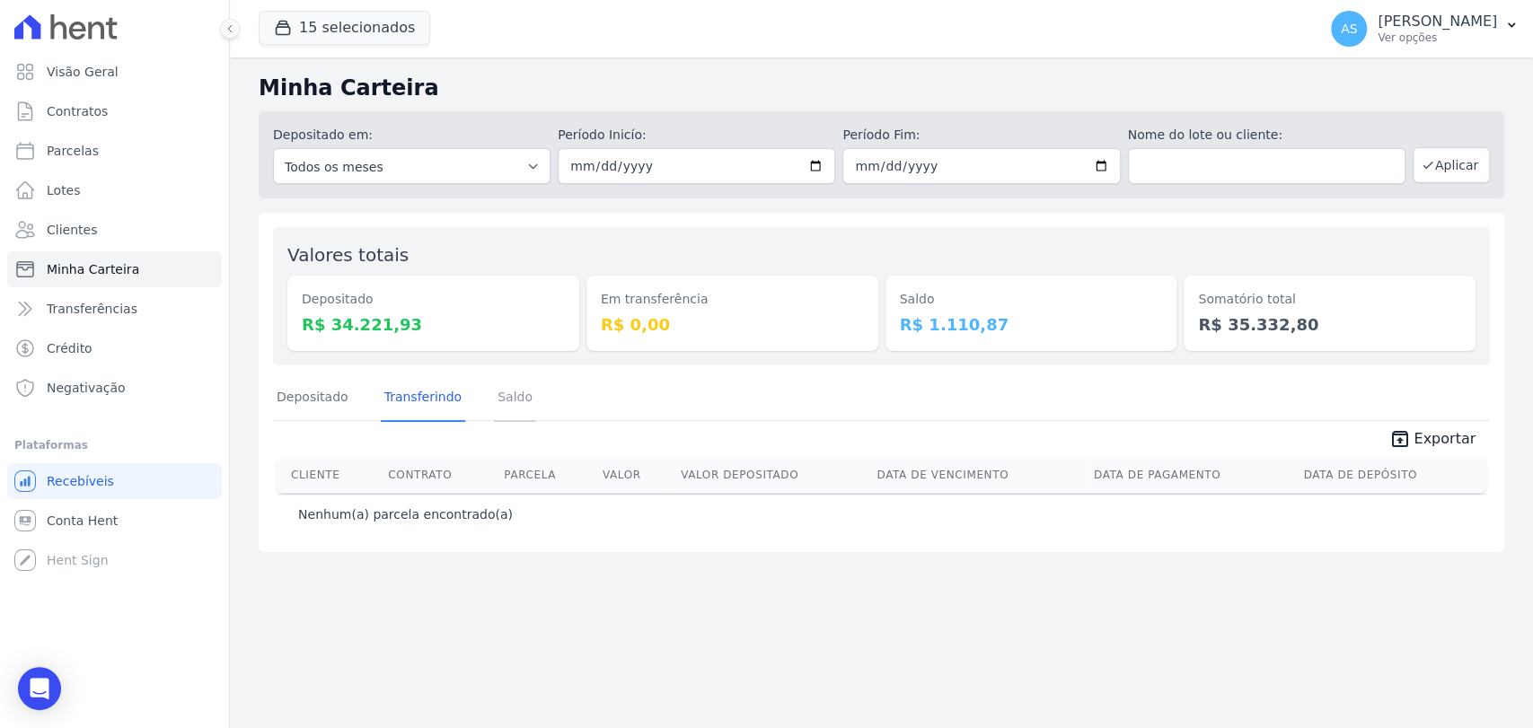
click at [503, 392] on link "Saldo" at bounding box center [515, 398] width 42 height 47
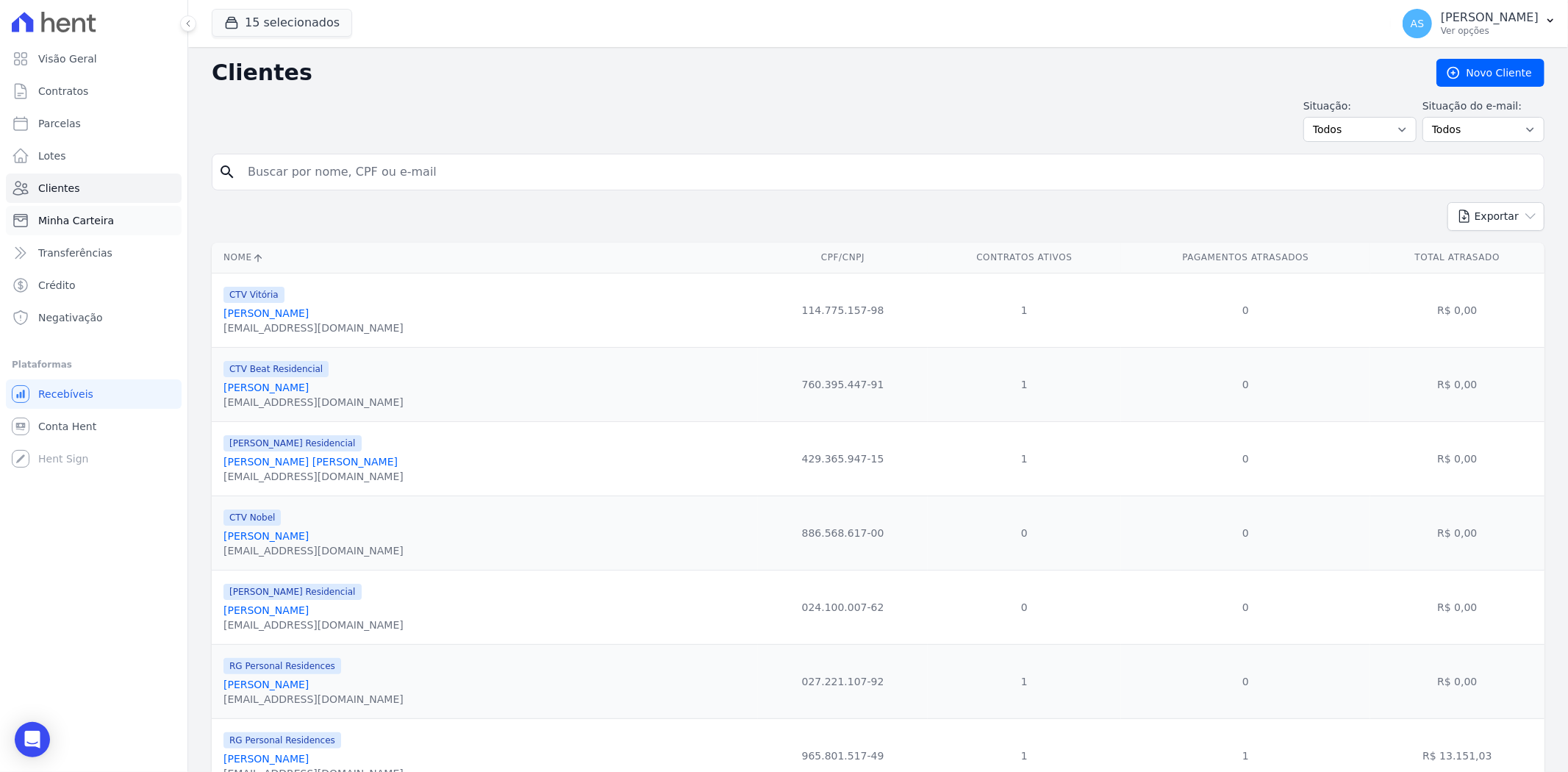
click at [83, 222] on span "Minha Carteira" at bounding box center [76, 220] width 76 height 15
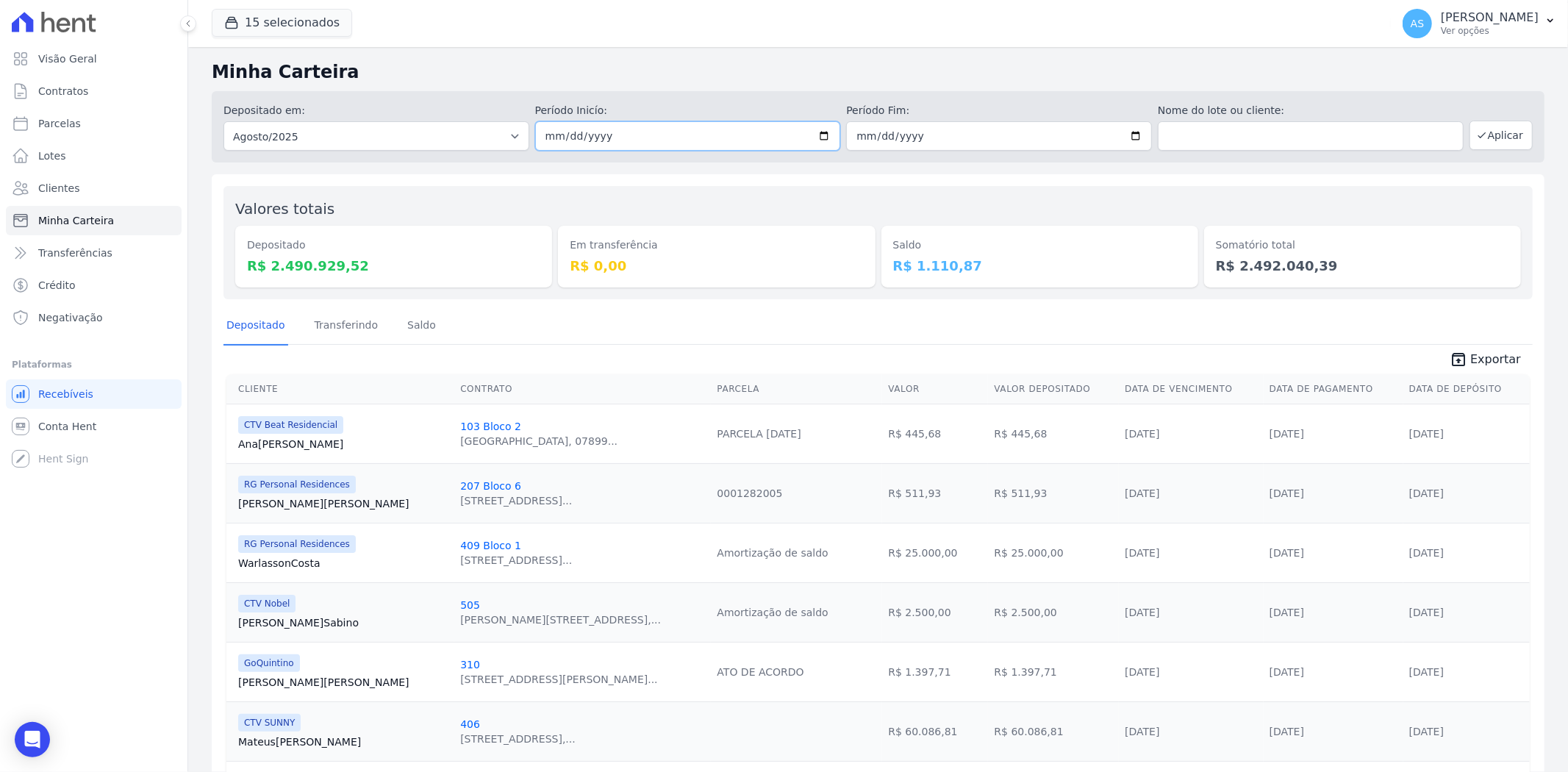
click at [819, 138] on input "[DATE]" at bounding box center [688, 136] width 306 height 29
type input "[DATE]"
click at [1122, 137] on input "[DATE]" at bounding box center [999, 136] width 306 height 29
type input "[DATE]"
click at [1494, 142] on button "Aplicar" at bounding box center [1500, 135] width 63 height 29
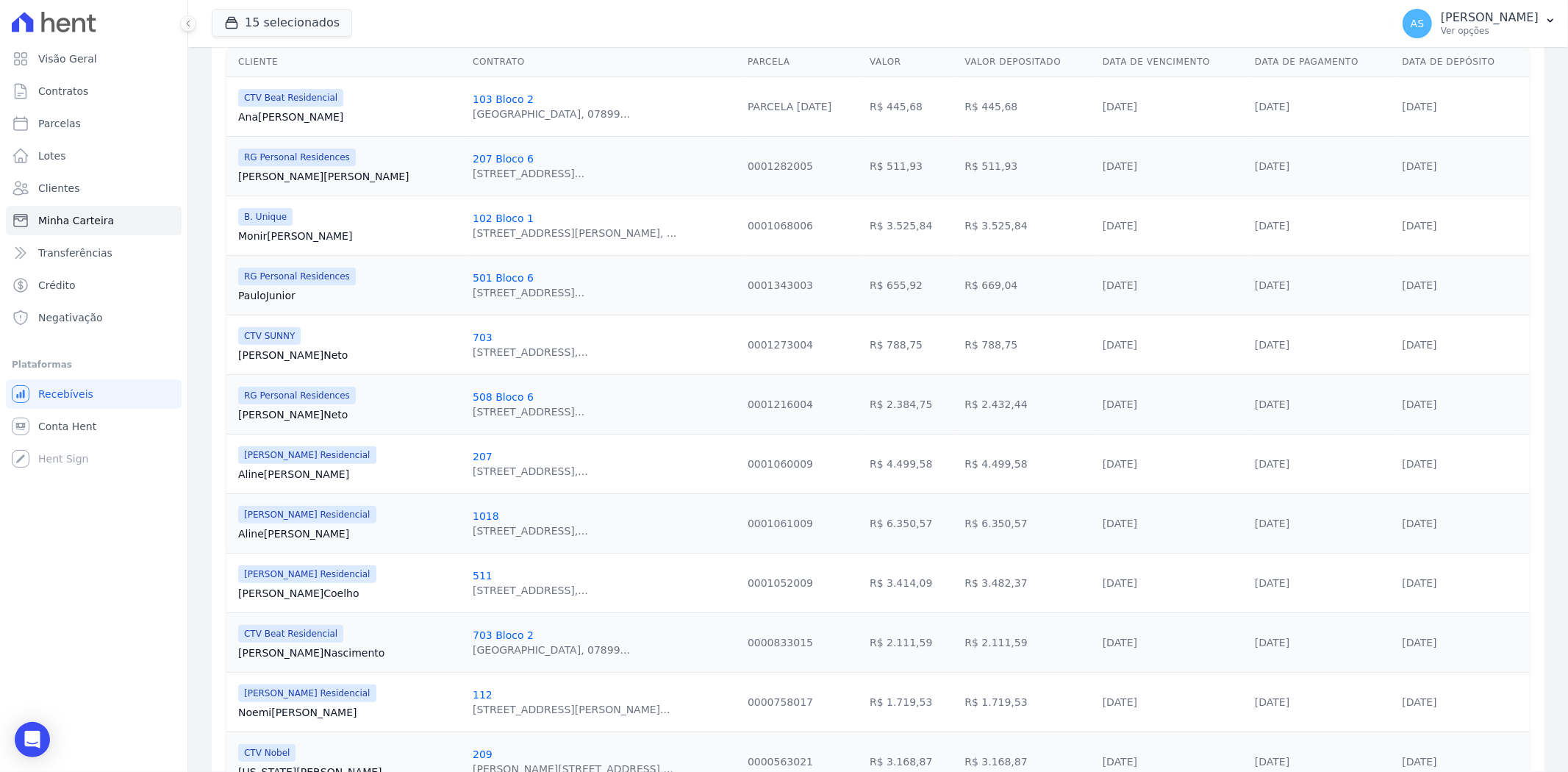
scroll to position [245, 0]
